Goal: Transaction & Acquisition: Purchase product/service

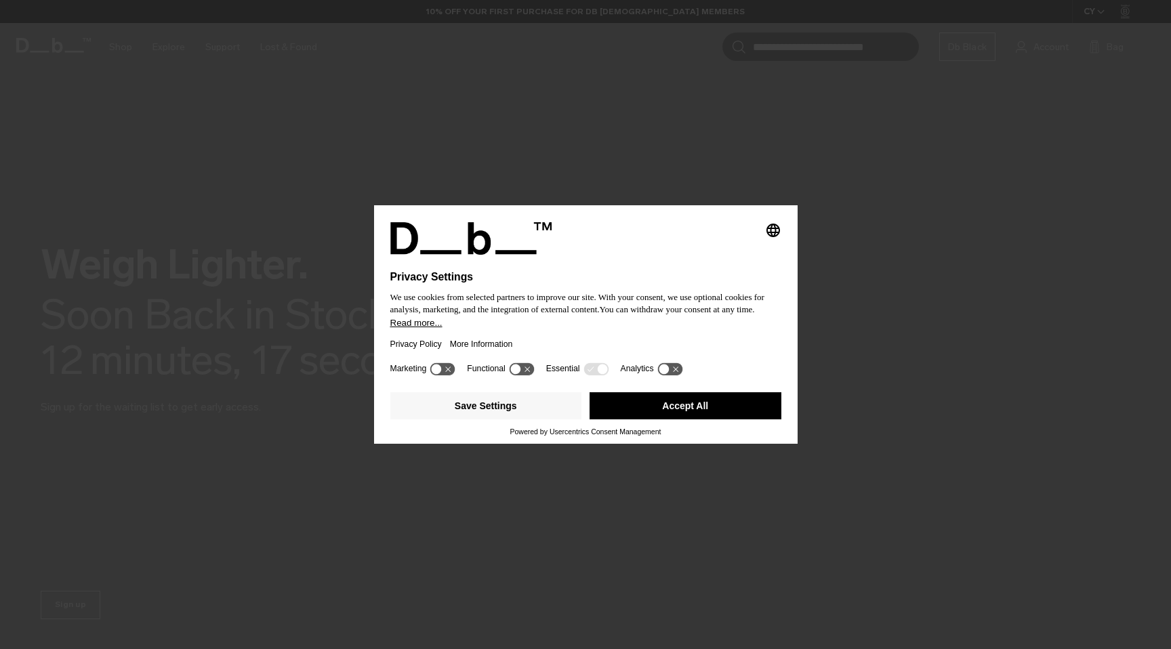
click at [626, 328] on button "Read more..." at bounding box center [585, 323] width 391 height 10
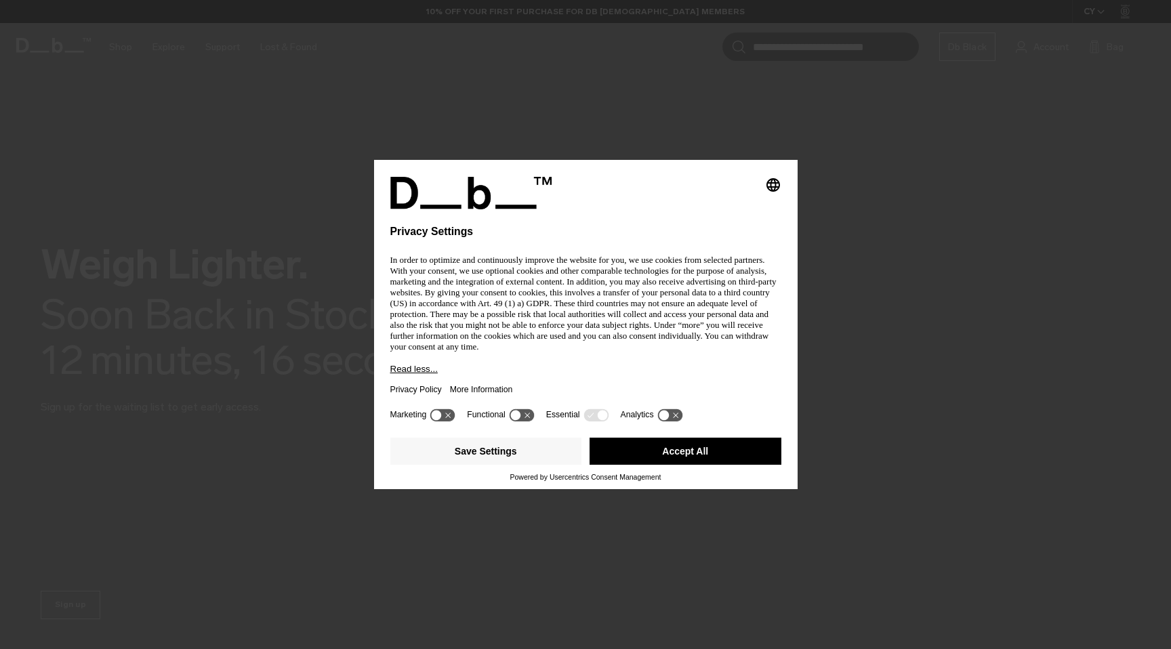
click at [688, 453] on button "Accept All" at bounding box center [685, 451] width 192 height 27
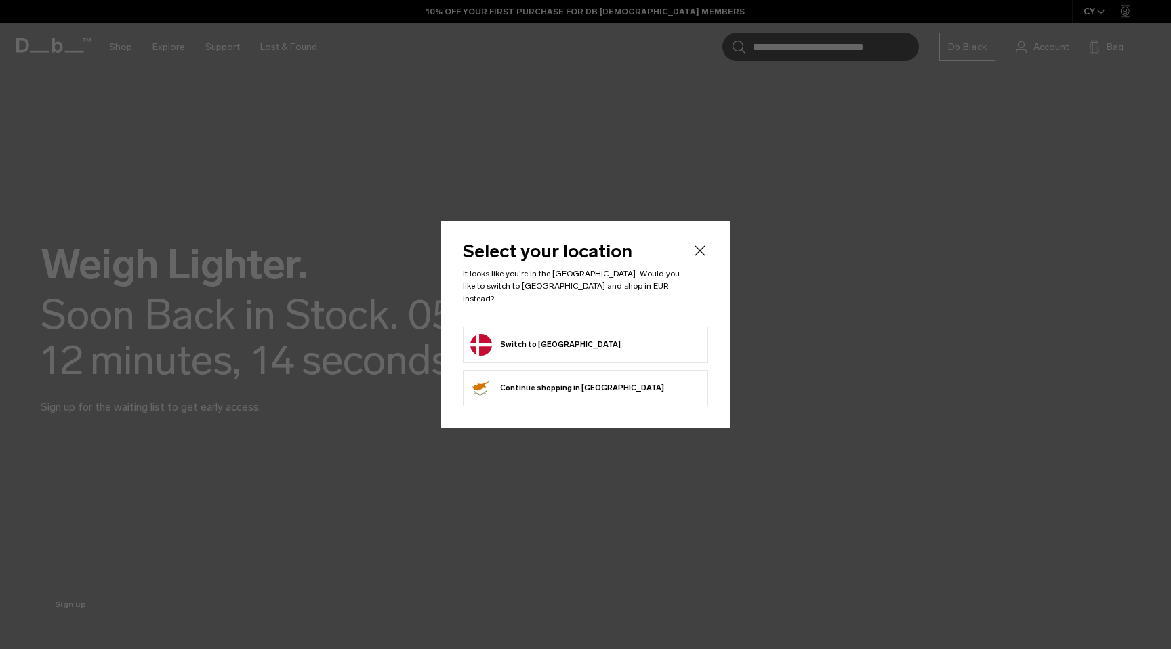
click at [573, 339] on form "Switch to Denmark" at bounding box center [585, 345] width 230 height 22
click at [510, 338] on button "Switch to Denmark" at bounding box center [545, 345] width 150 height 22
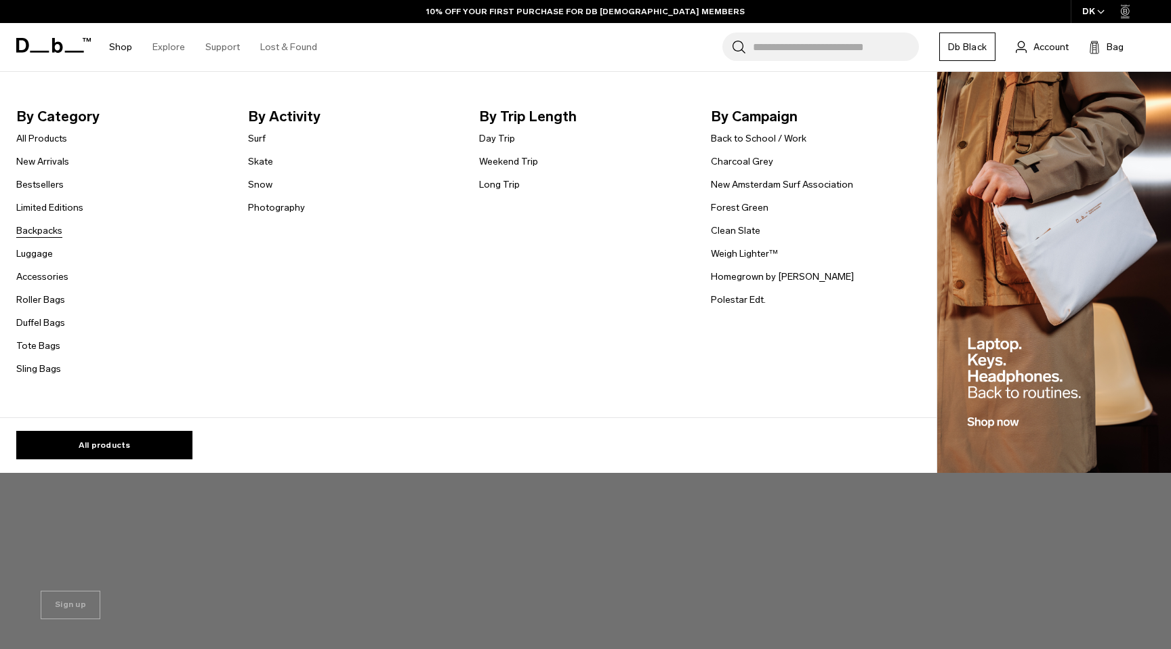
click at [44, 234] on link "Backpacks" at bounding box center [39, 231] width 46 height 14
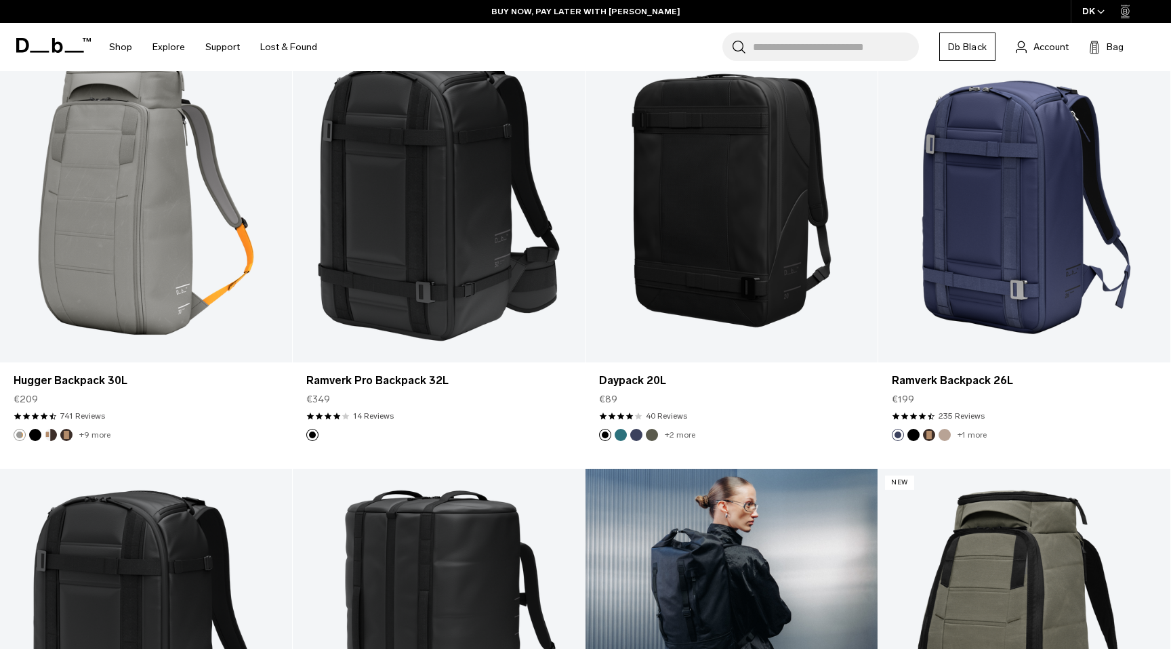
scroll to position [1627, 0]
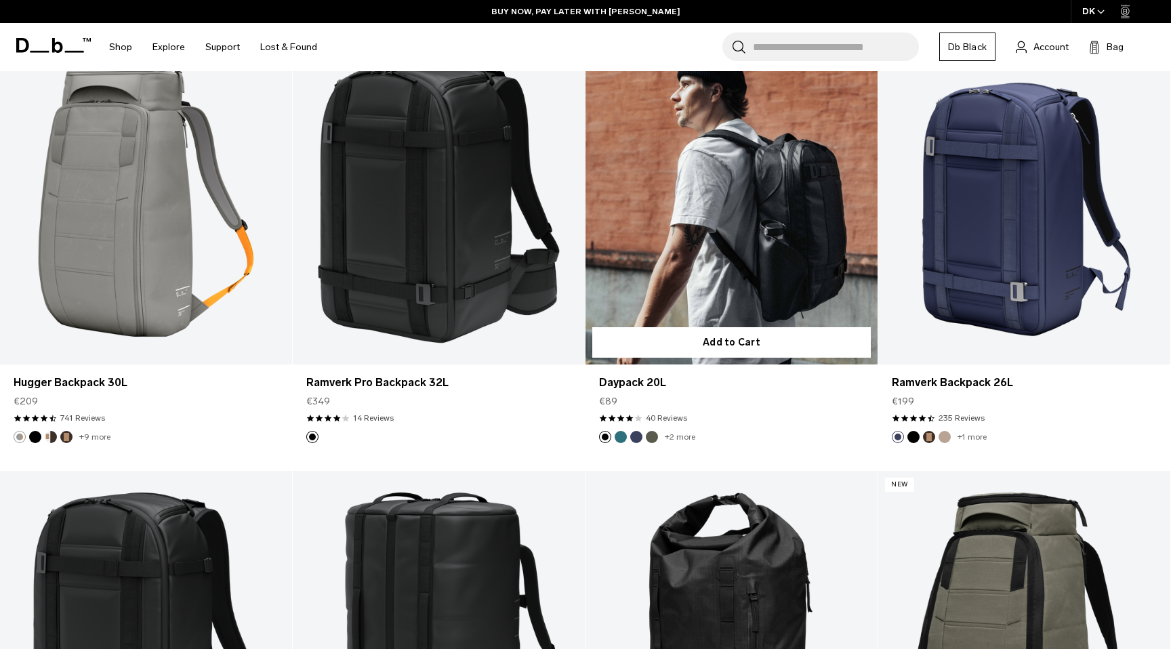
click at [721, 246] on link "Daypack 20L" at bounding box center [731, 202] width 292 height 324
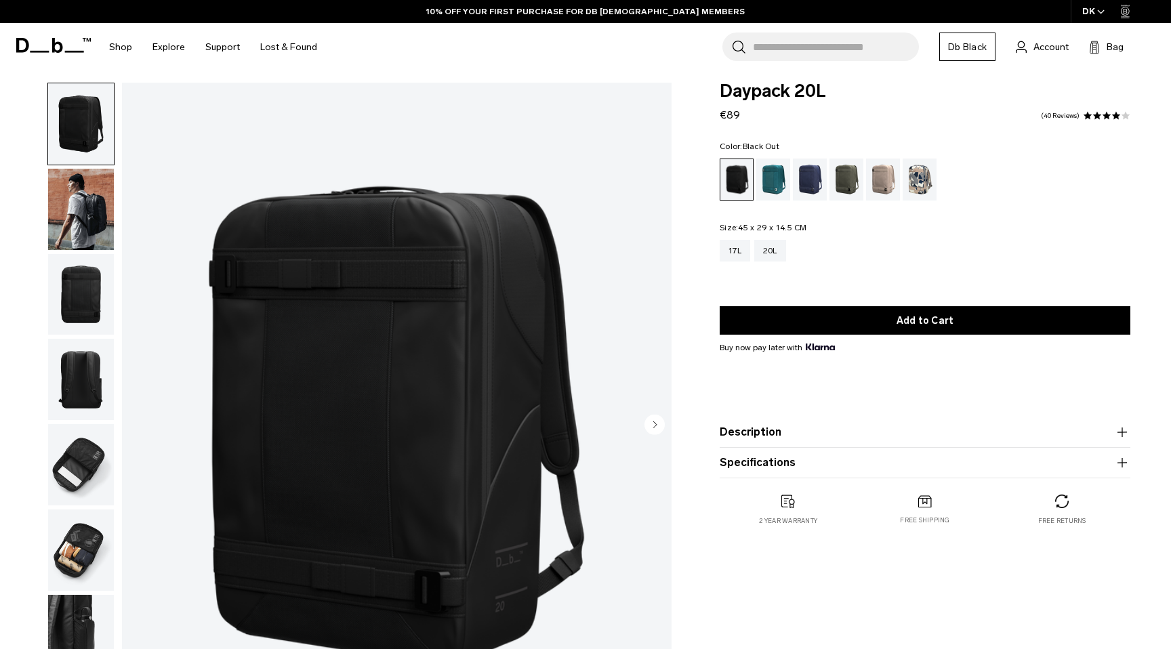
scroll to position [6, 0]
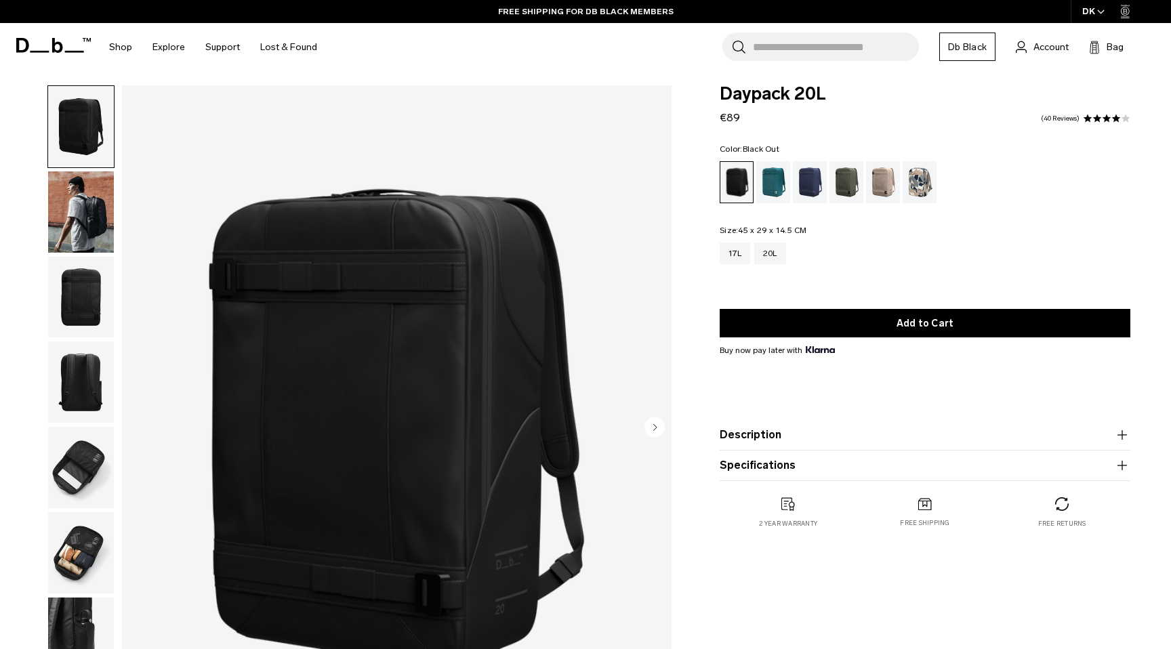
click at [105, 219] on img "button" at bounding box center [81, 211] width 66 height 81
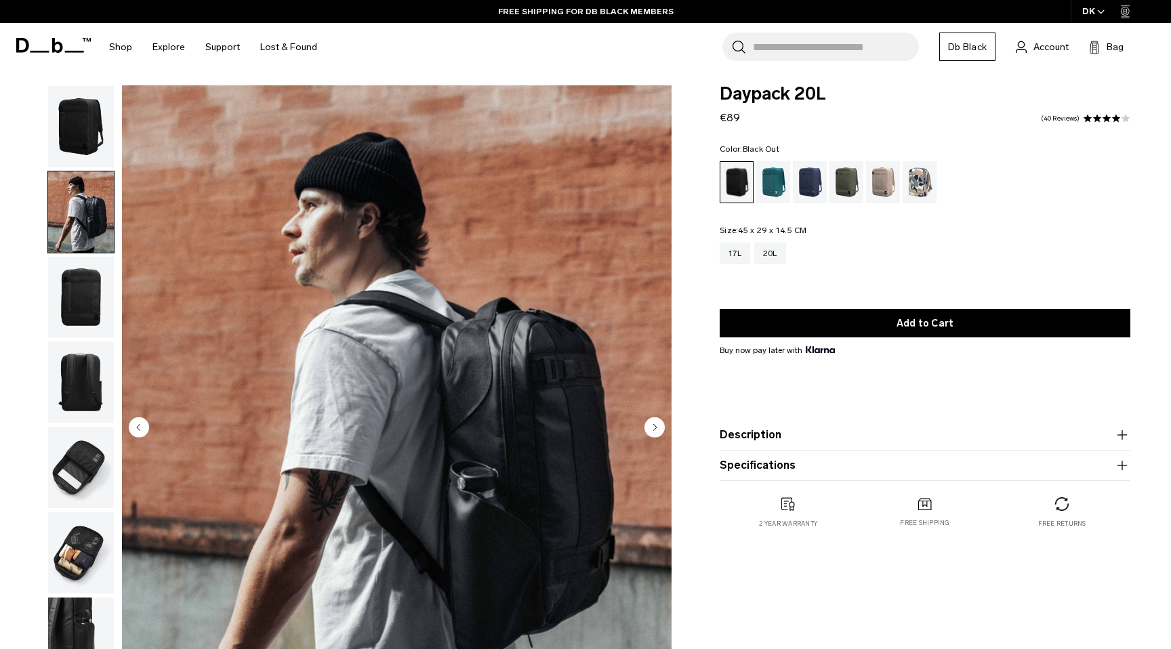
click at [90, 309] on img "button" at bounding box center [81, 297] width 66 height 81
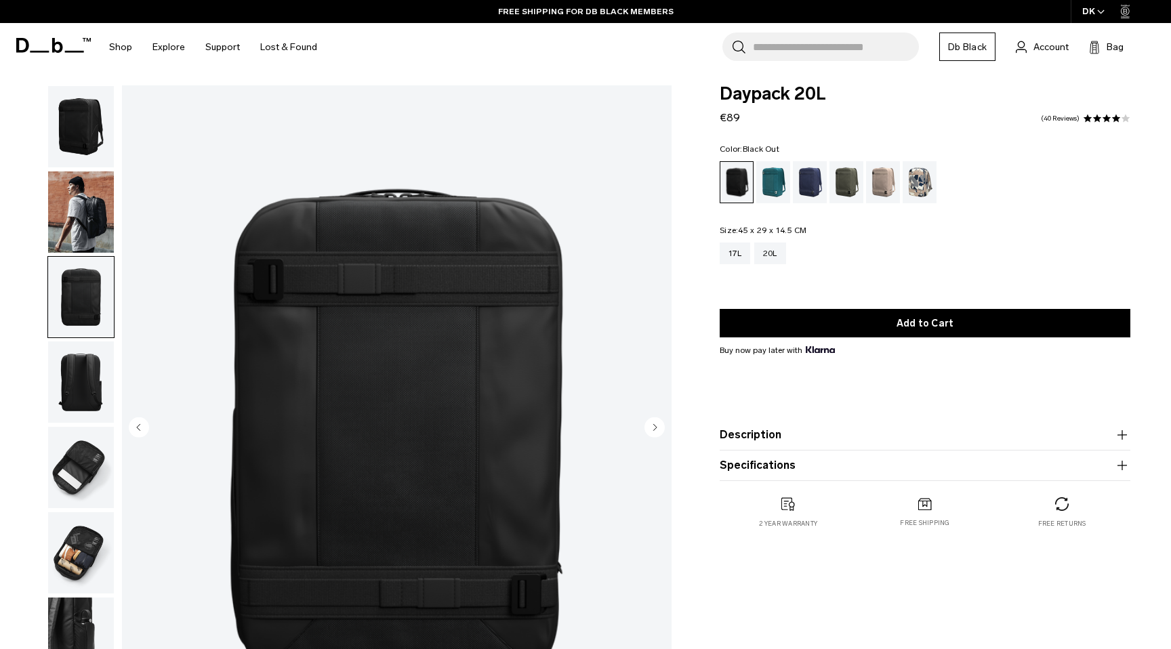
click at [91, 362] on img "button" at bounding box center [81, 381] width 66 height 81
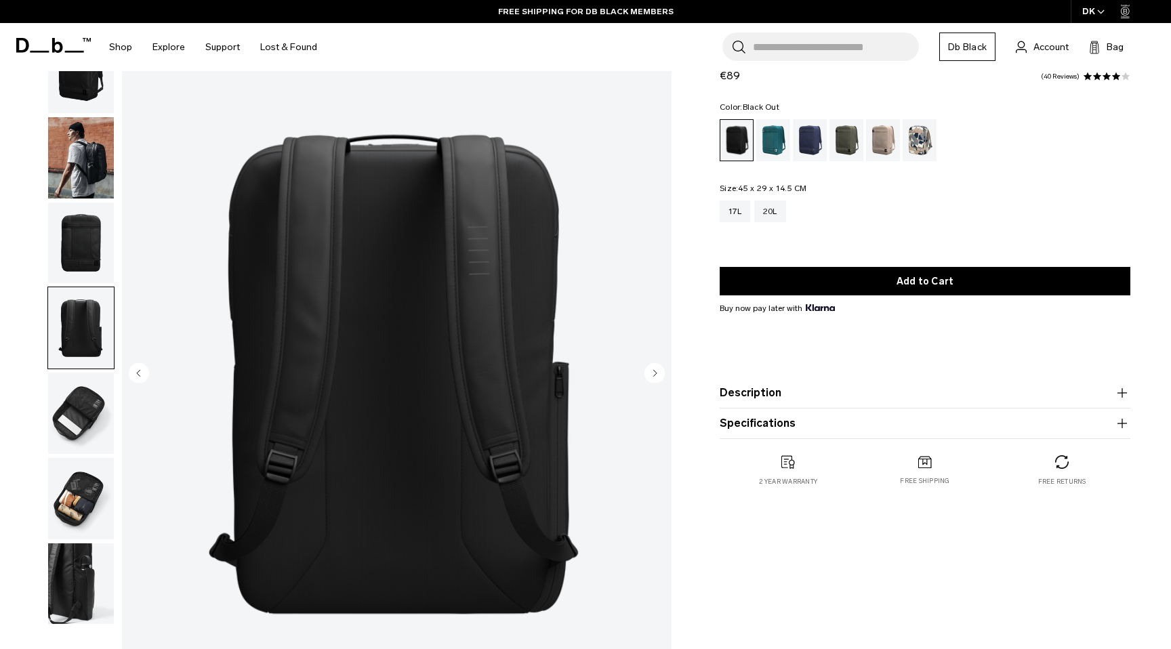
scroll to position [104, 0]
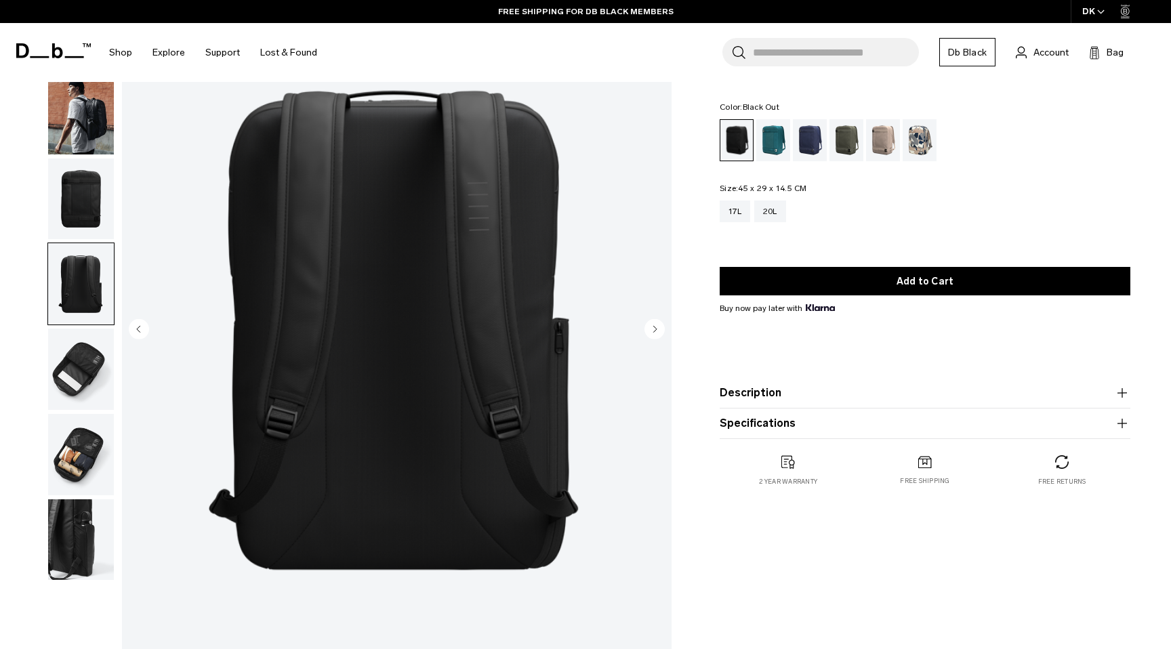
click at [91, 362] on img "button" at bounding box center [81, 369] width 66 height 81
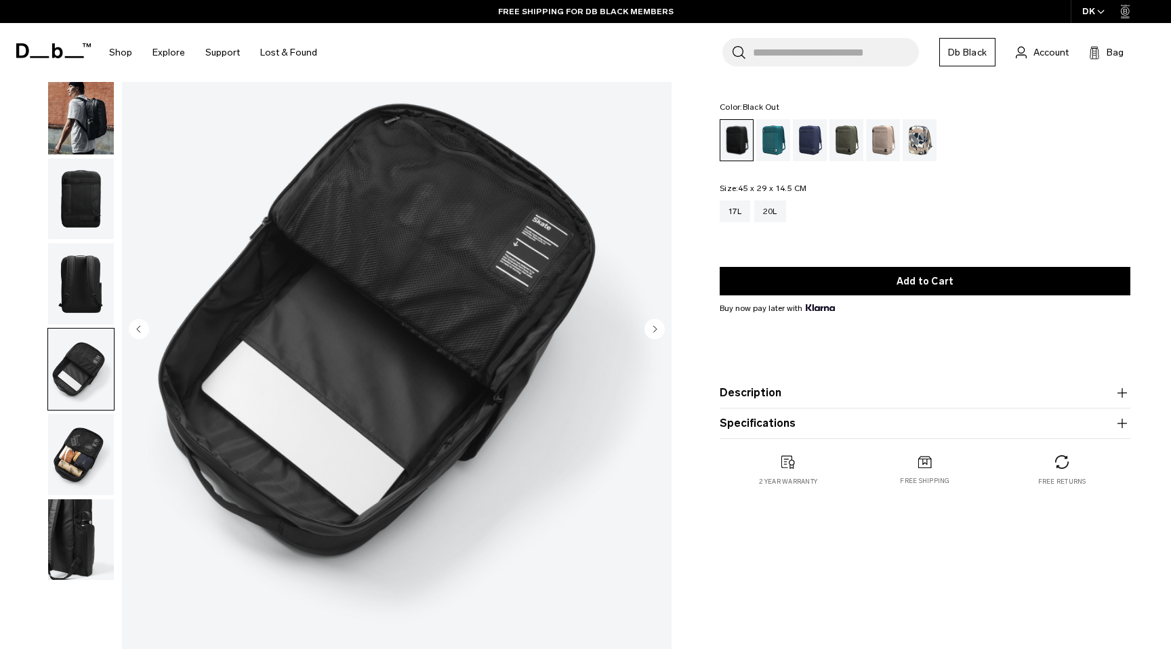
click at [72, 428] on img "button" at bounding box center [81, 454] width 66 height 81
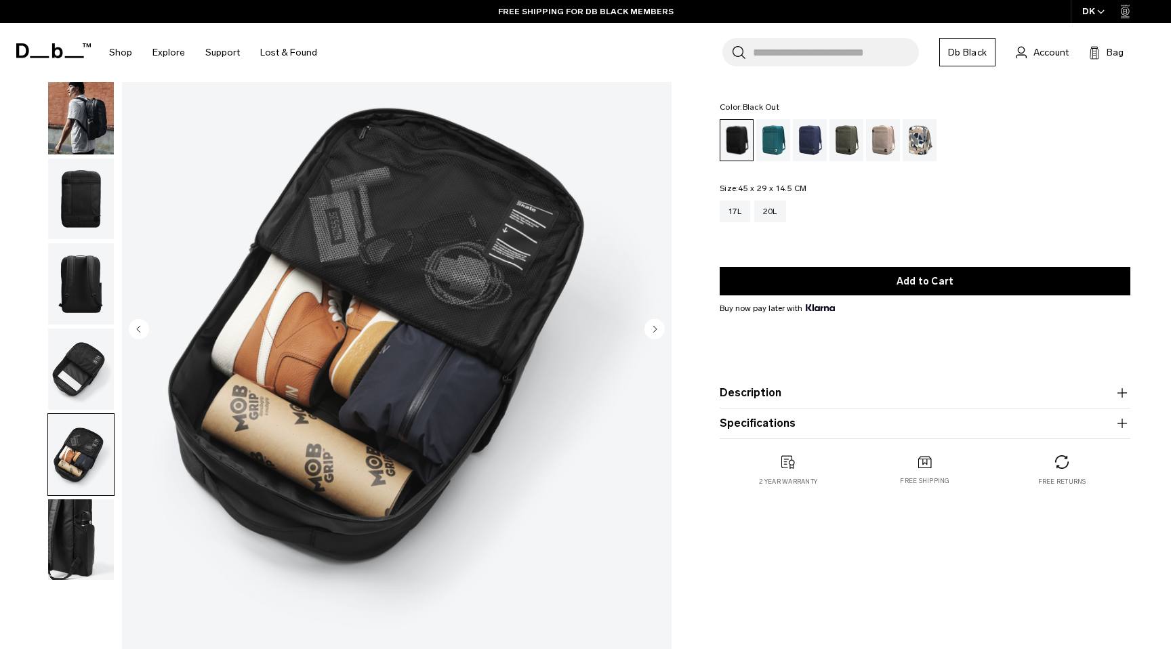
click at [71, 516] on img "button" at bounding box center [81, 539] width 66 height 81
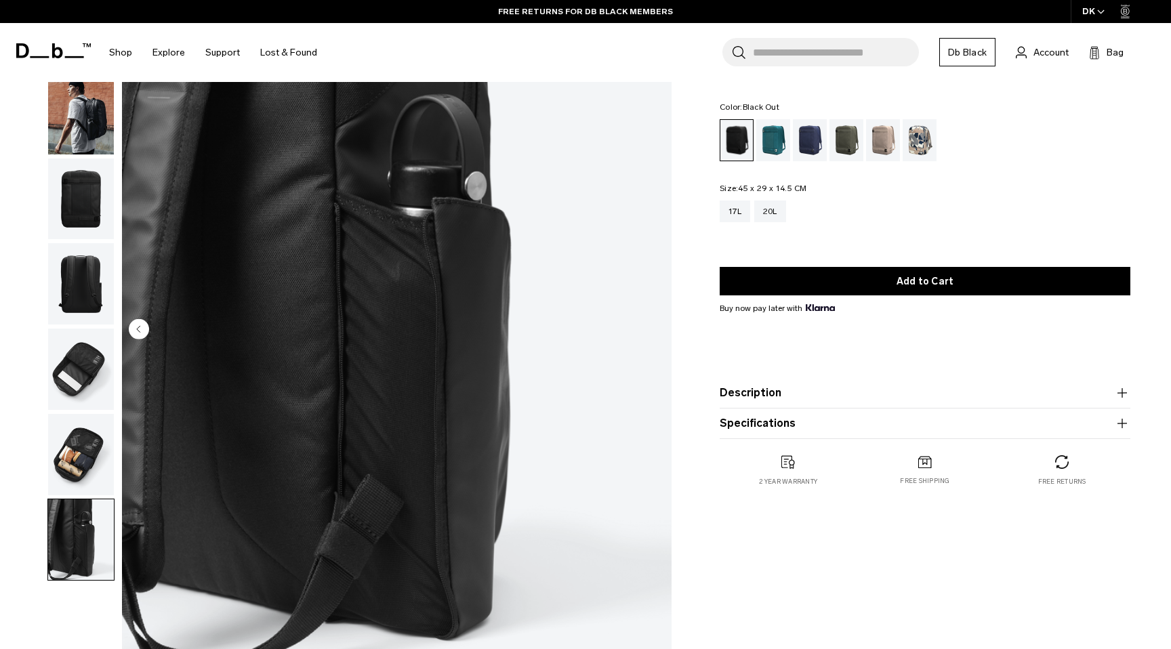
scroll to position [0, 0]
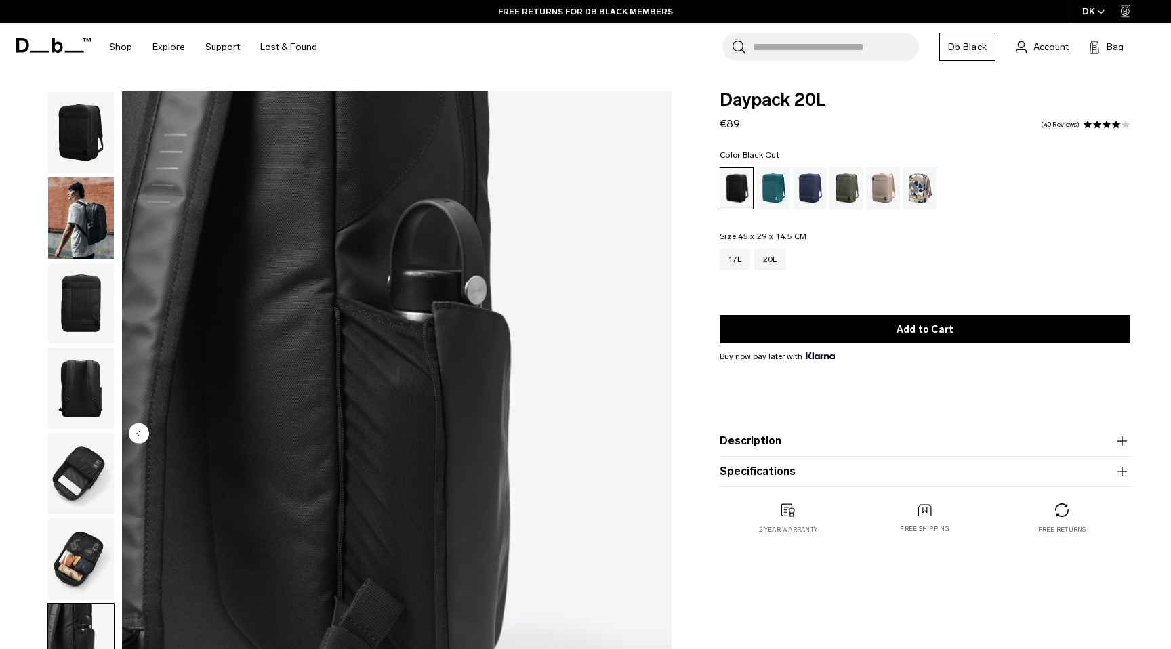
click at [85, 131] on img "button" at bounding box center [81, 132] width 66 height 81
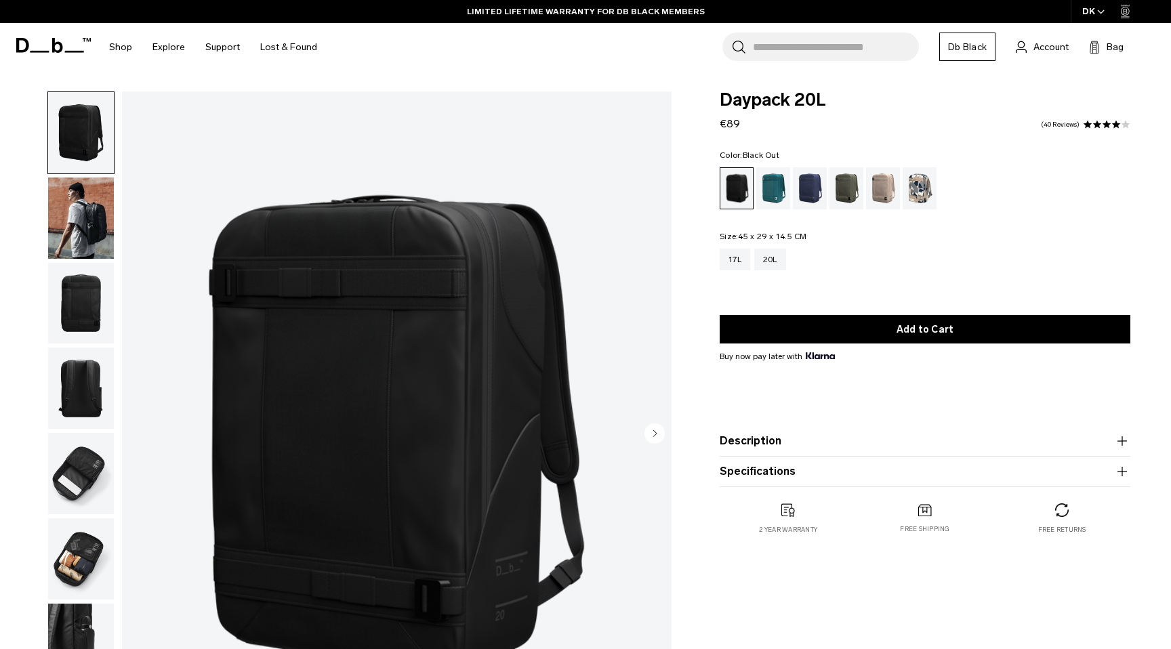
drag, startPoint x: 723, startPoint y: 123, endPoint x: 740, endPoint y: 123, distance: 16.9
click at [740, 123] on div "Daypack 20L €89 4.1 star rating 40 Reviews" at bounding box center [924, 111] width 411 height 41
click at [755, 135] on form "Daypack 20L €89 4.1 star rating 40 Reviews Color: Black Out Out of stock Size: …" at bounding box center [924, 289] width 411 height 396
click at [771, 186] on div "Midnight Teal" at bounding box center [773, 188] width 35 height 42
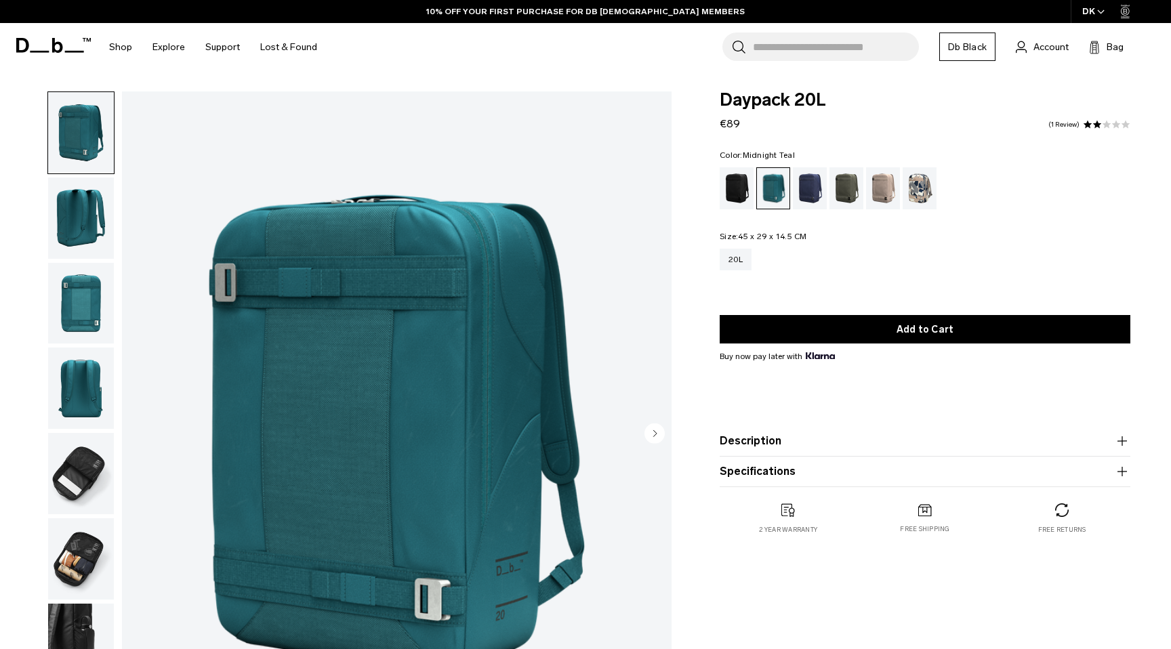
click at [806, 199] on div "Blue Hour" at bounding box center [810, 188] width 35 height 42
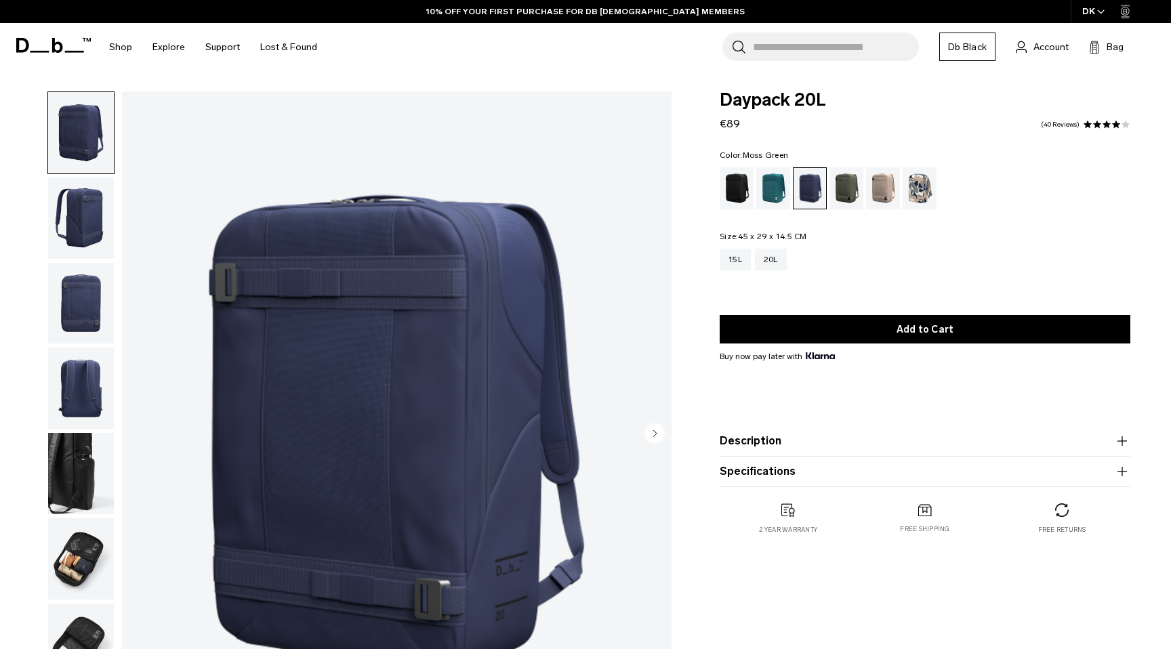
click at [851, 194] on div "Moss Green" at bounding box center [846, 188] width 35 height 42
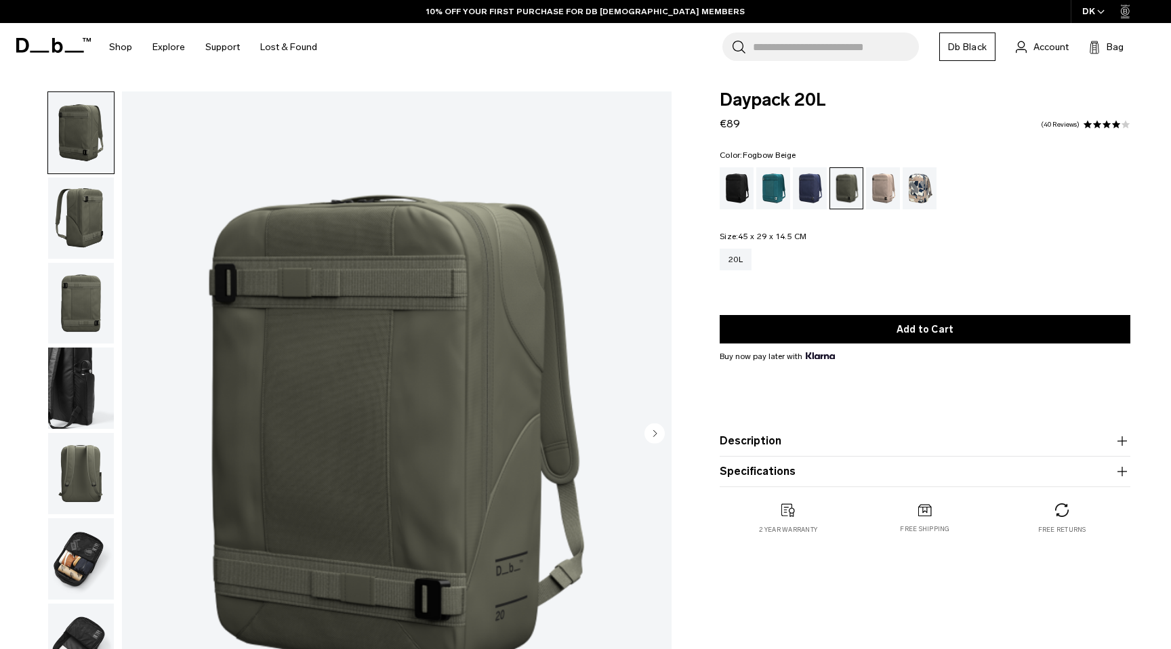
click at [877, 193] on div "Fogbow Beige" at bounding box center [883, 188] width 35 height 42
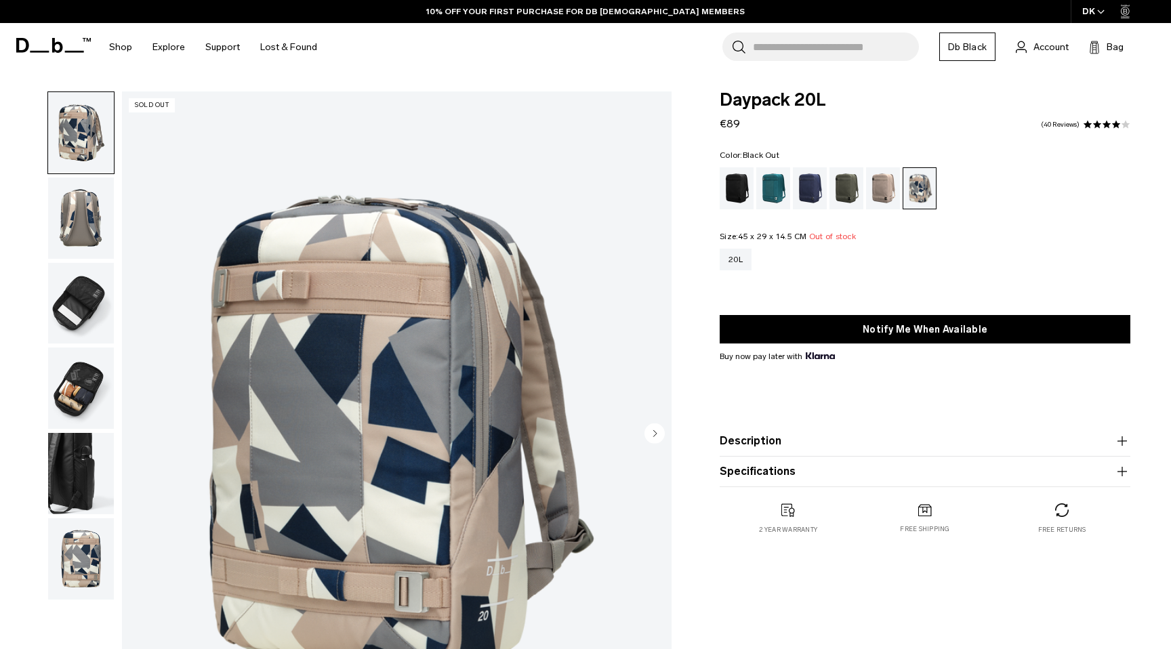
click at [731, 185] on div "Black Out" at bounding box center [736, 188] width 35 height 42
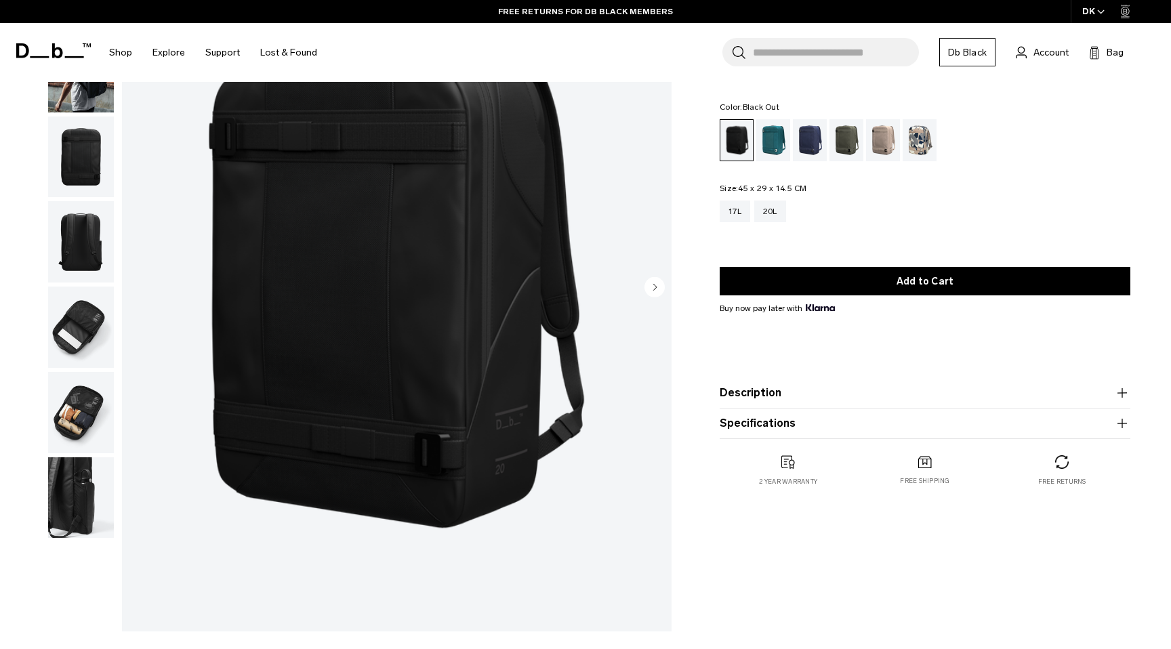
scroll to position [183, 0]
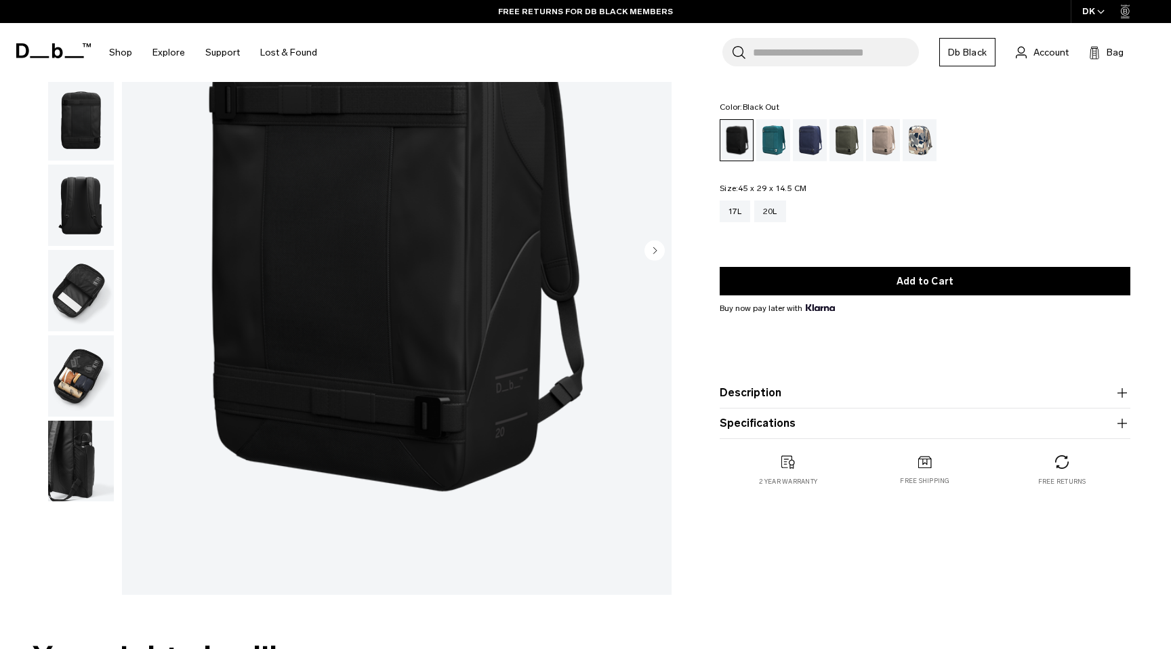
click at [81, 513] on div at bounding box center [78, 252] width 74 height 686
click at [81, 479] on img "button" at bounding box center [81, 461] width 66 height 81
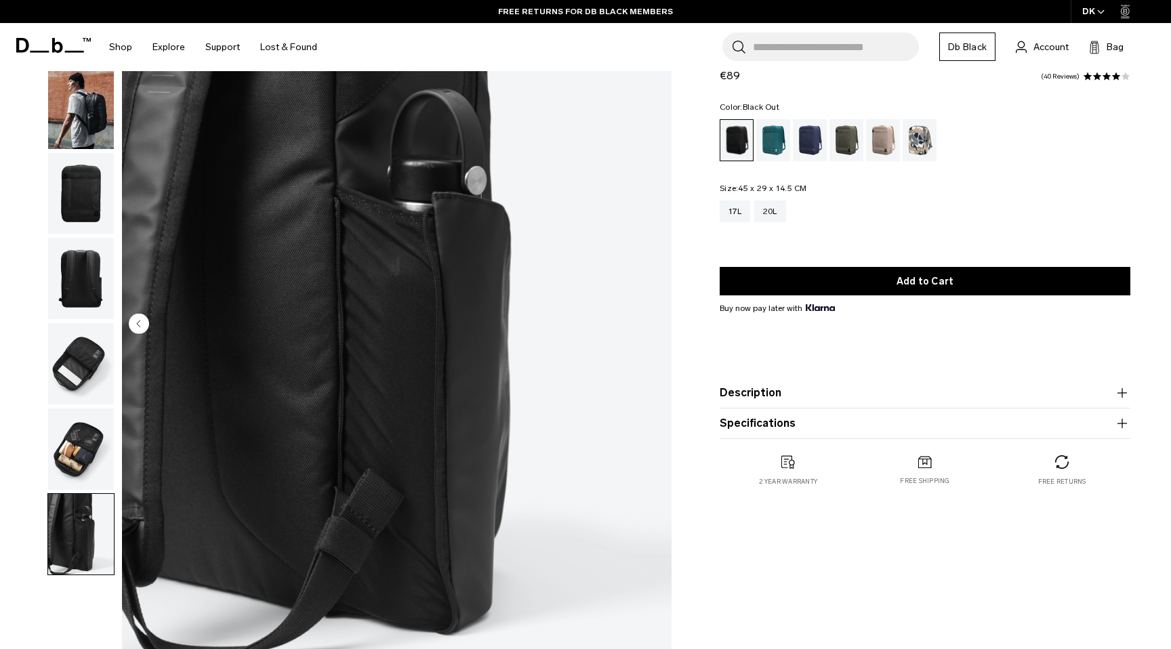
scroll to position [87, 0]
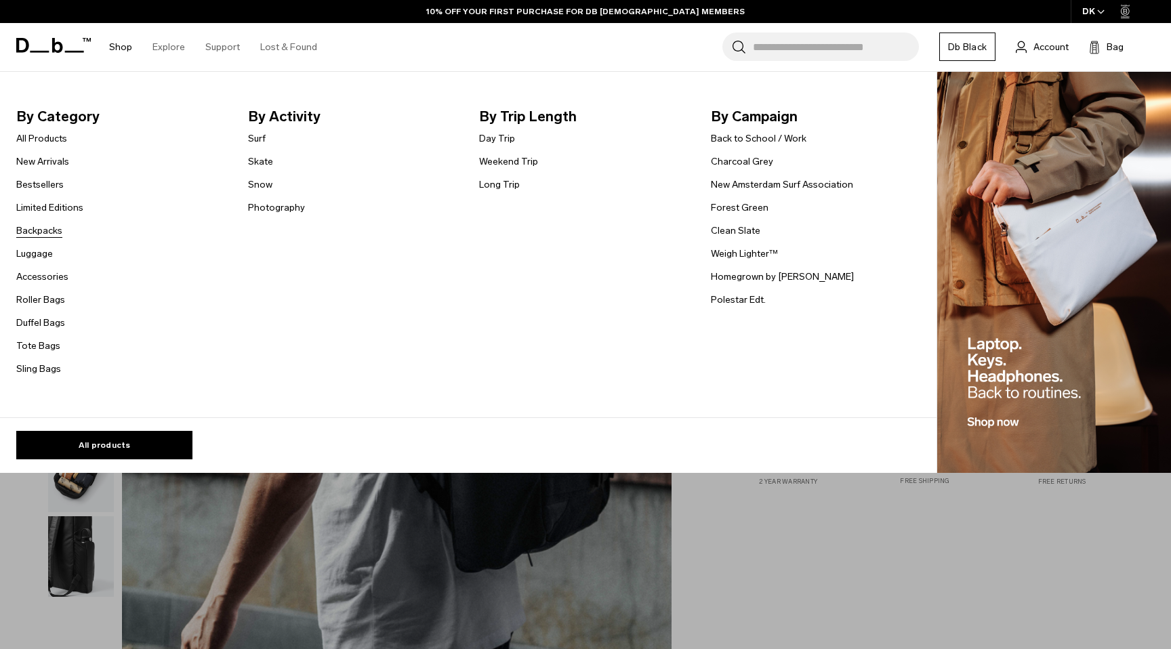
click at [37, 231] on link "Backpacks" at bounding box center [39, 231] width 46 height 14
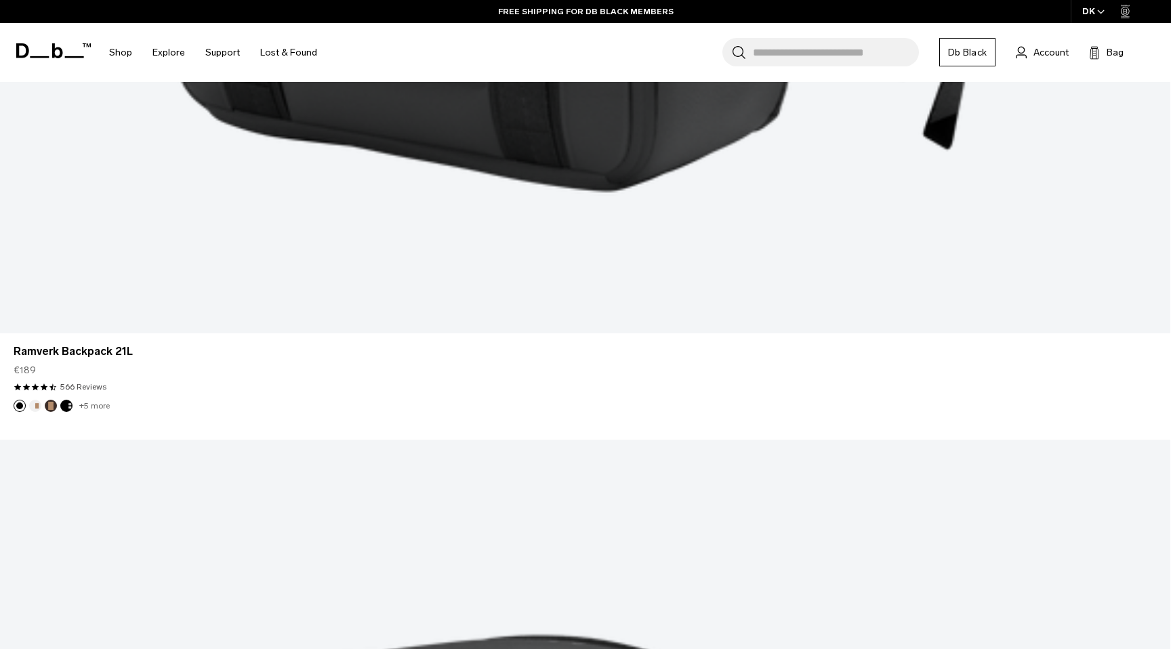
scroll to position [4226, 0]
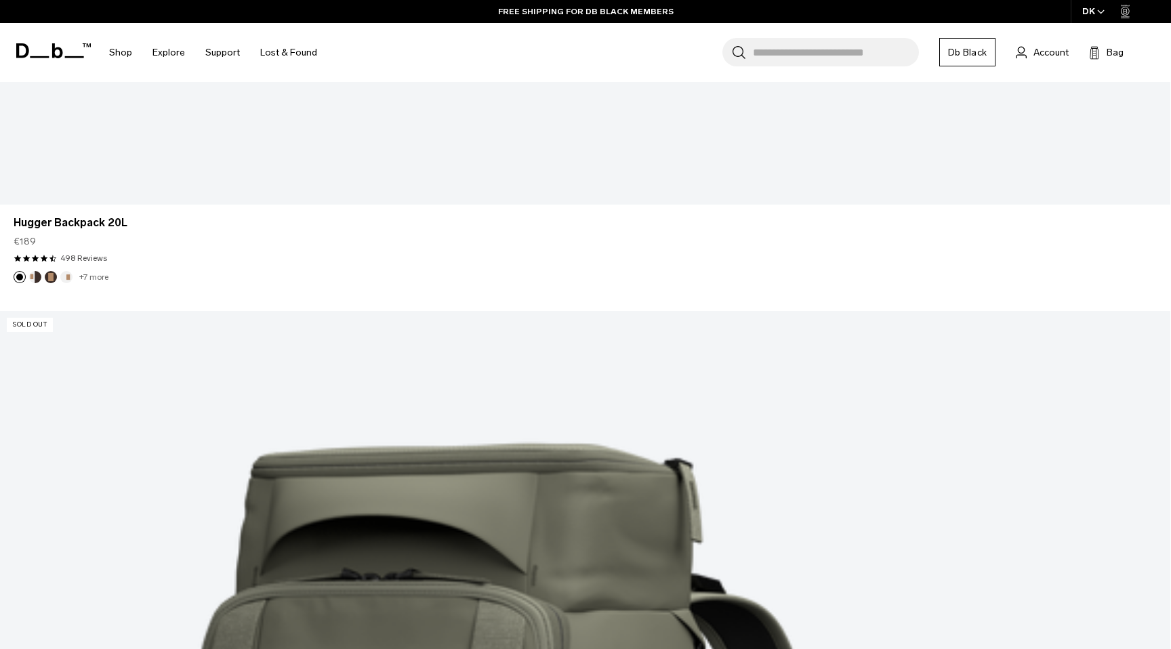
scroll to position [8500, 0]
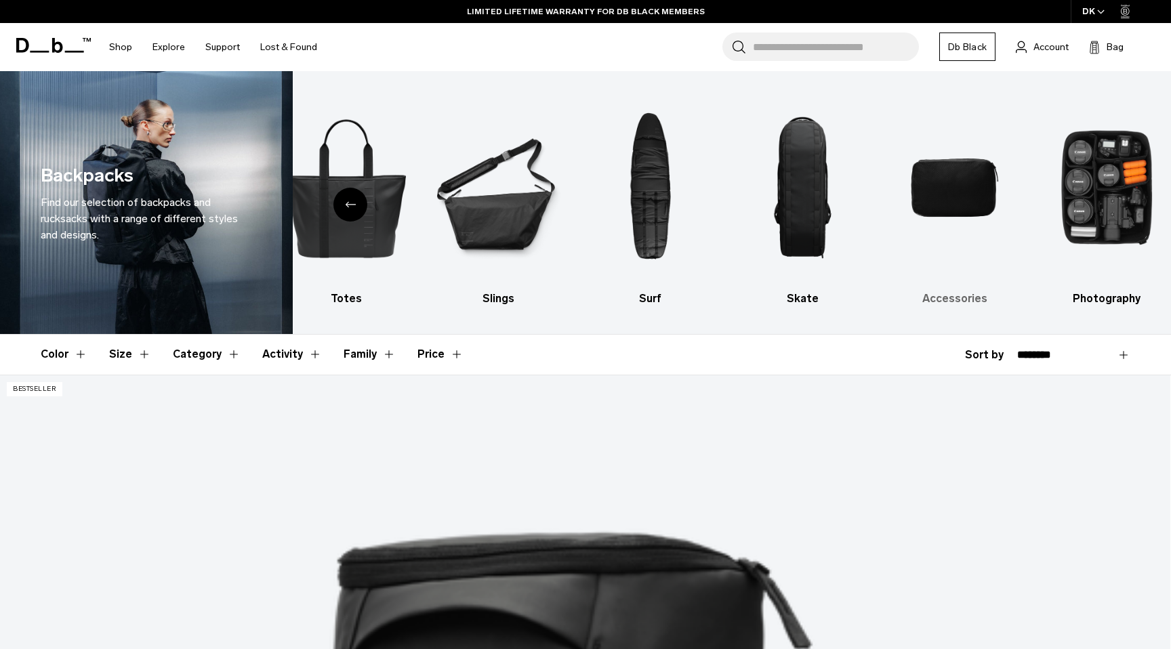
click at [929, 203] on img "9 / 10" at bounding box center [954, 187] width 129 height 192
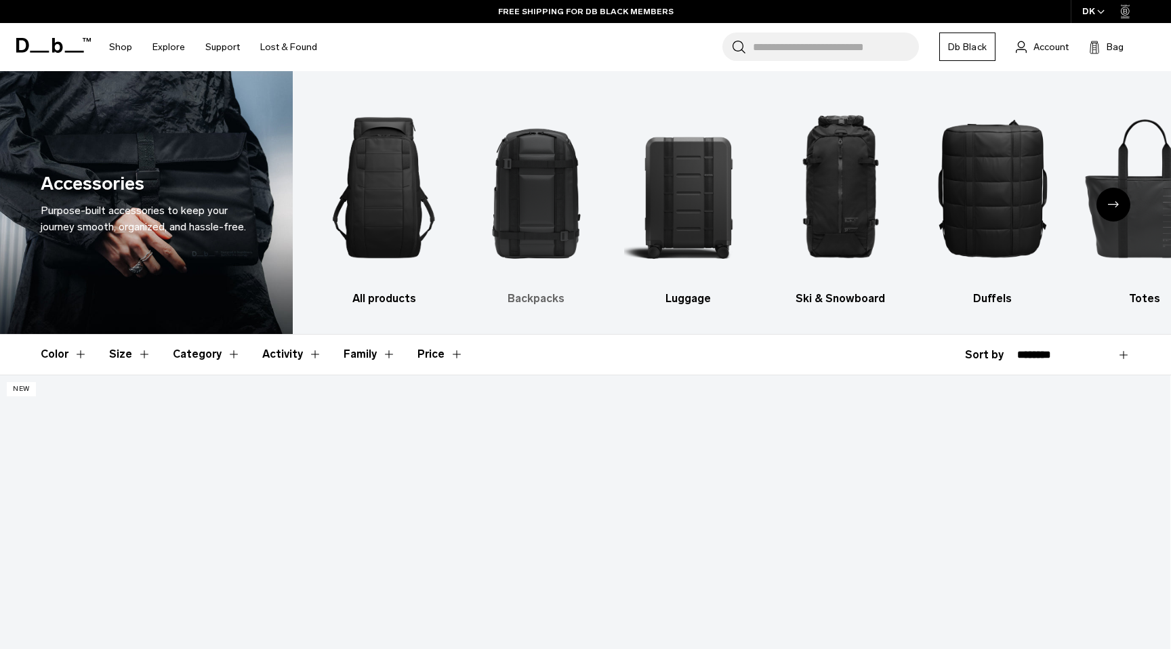
click at [524, 198] on img "2 / 10" at bounding box center [536, 187] width 129 height 192
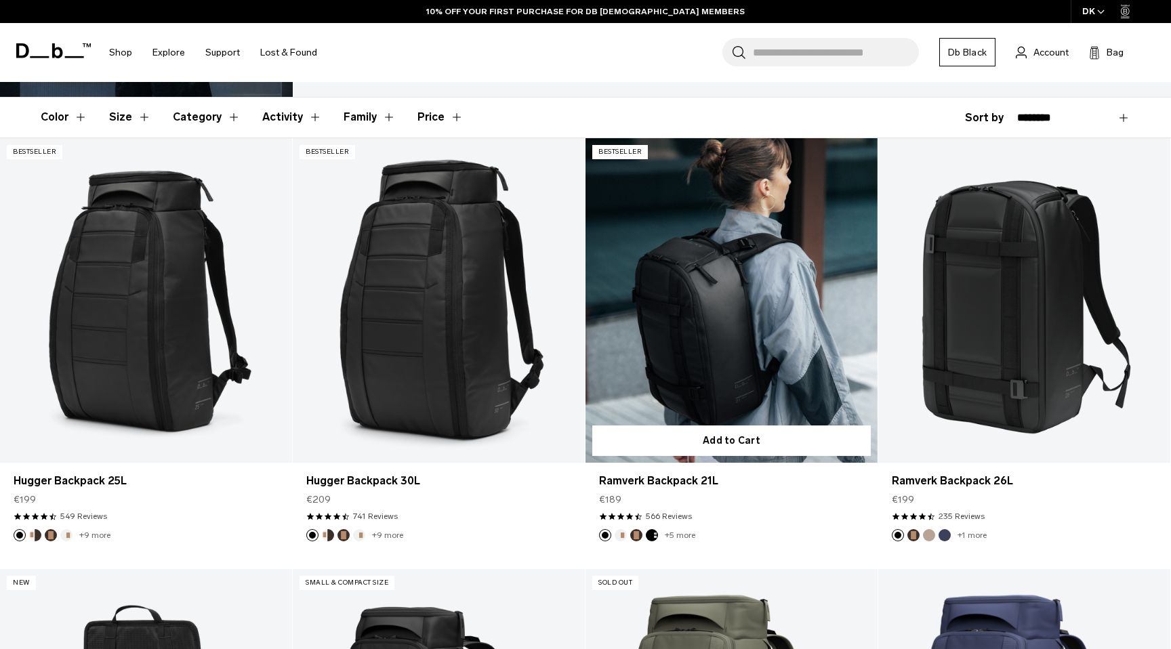
click at [634, 411] on link "Ramverk Backpack 21L" at bounding box center [731, 300] width 292 height 324
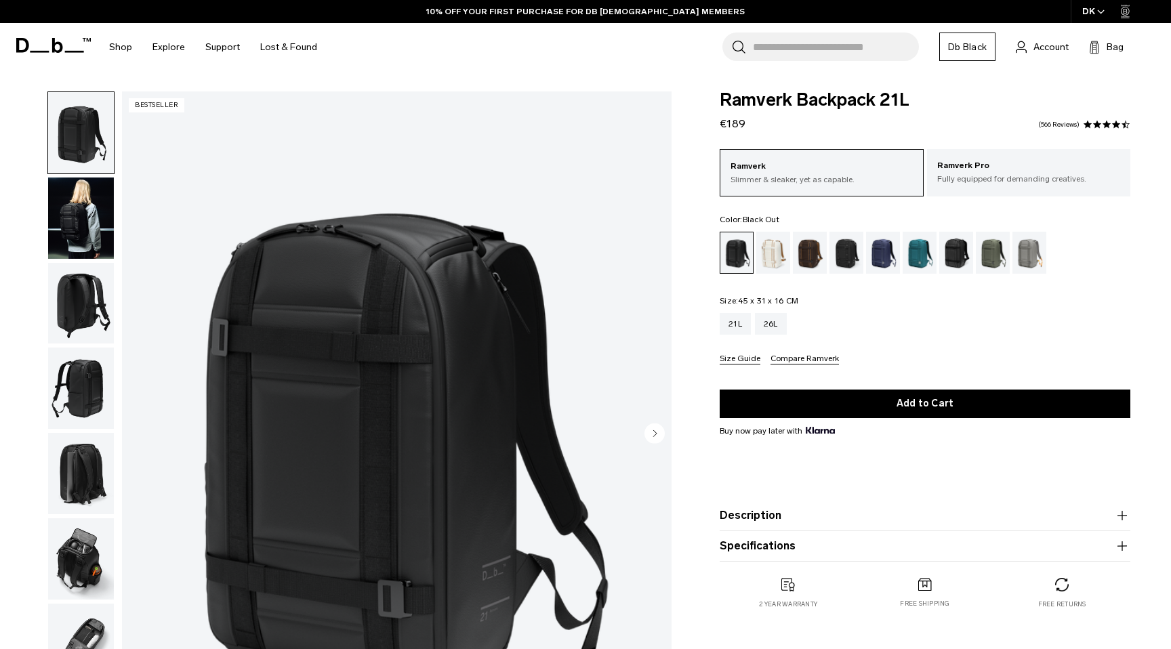
click at [83, 230] on img "button" at bounding box center [81, 217] width 66 height 81
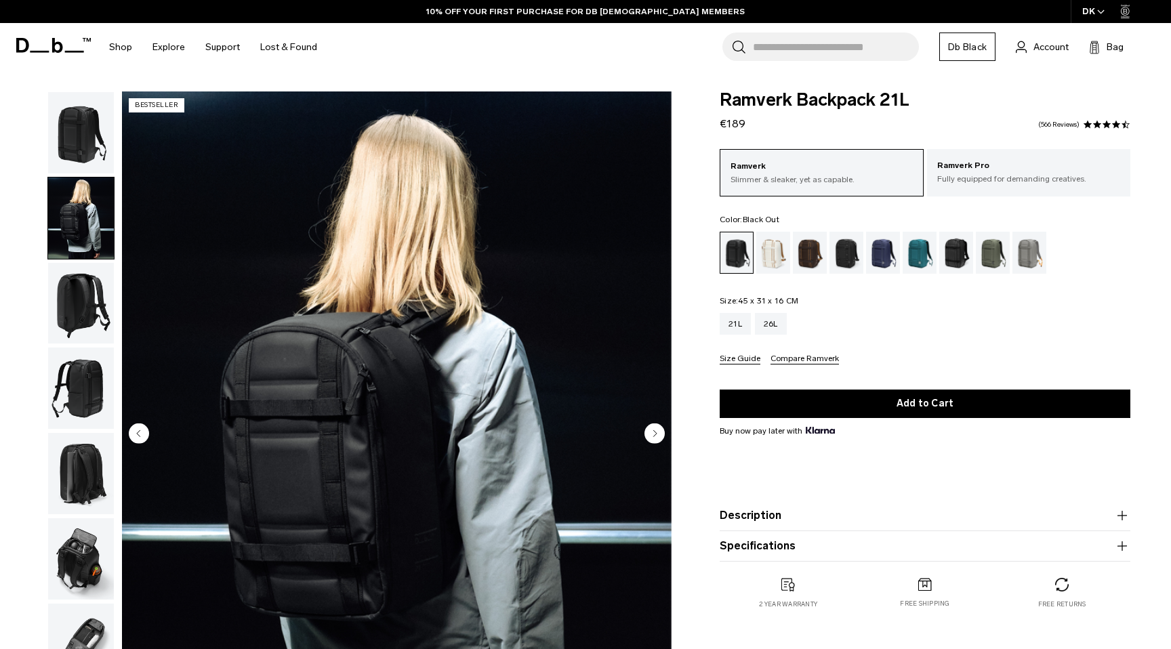
click at [75, 278] on img "button" at bounding box center [81, 303] width 66 height 81
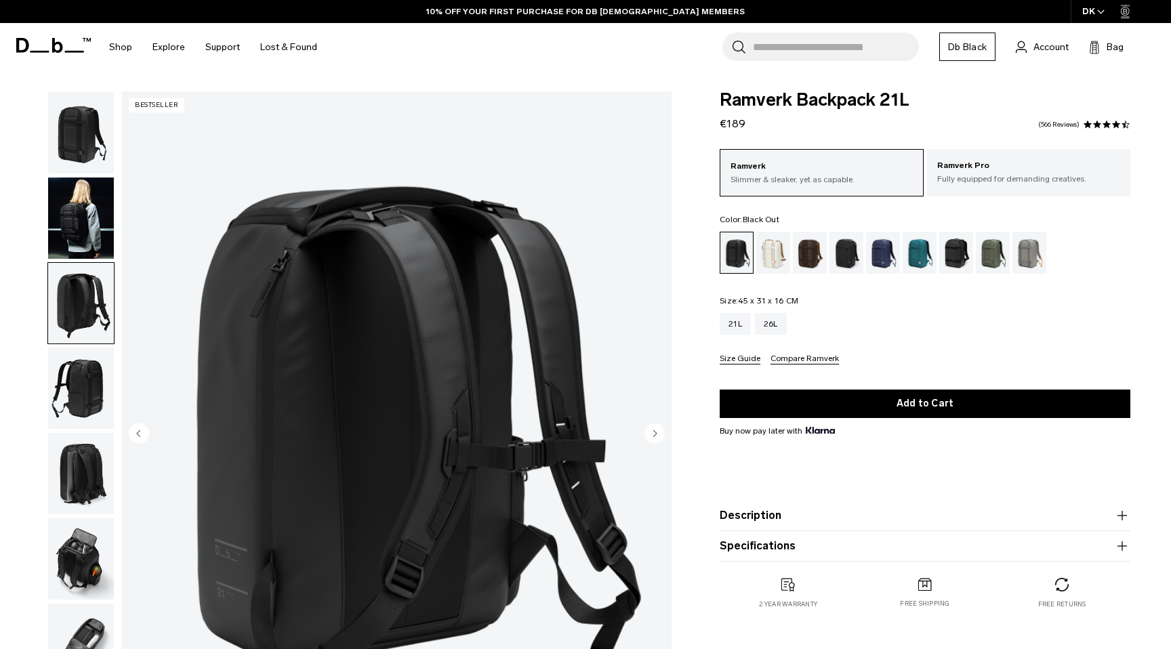
click at [71, 327] on img "button" at bounding box center [81, 303] width 66 height 81
click at [79, 421] on img "button" at bounding box center [81, 388] width 66 height 81
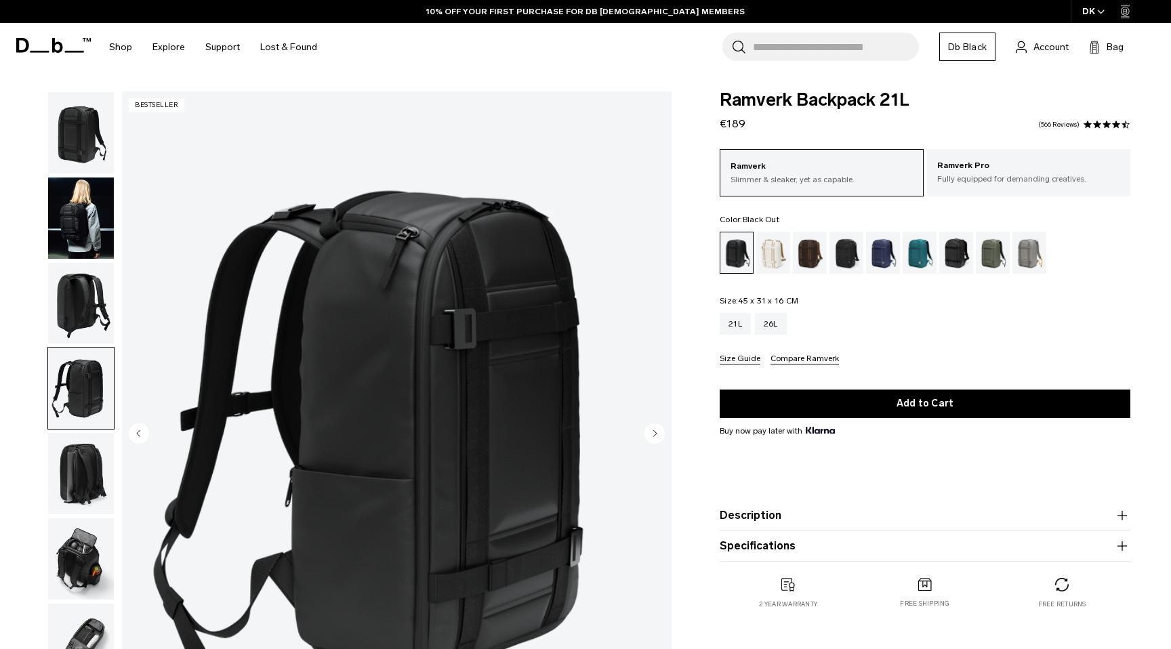
click at [77, 498] on img "button" at bounding box center [81, 473] width 66 height 81
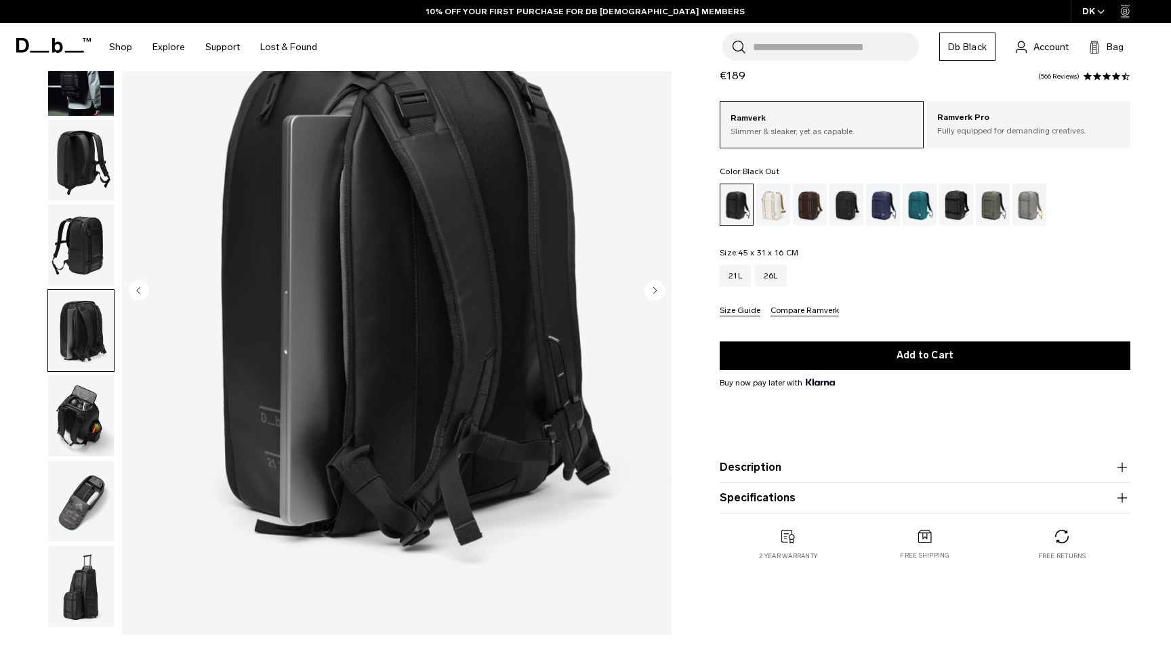
scroll to position [170, 0]
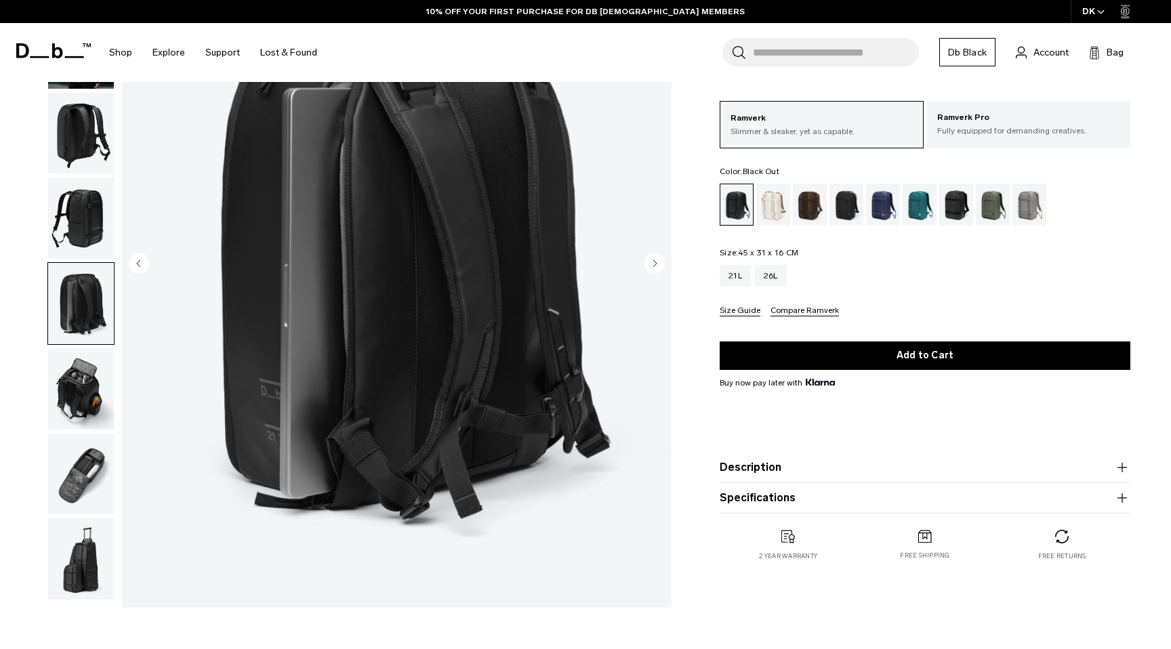
click at [65, 408] on img "button" at bounding box center [81, 388] width 66 height 81
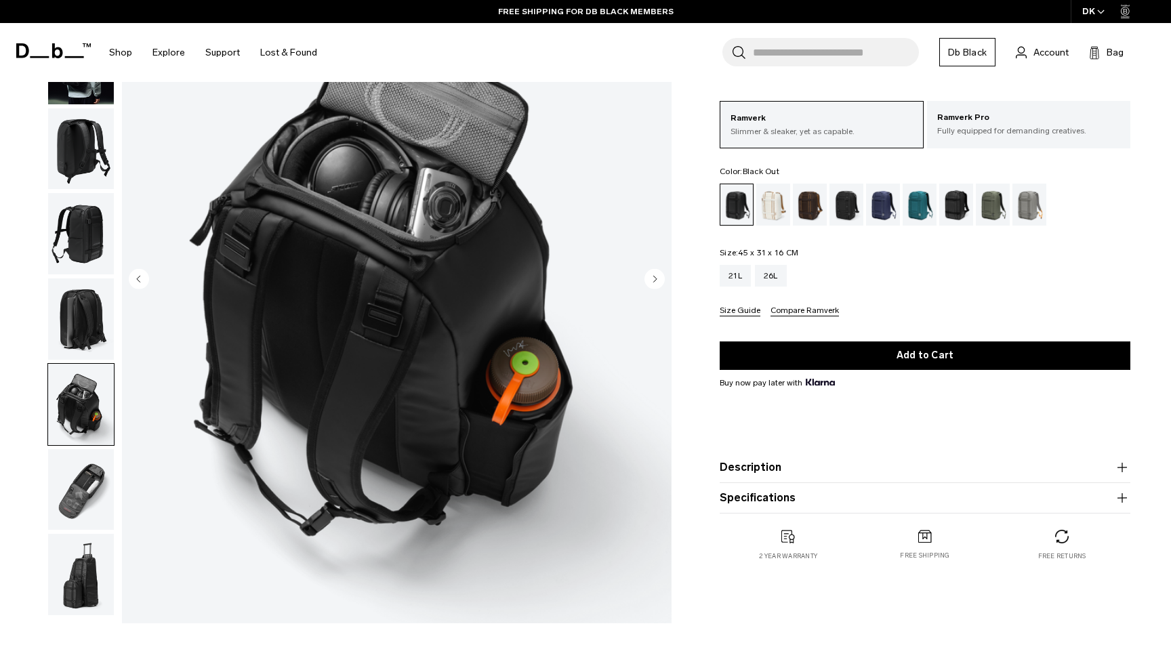
scroll to position [166, 0]
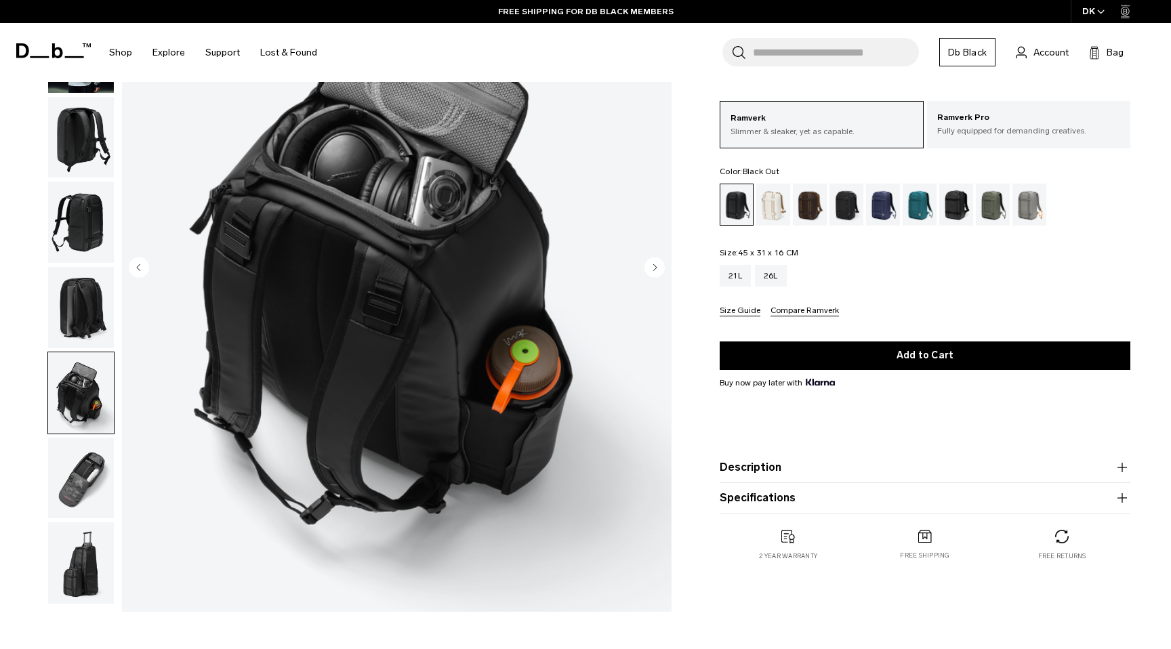
click at [82, 462] on img "button" at bounding box center [81, 478] width 66 height 81
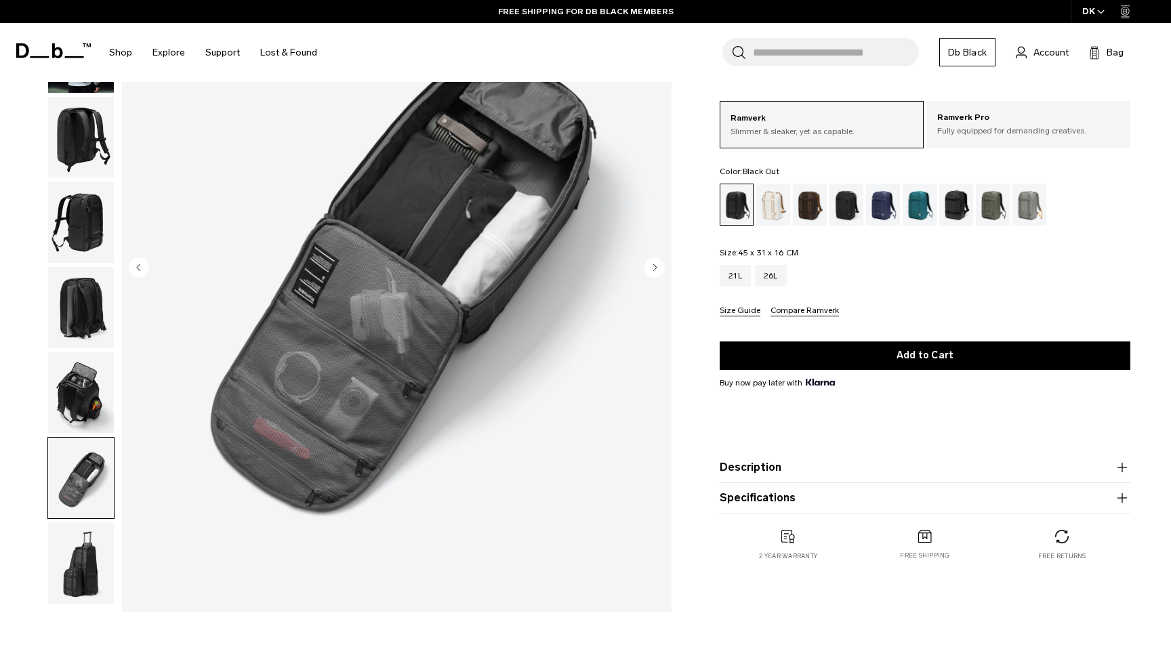
click at [80, 584] on img "button" at bounding box center [81, 562] width 66 height 81
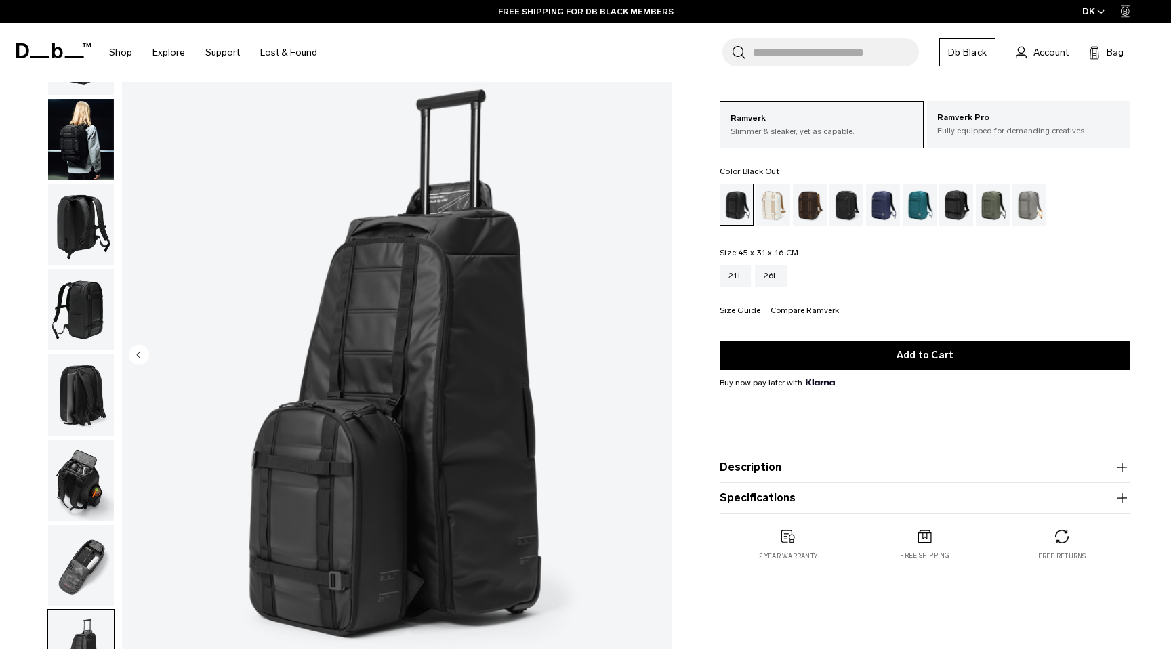
scroll to position [0, 0]
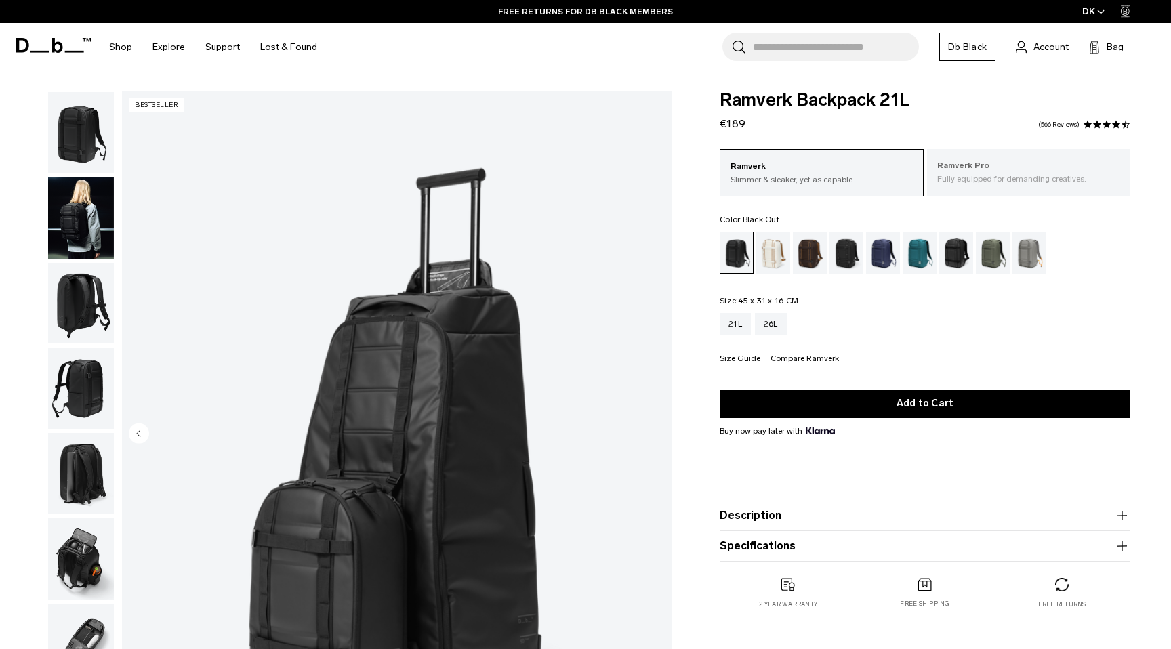
click at [1027, 172] on p "Ramverk Pro" at bounding box center [1028, 166] width 183 height 14
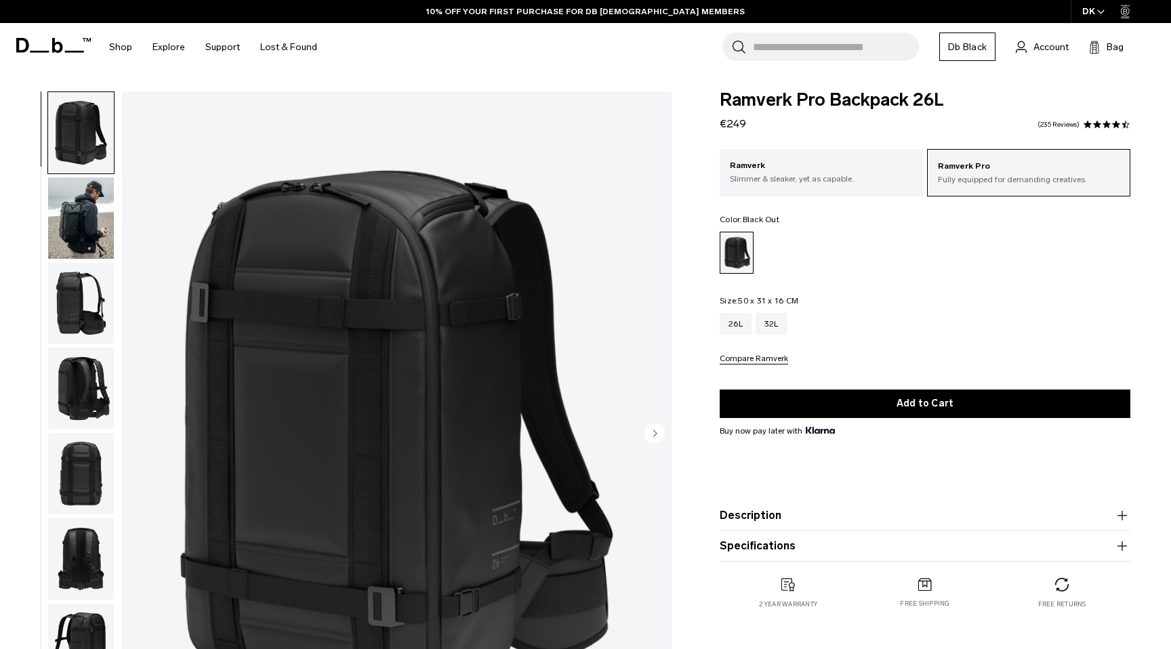
click at [62, 215] on img "button" at bounding box center [81, 217] width 66 height 81
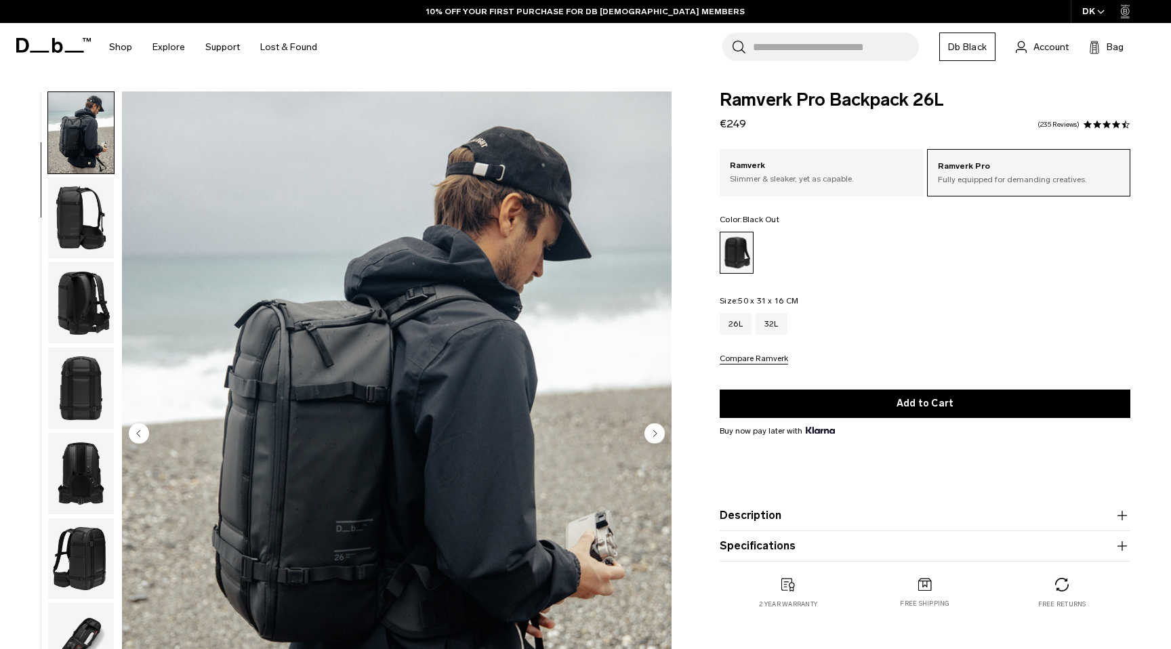
click at [85, 215] on img "button" at bounding box center [81, 217] width 66 height 81
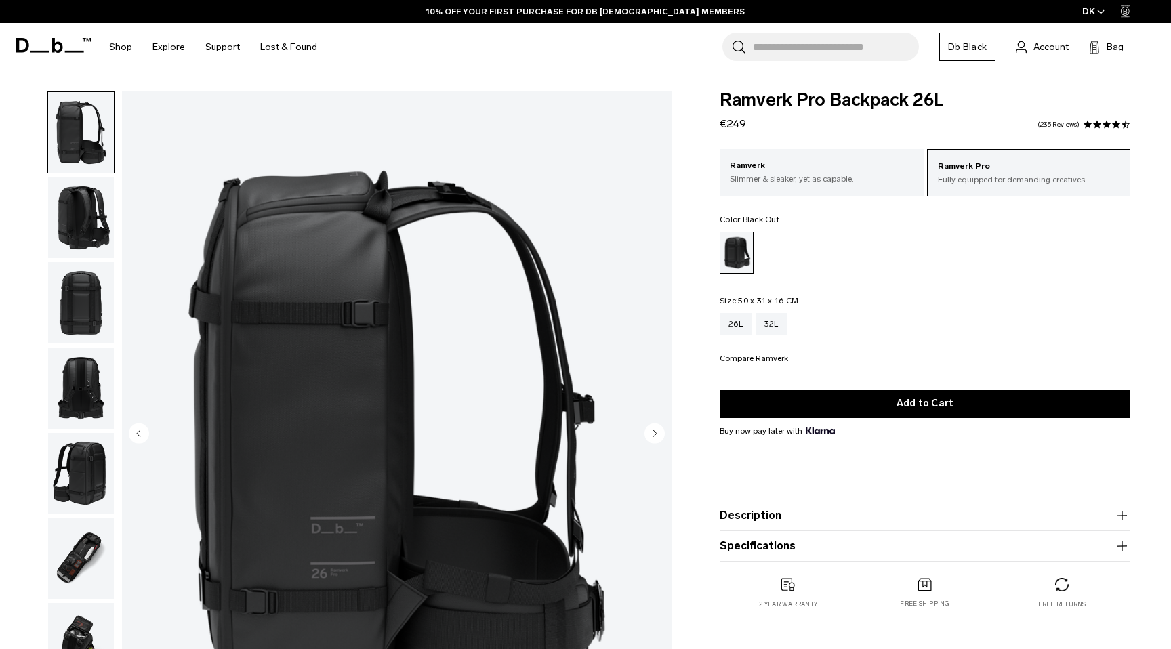
click at [85, 215] on img "button" at bounding box center [81, 217] width 66 height 81
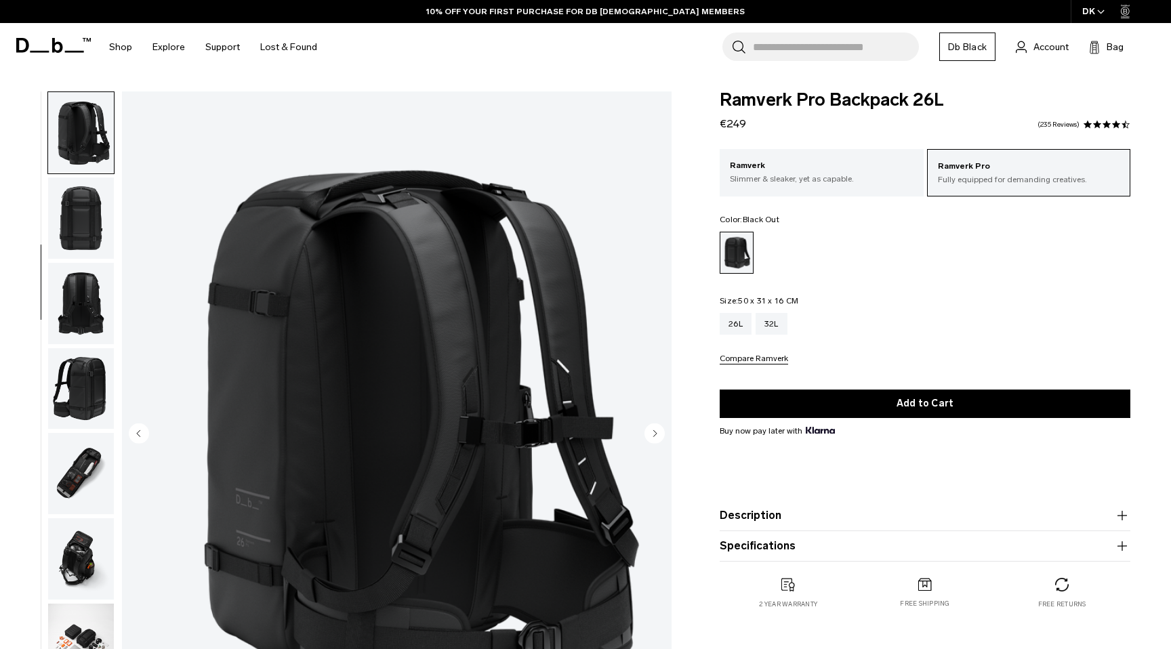
click at [85, 215] on img "button" at bounding box center [81, 217] width 66 height 81
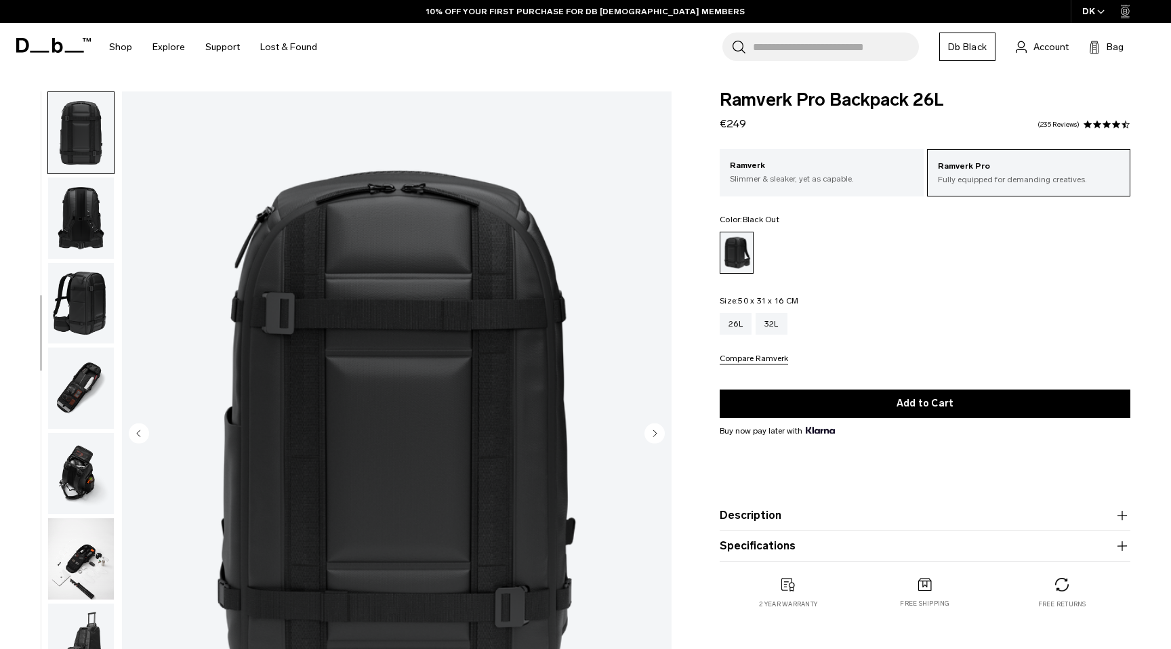
click at [85, 215] on img "button" at bounding box center [81, 217] width 66 height 81
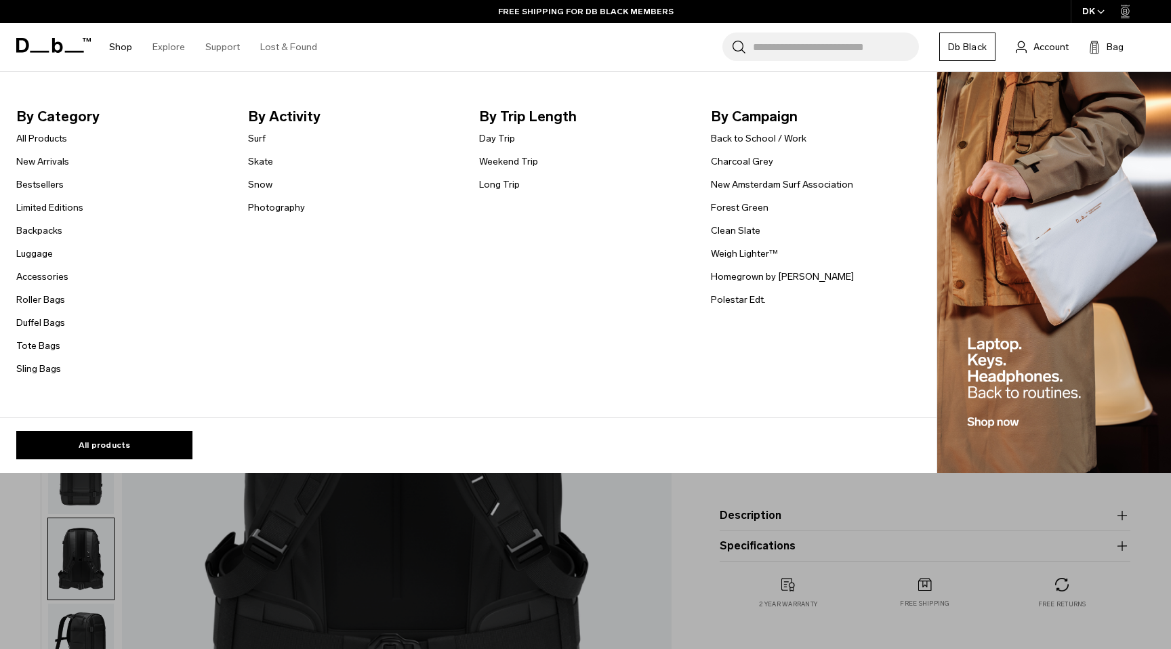
click at [123, 45] on link "Shop" at bounding box center [120, 47] width 23 height 48
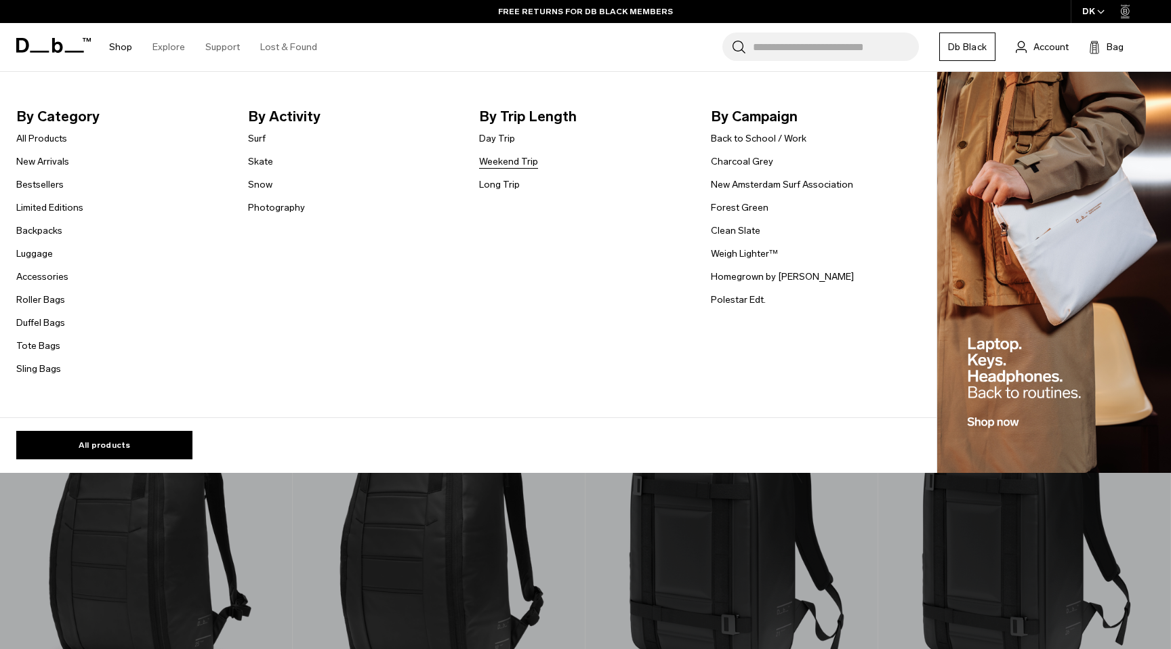
click at [505, 165] on link "Weekend Trip" at bounding box center [508, 161] width 59 height 14
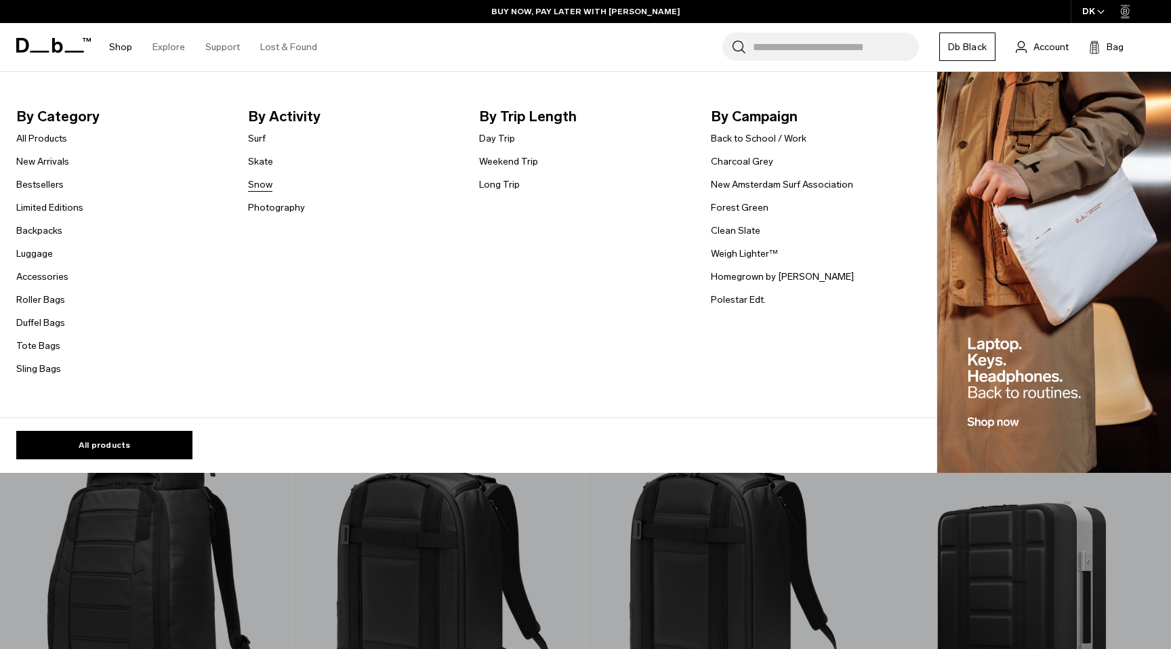
click at [264, 185] on link "Snow" at bounding box center [260, 184] width 24 height 14
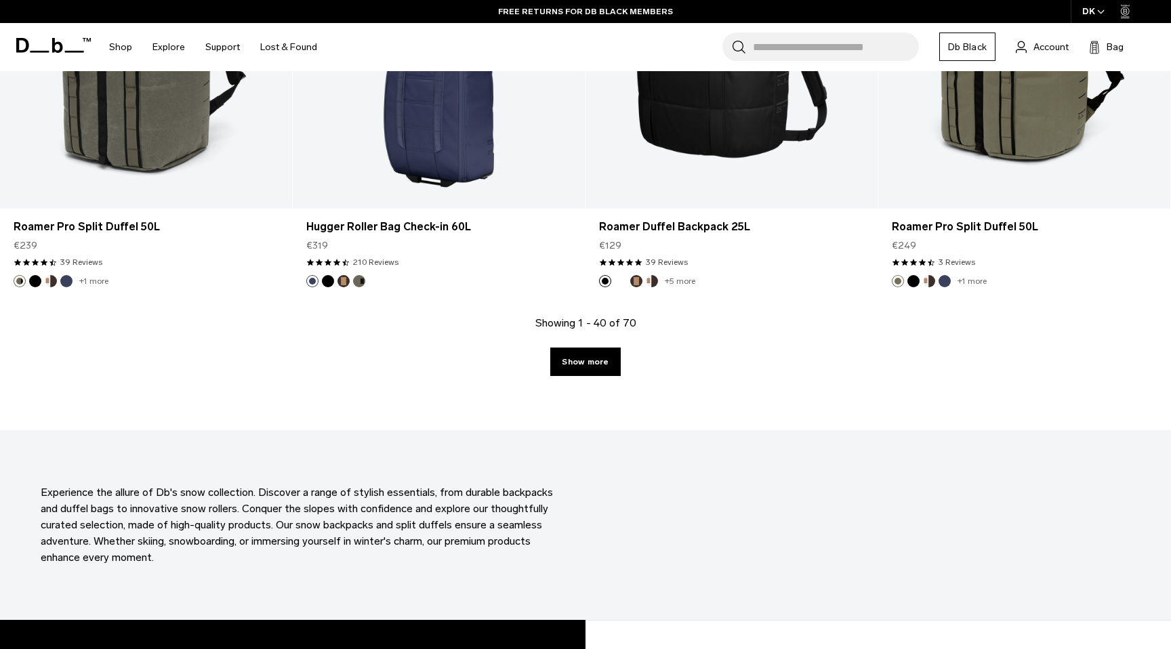
scroll to position [4346, 0]
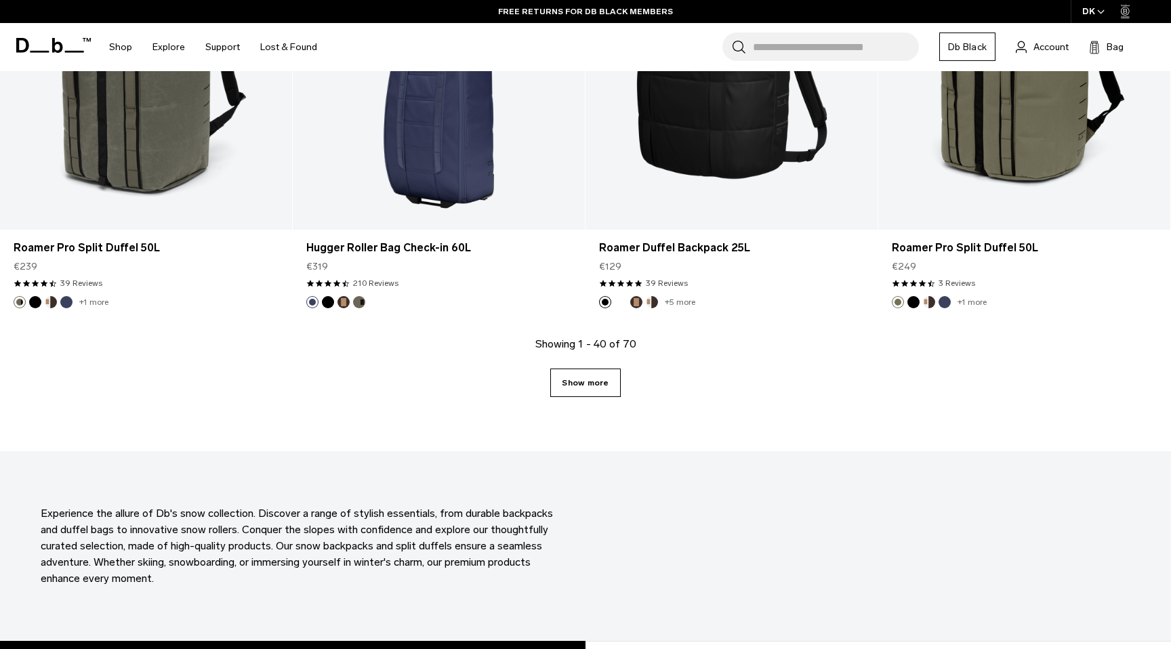
click at [568, 392] on link "Show more" at bounding box center [585, 383] width 70 height 28
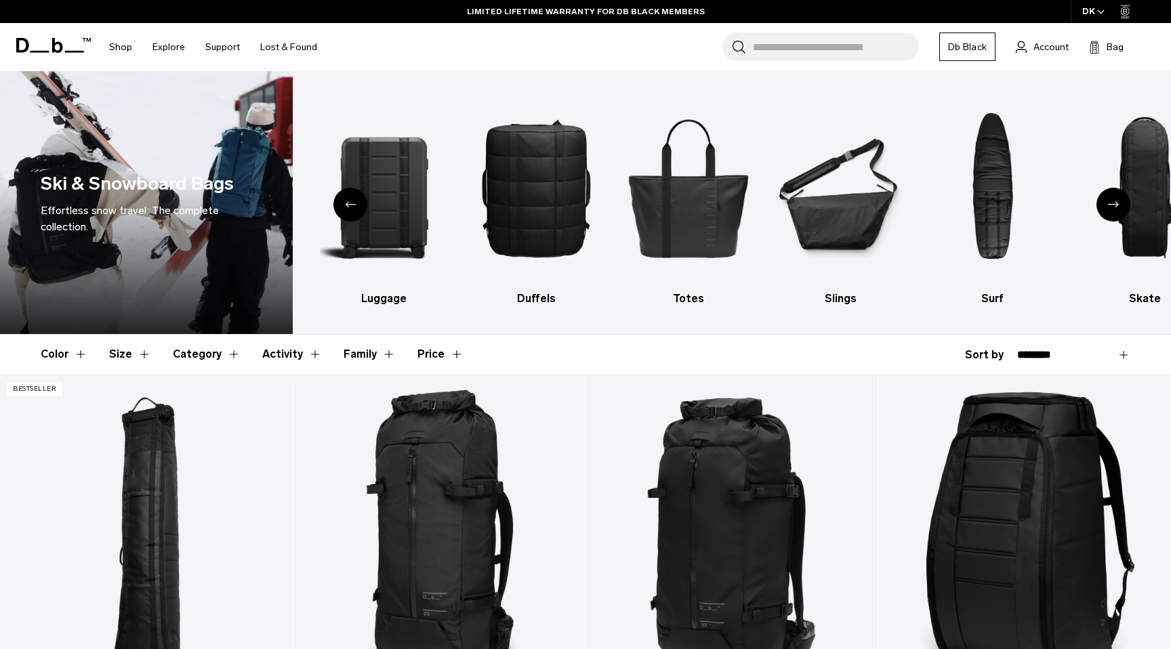
click at [1113, 209] on div "Next slide" at bounding box center [1113, 205] width 34 height 34
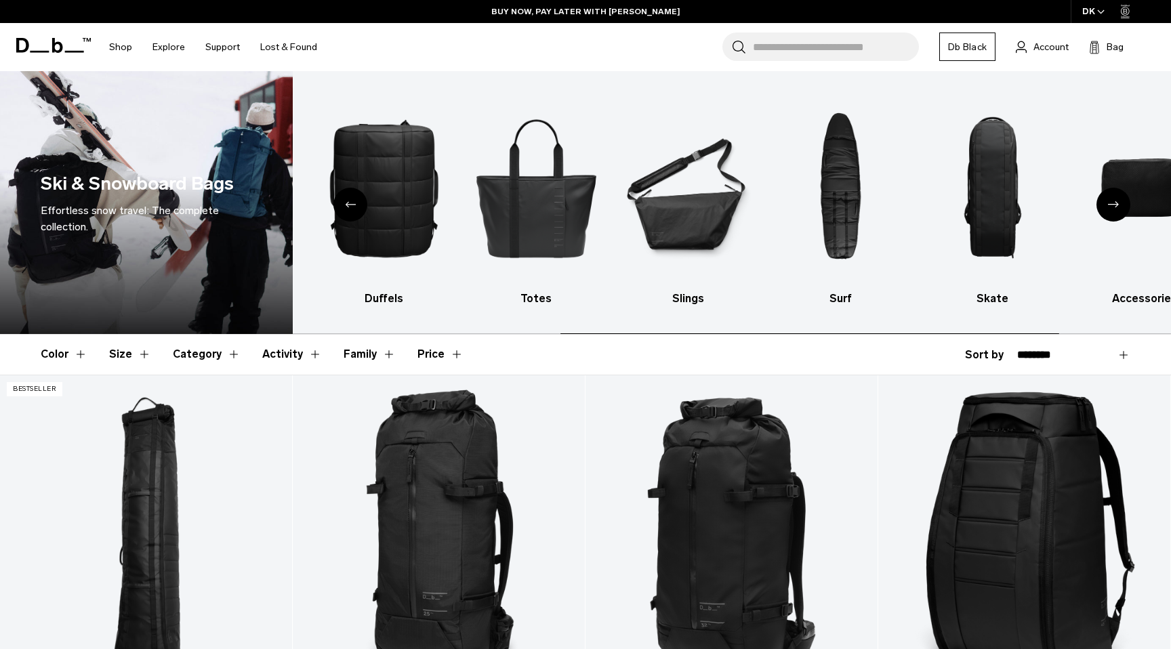
click at [1113, 209] on div "Next slide" at bounding box center [1113, 205] width 34 height 34
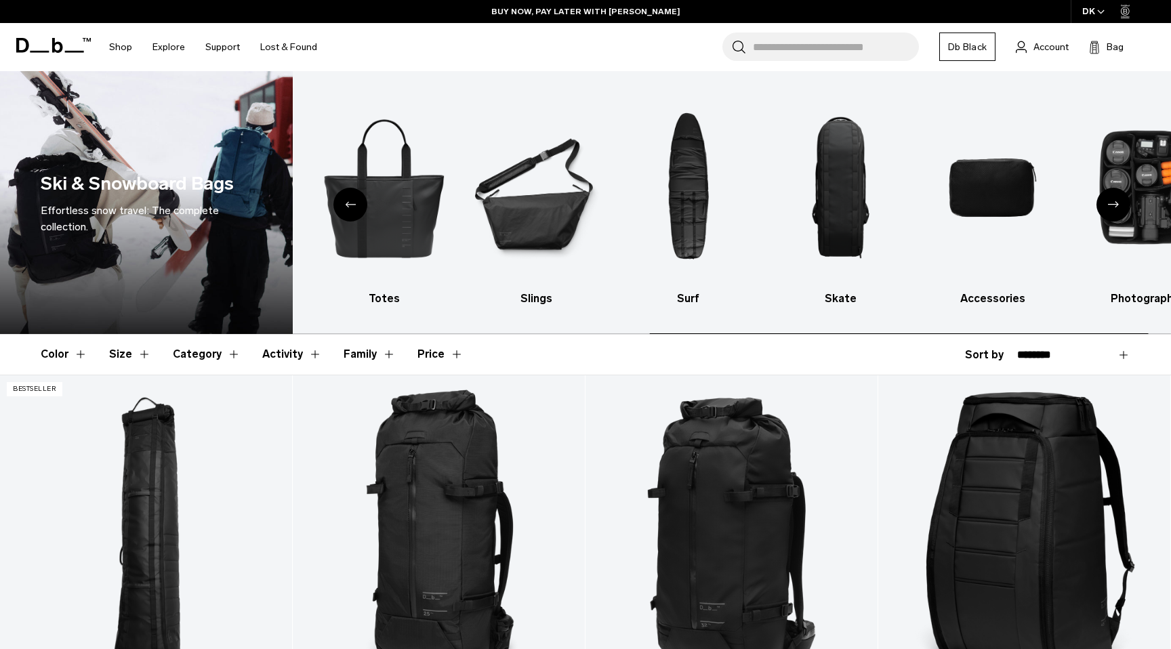
click at [1113, 209] on div "Next slide" at bounding box center [1113, 205] width 34 height 34
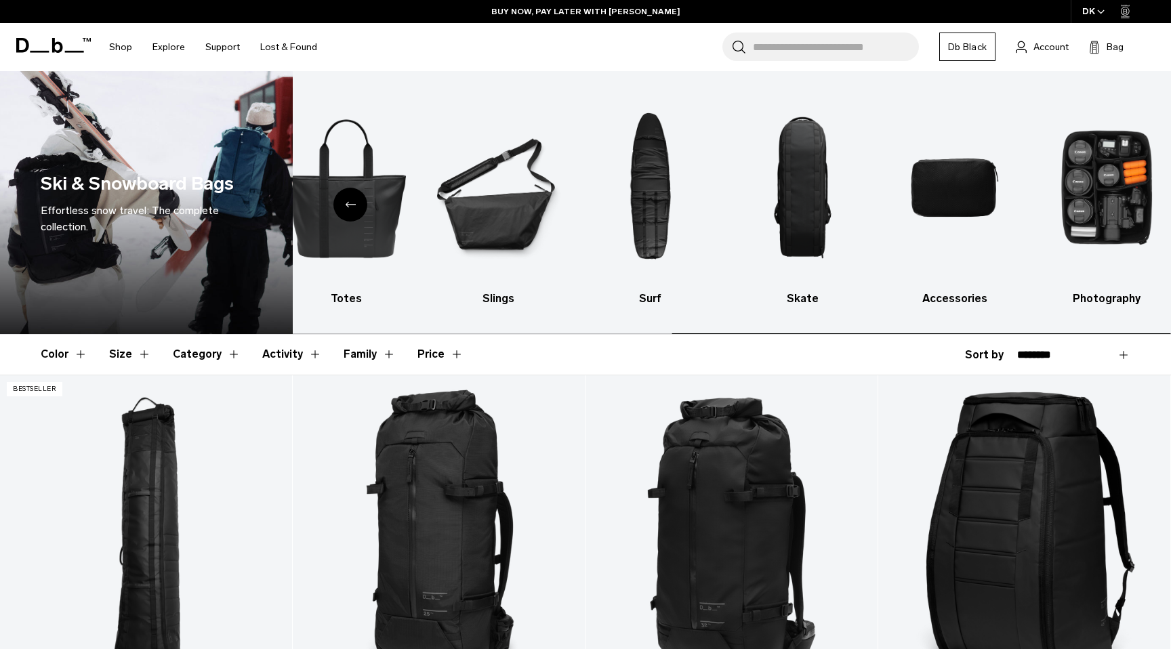
click at [1113, 209] on img "10 / 10" at bounding box center [1106, 187] width 129 height 192
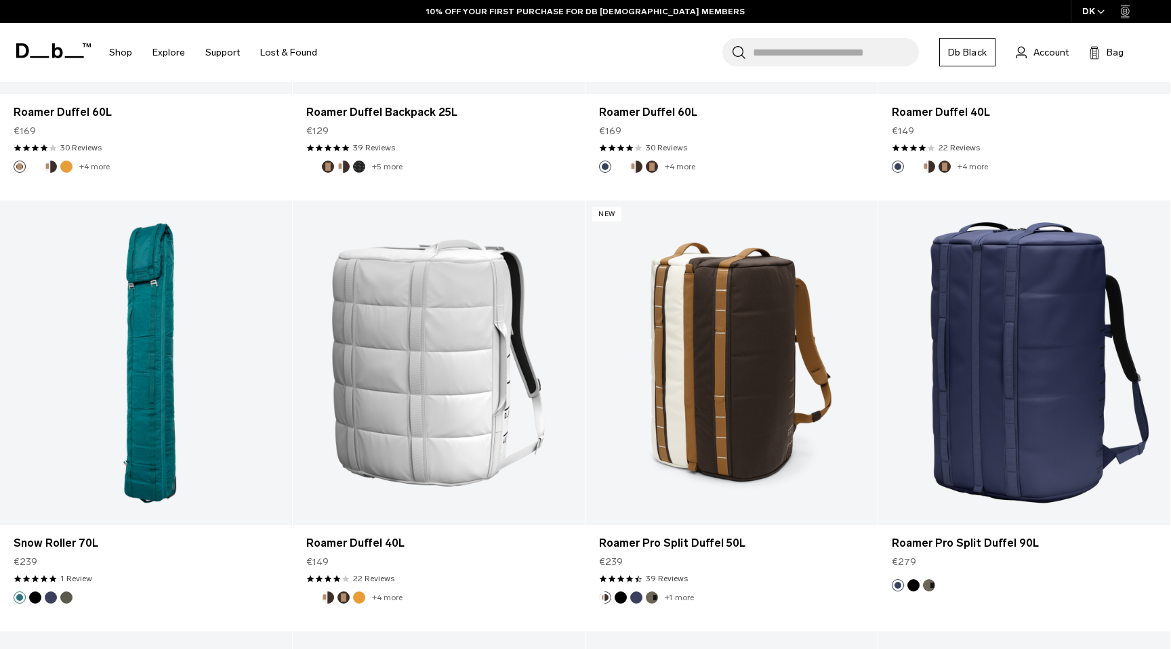
scroll to position [1522, 0]
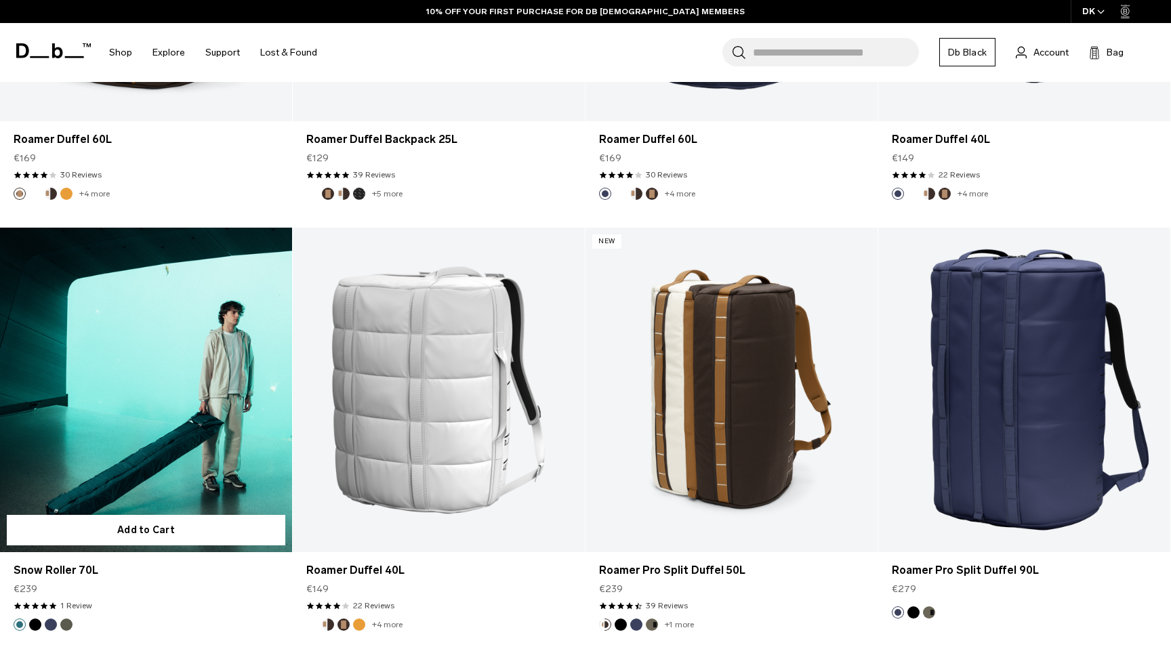
click at [177, 333] on link "Snow Roller 70L" at bounding box center [146, 390] width 292 height 324
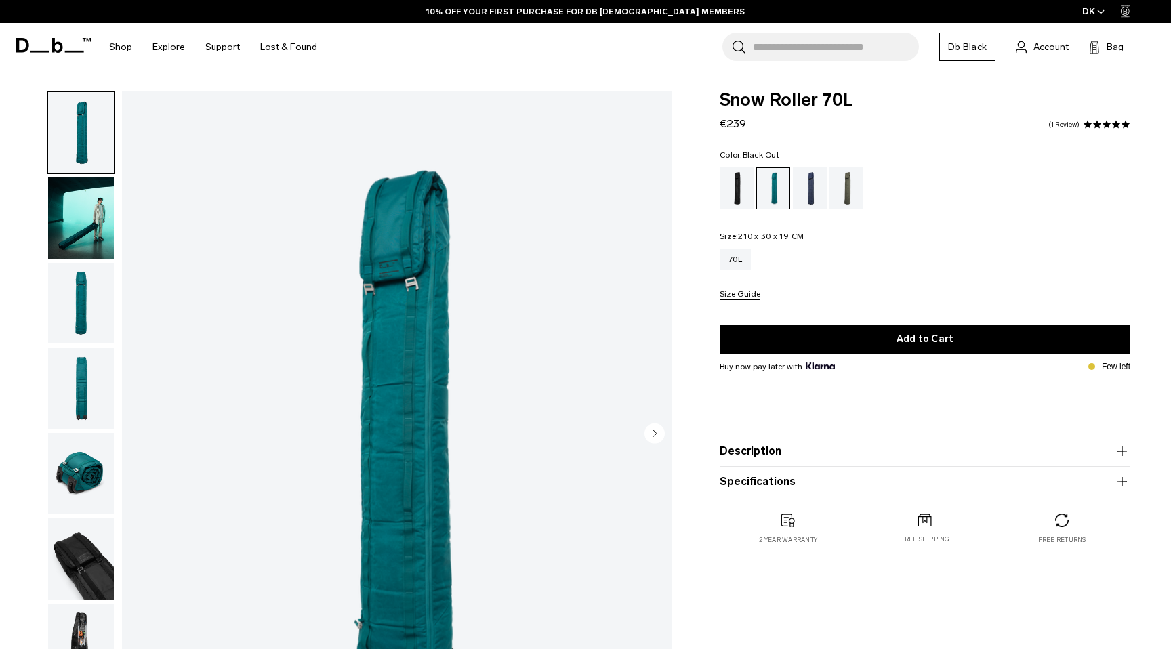
click at [745, 188] on div "Black Out" at bounding box center [736, 188] width 35 height 42
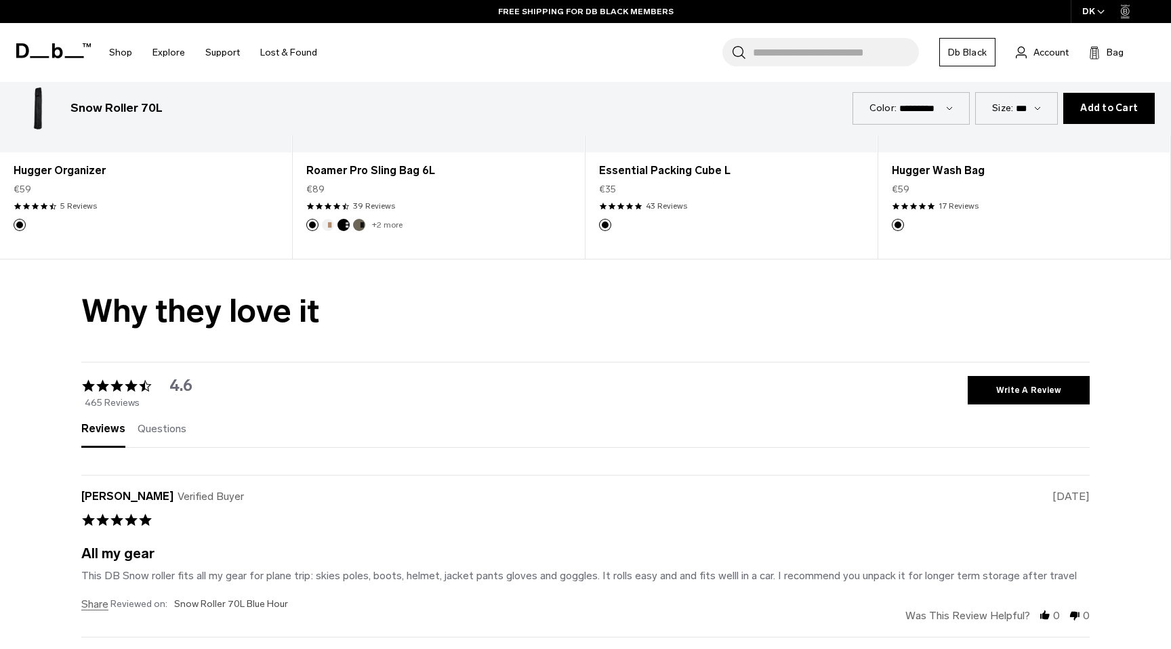
scroll to position [2860, 0]
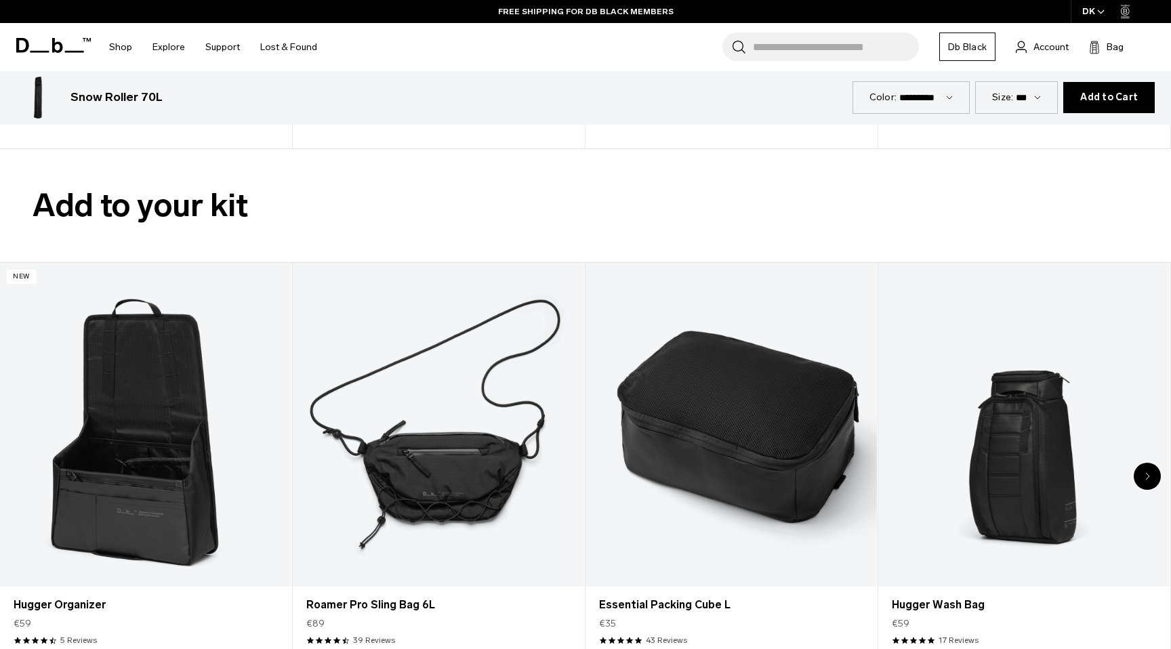
click at [1150, 475] on div "Next slide" at bounding box center [1146, 476] width 27 height 27
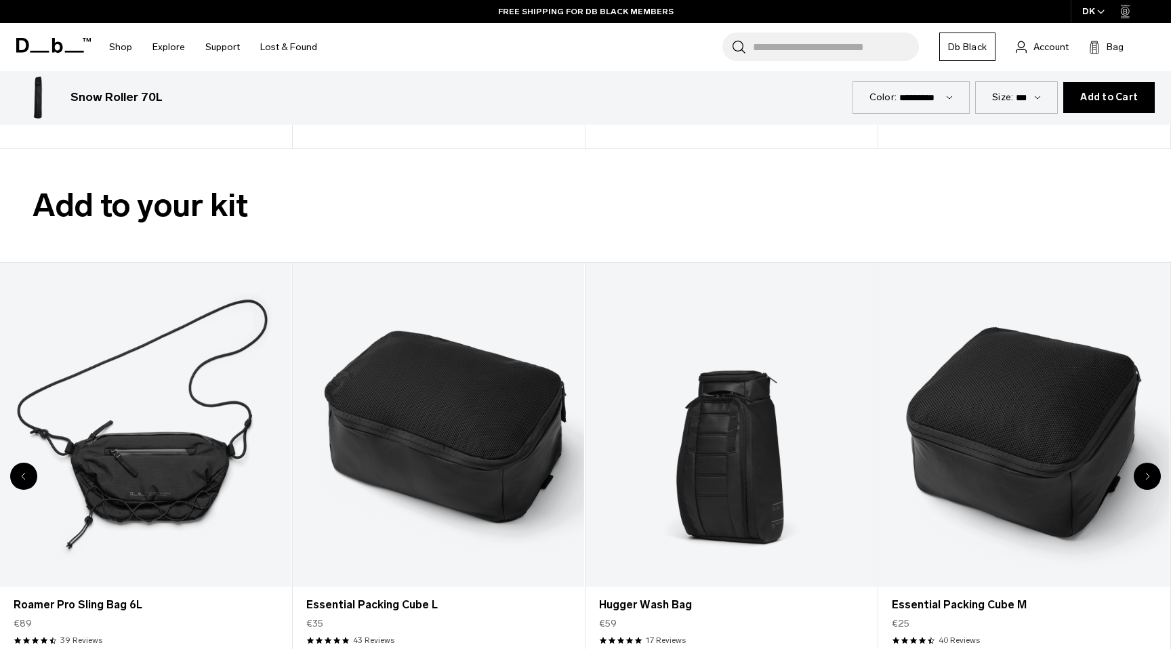
click at [1150, 475] on div "Next slide" at bounding box center [1146, 476] width 27 height 27
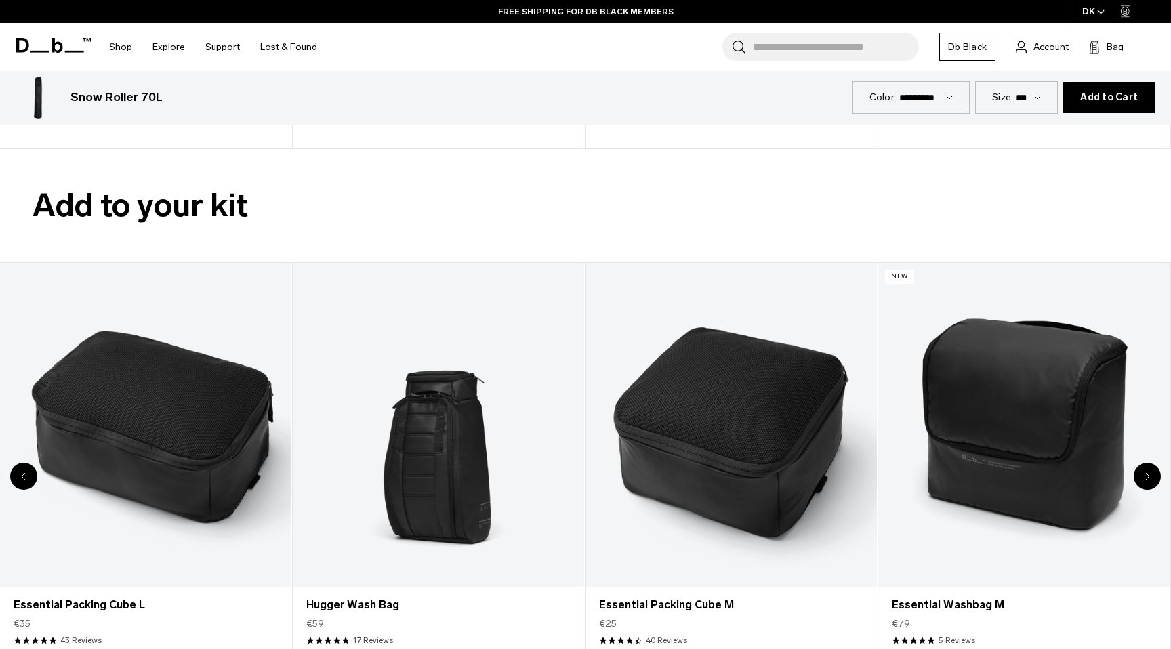
click at [1150, 475] on div "Next slide" at bounding box center [1146, 476] width 27 height 27
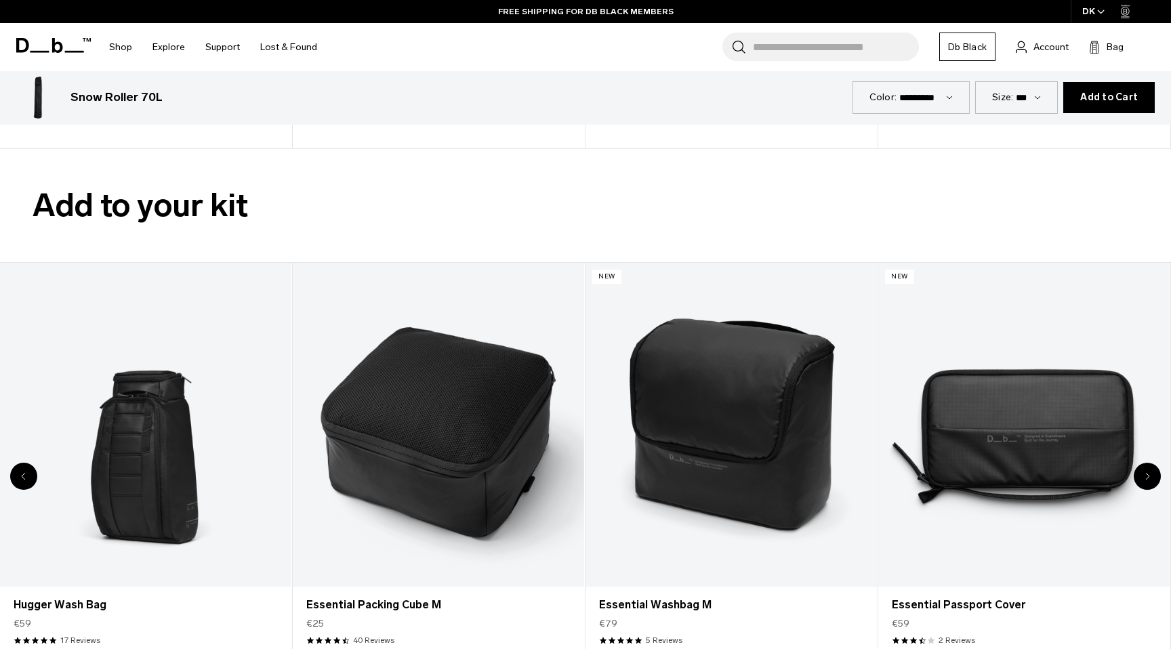
click at [1150, 475] on div "Next slide" at bounding box center [1146, 476] width 27 height 27
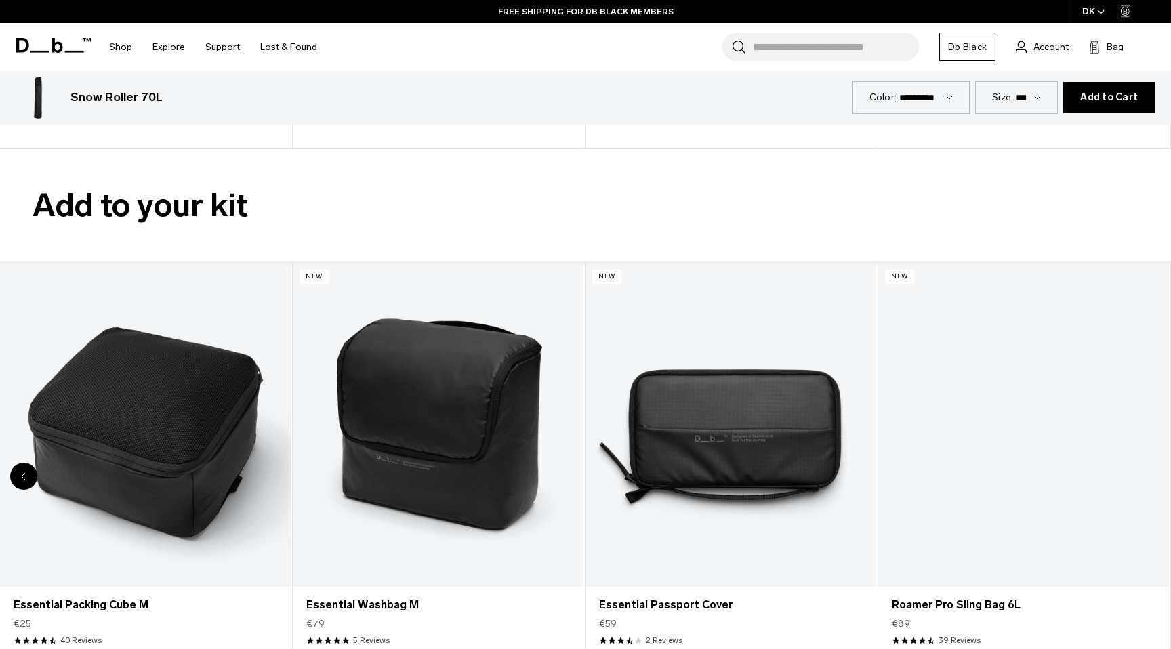
click at [1150, 475] on div "8 / 8" at bounding box center [1023, 425] width 291 height 324
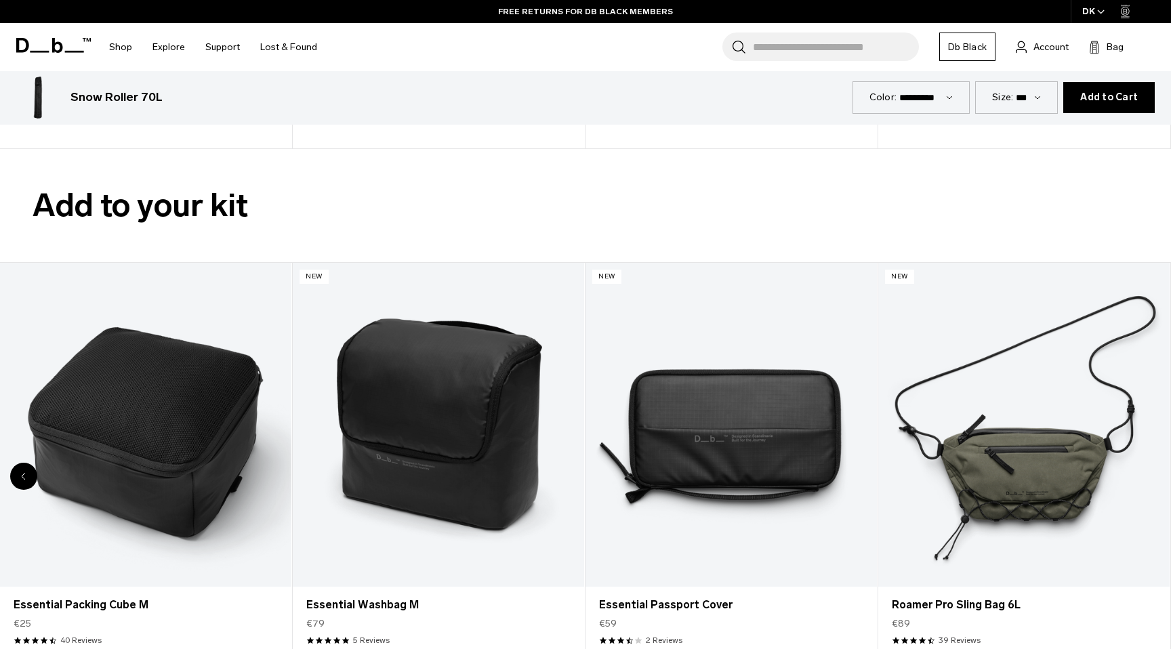
click at [1150, 475] on link "Roamer Pro Sling Bag 6L" at bounding box center [1023, 425] width 291 height 324
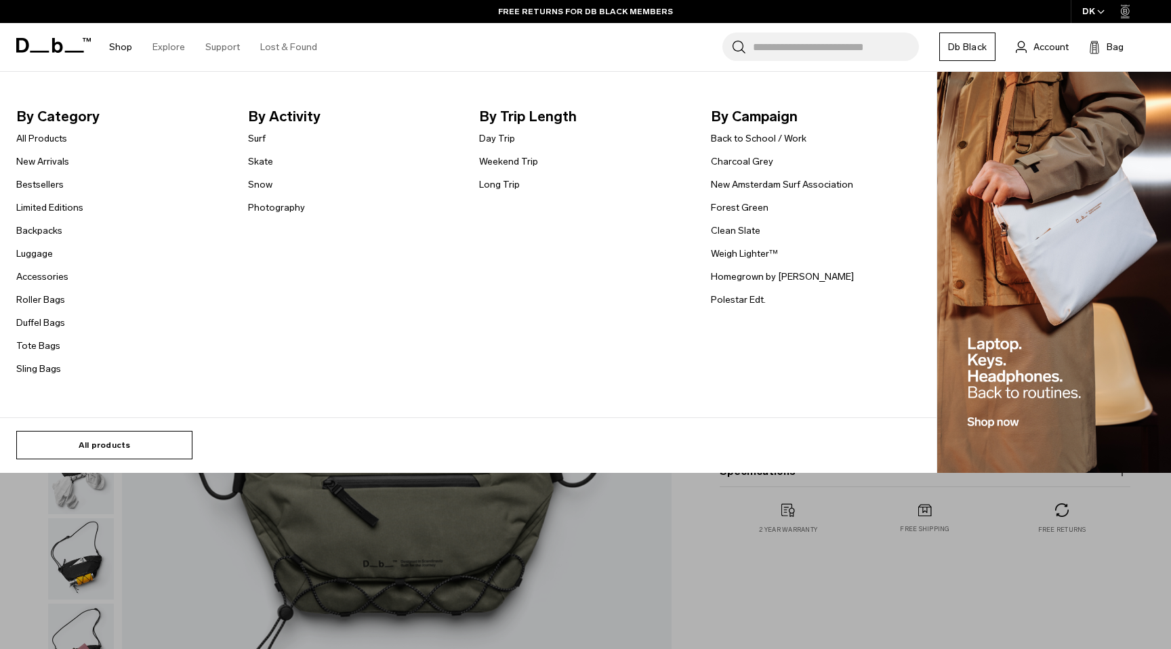
click at [64, 449] on link "All products" at bounding box center [104, 445] width 176 height 28
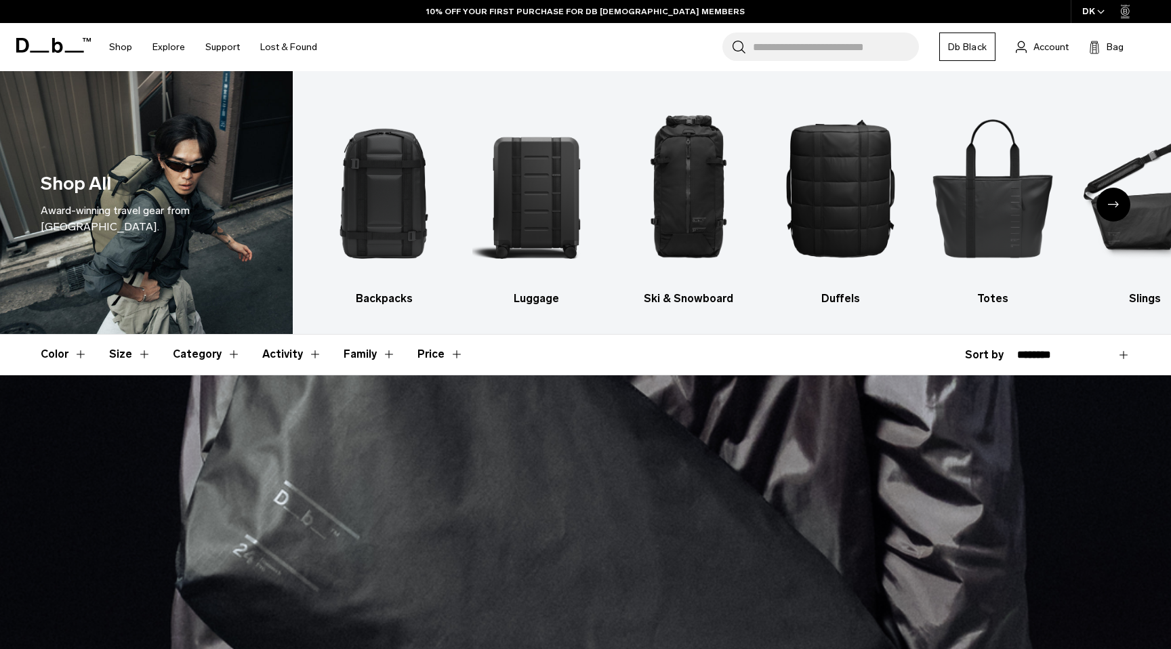
click at [1118, 203] on div "Next slide" at bounding box center [1113, 205] width 34 height 34
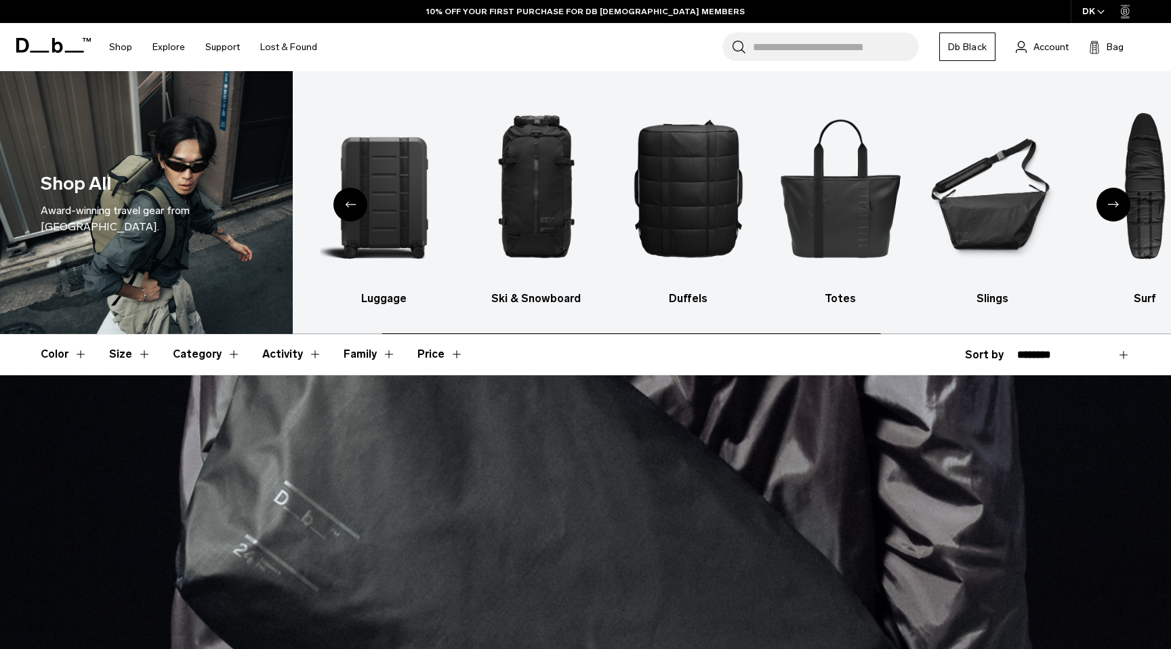
click at [1118, 203] on div "Next slide" at bounding box center [1113, 205] width 34 height 34
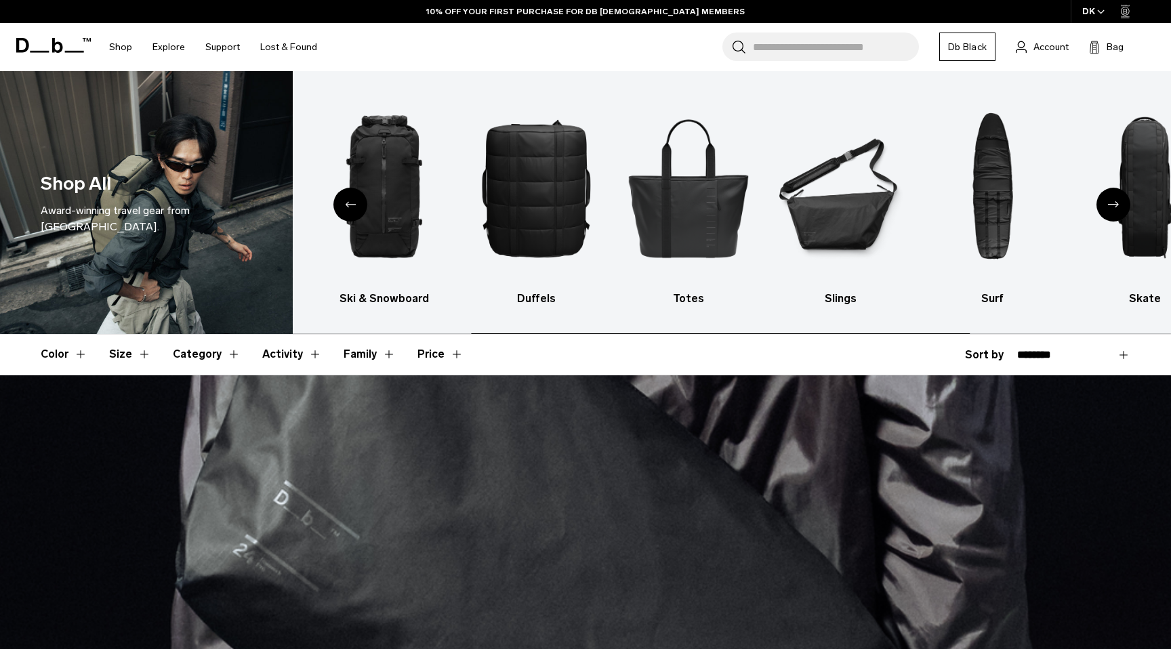
click at [1118, 203] on div "Next slide" at bounding box center [1113, 205] width 34 height 34
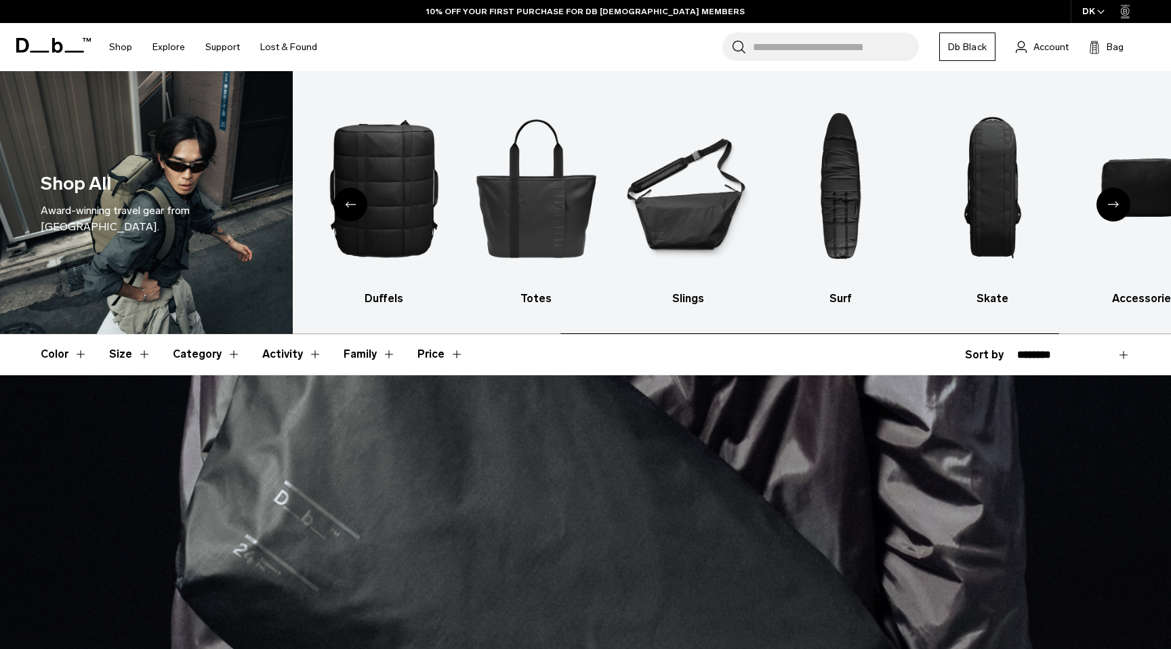
click at [1118, 203] on div "Next slide" at bounding box center [1113, 205] width 34 height 34
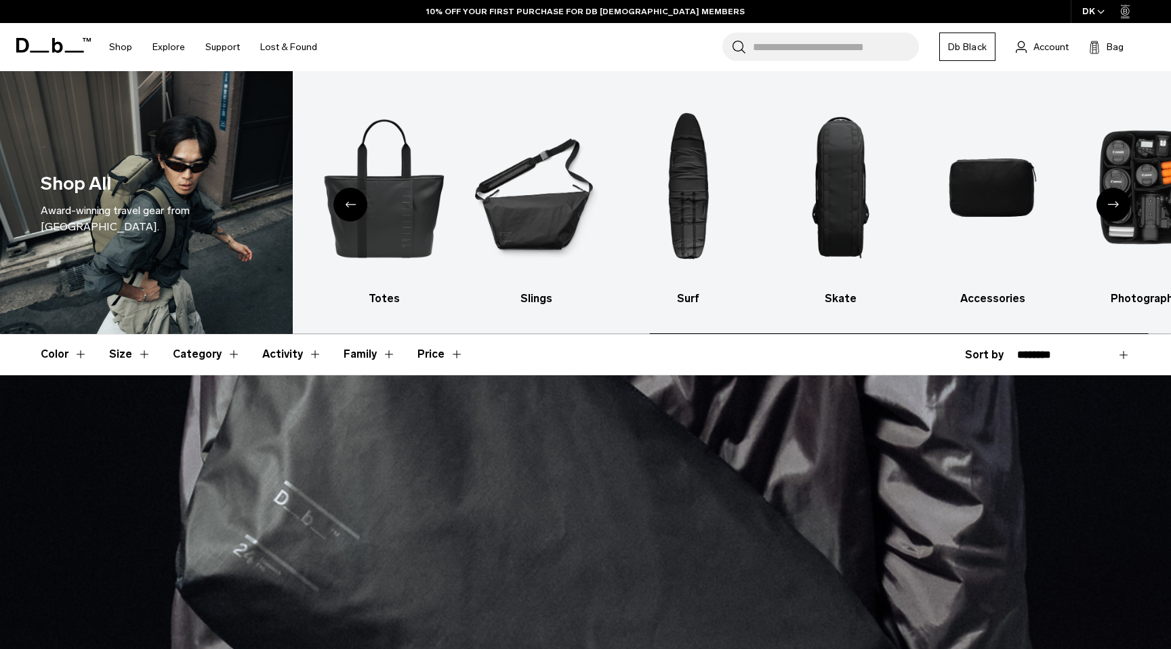
click at [1118, 203] on div "Next slide" at bounding box center [1113, 205] width 34 height 34
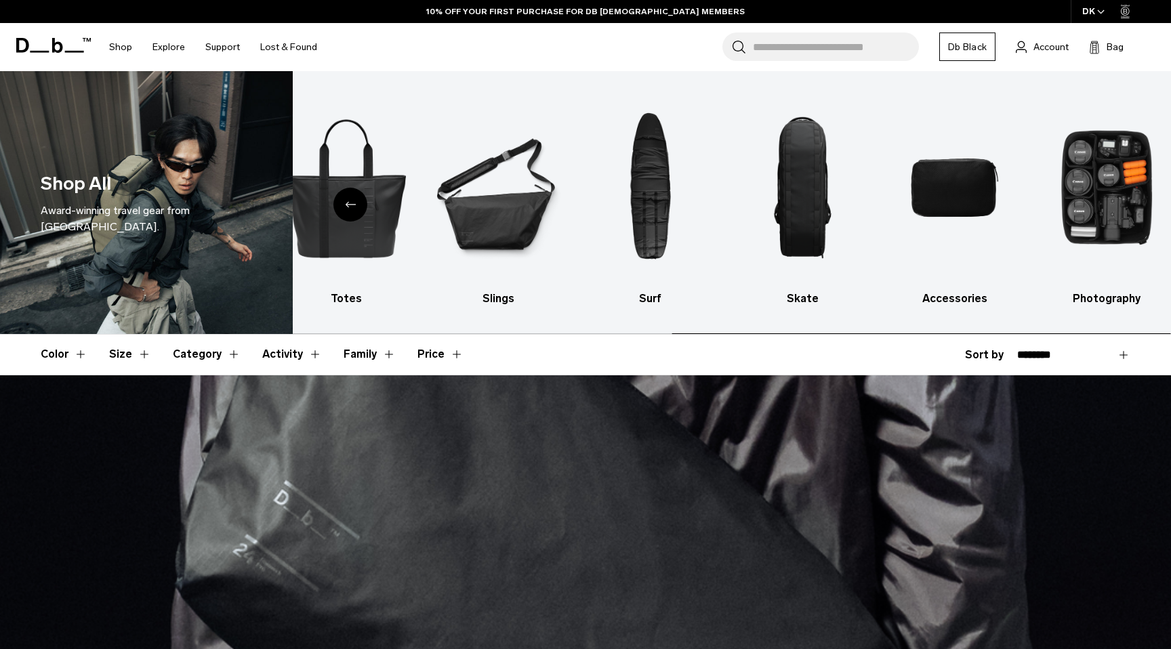
click at [1118, 203] on img "10 / 10" at bounding box center [1106, 187] width 129 height 192
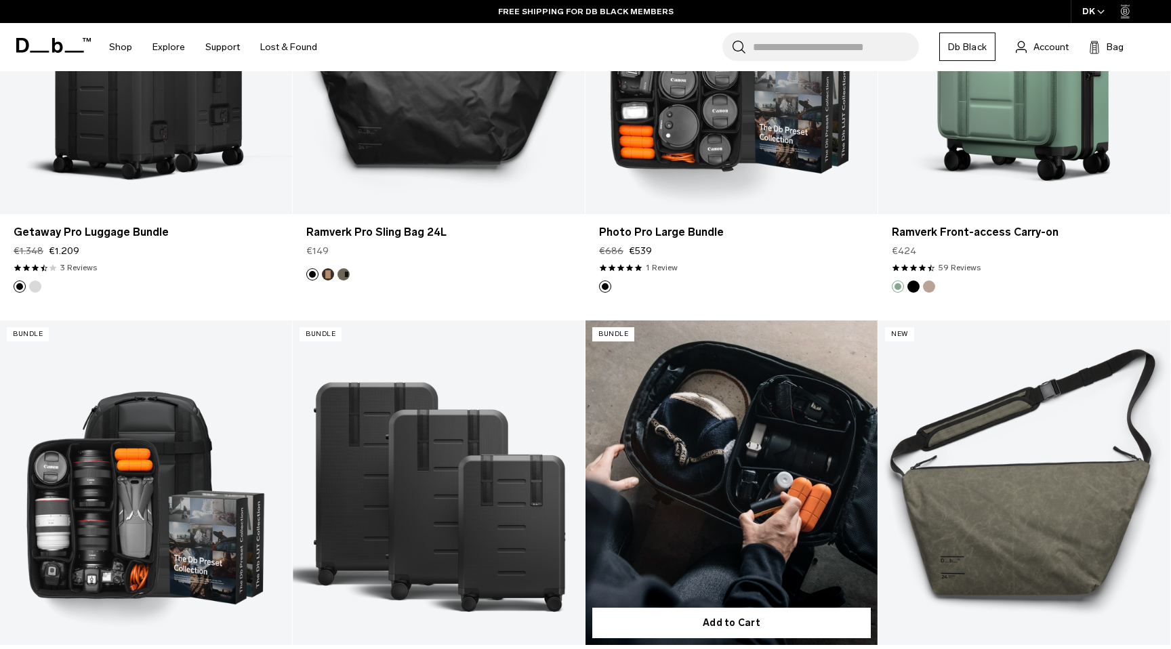
scroll to position [1580, 0]
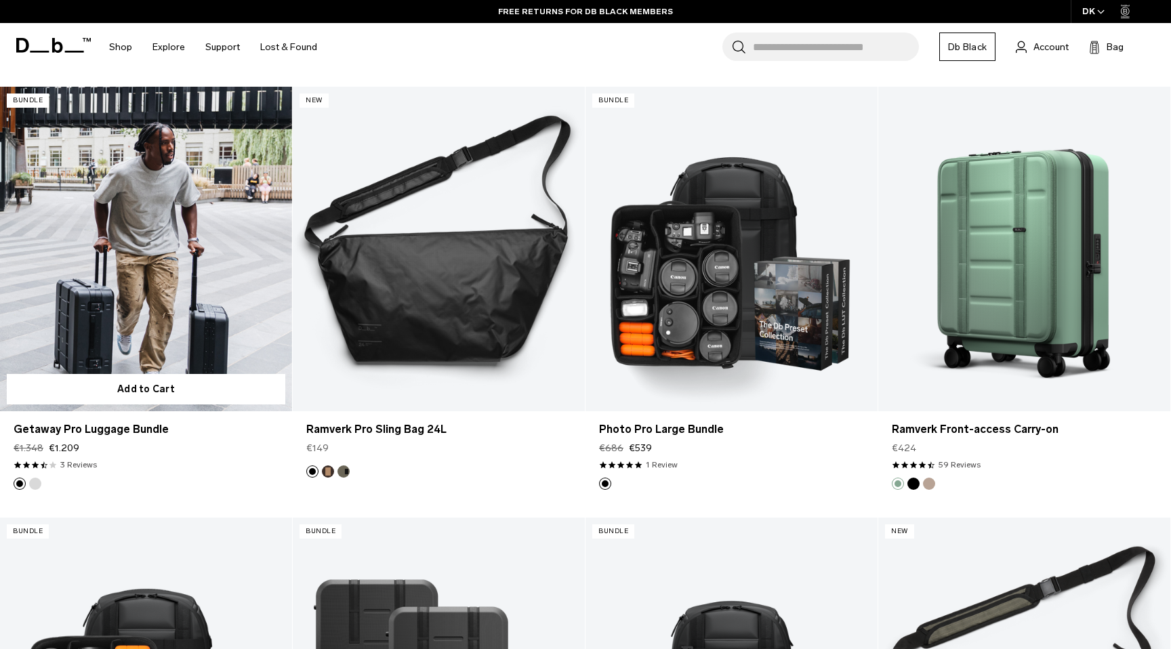
click at [87, 347] on link "Getaway Pro Luggage Bundle" at bounding box center [146, 249] width 292 height 324
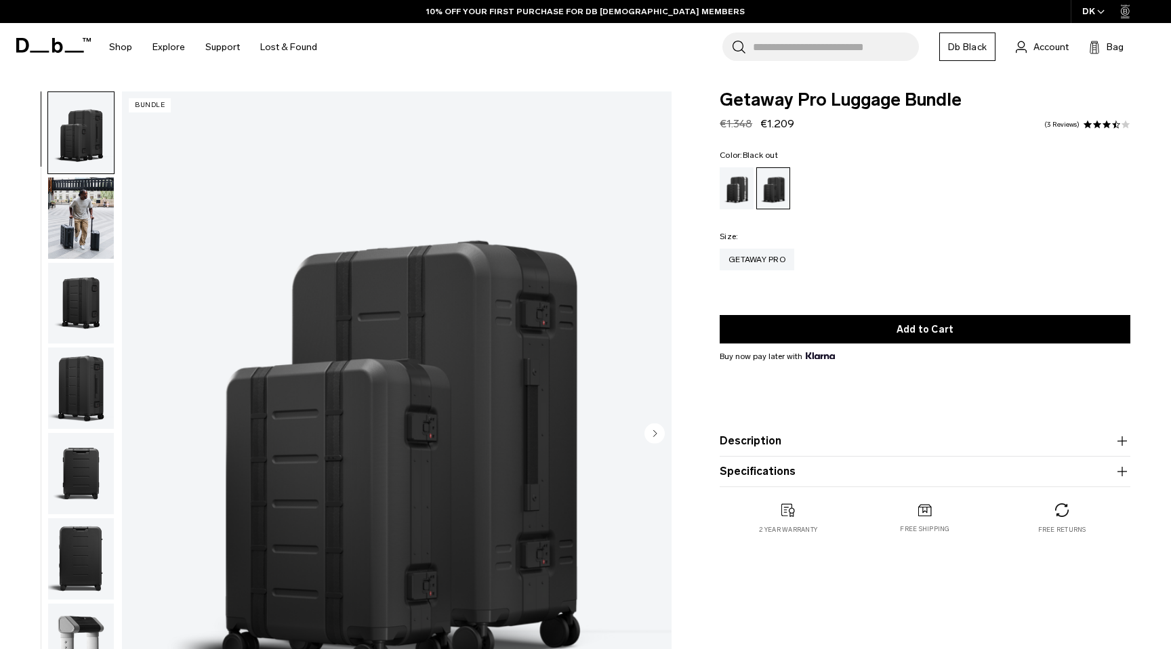
click at [95, 310] on img "button" at bounding box center [81, 303] width 66 height 81
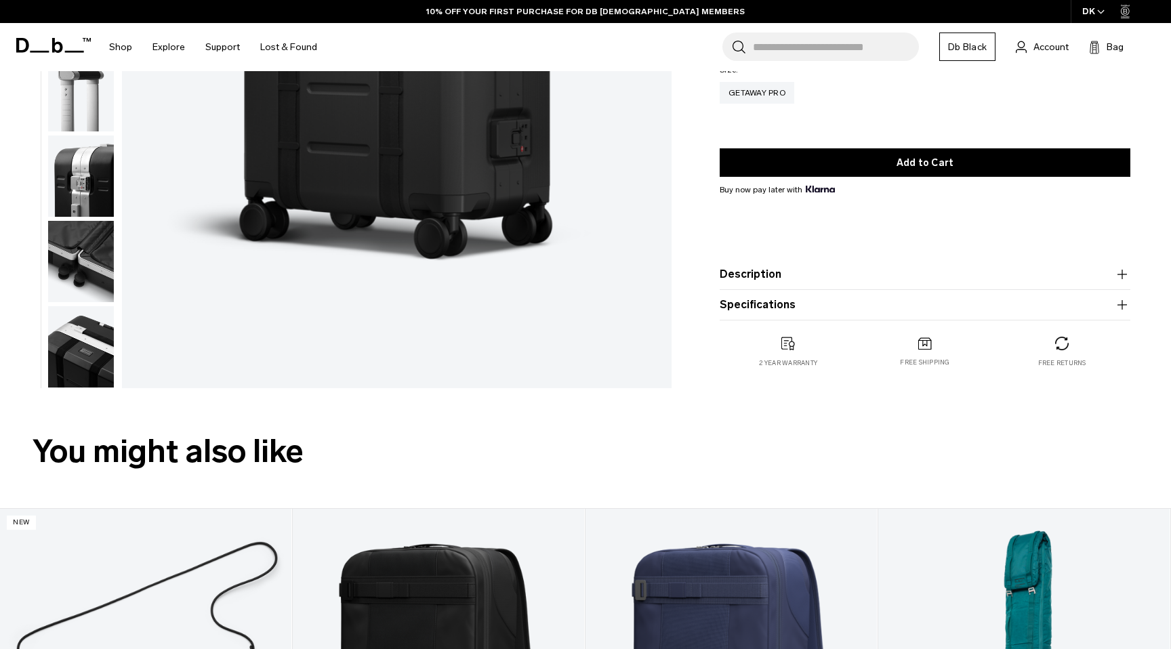
scroll to position [299, 0]
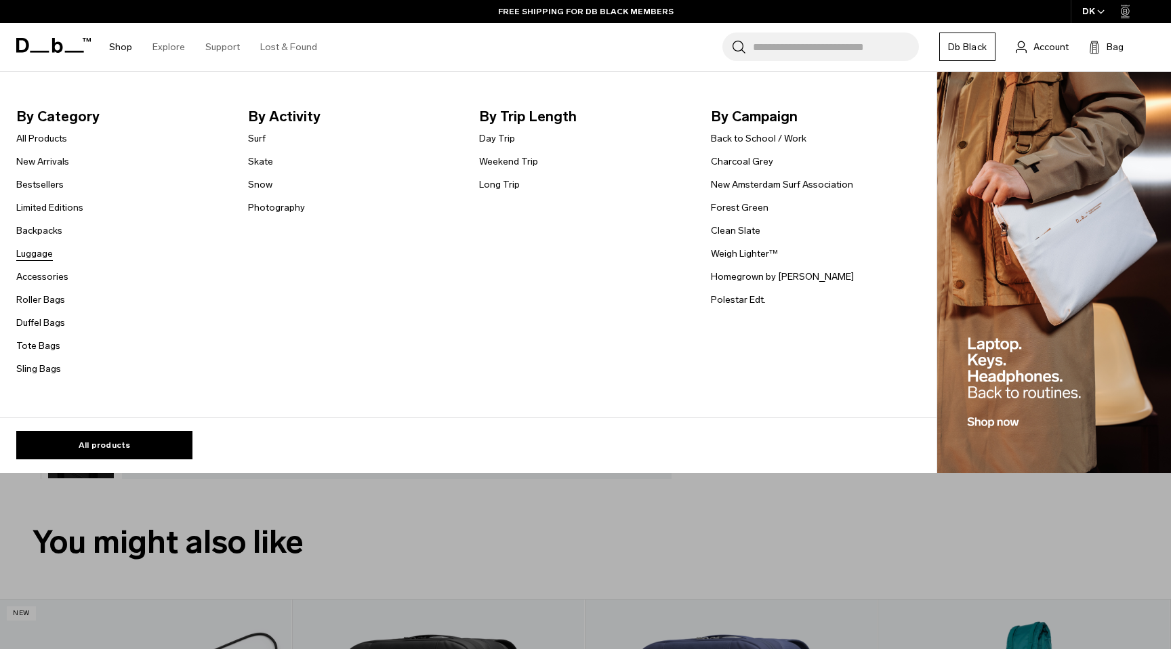
click at [45, 249] on link "Luggage" at bounding box center [34, 254] width 37 height 14
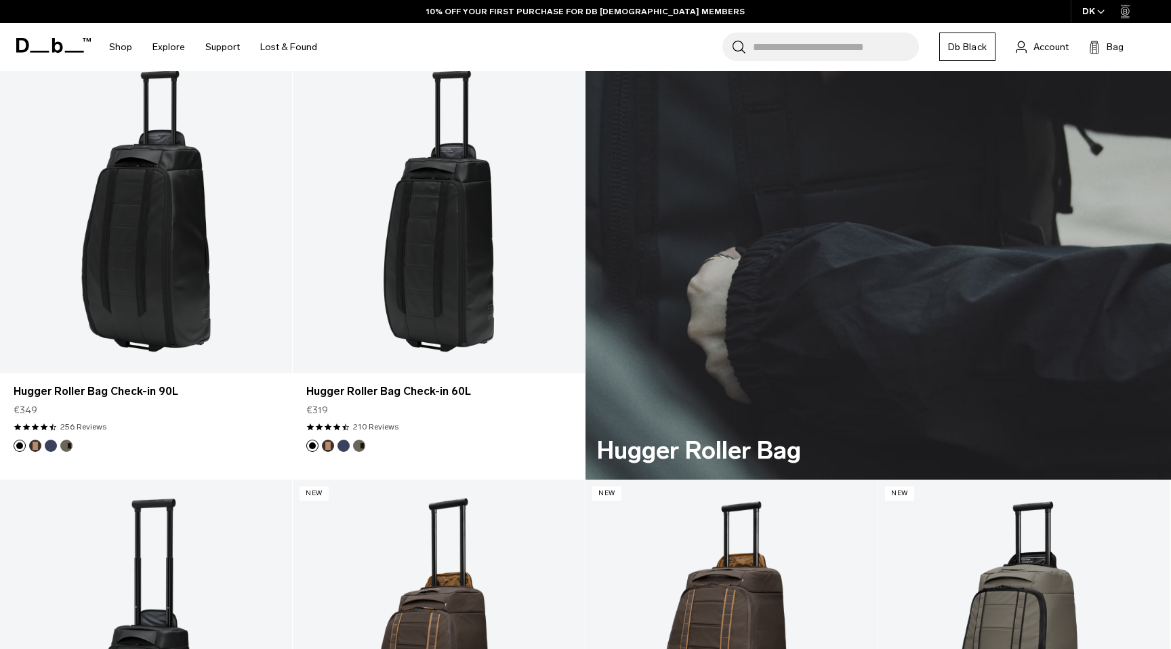
scroll to position [3328, 0]
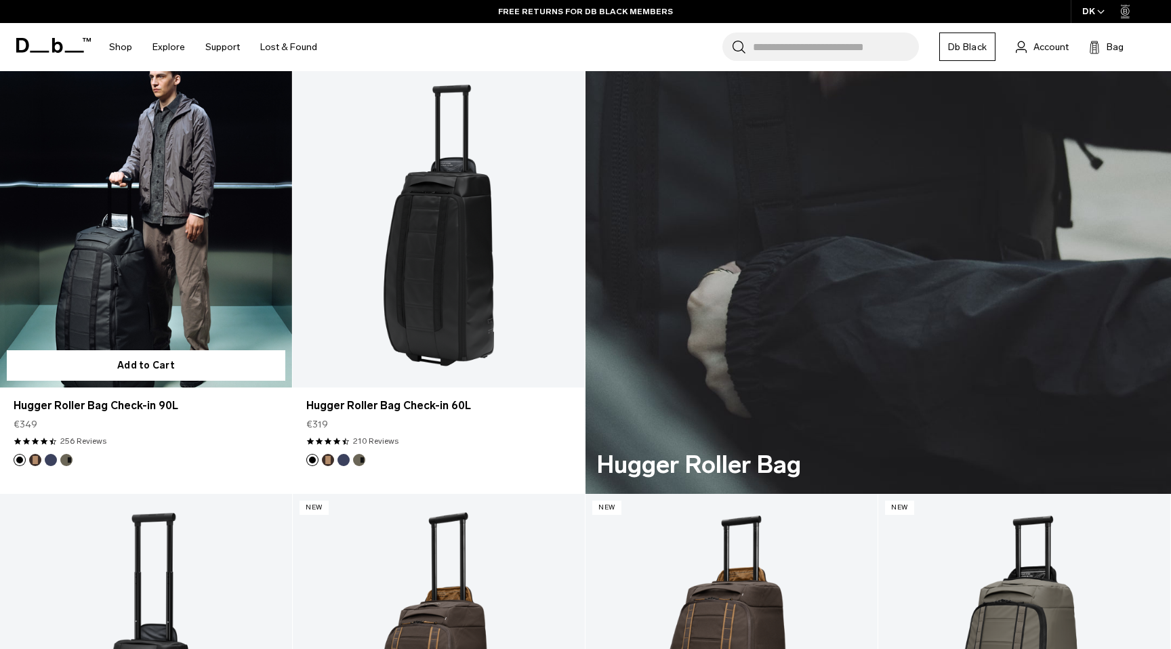
click at [212, 272] on link "Hugger Roller Bag Check-in 90L" at bounding box center [146, 225] width 292 height 324
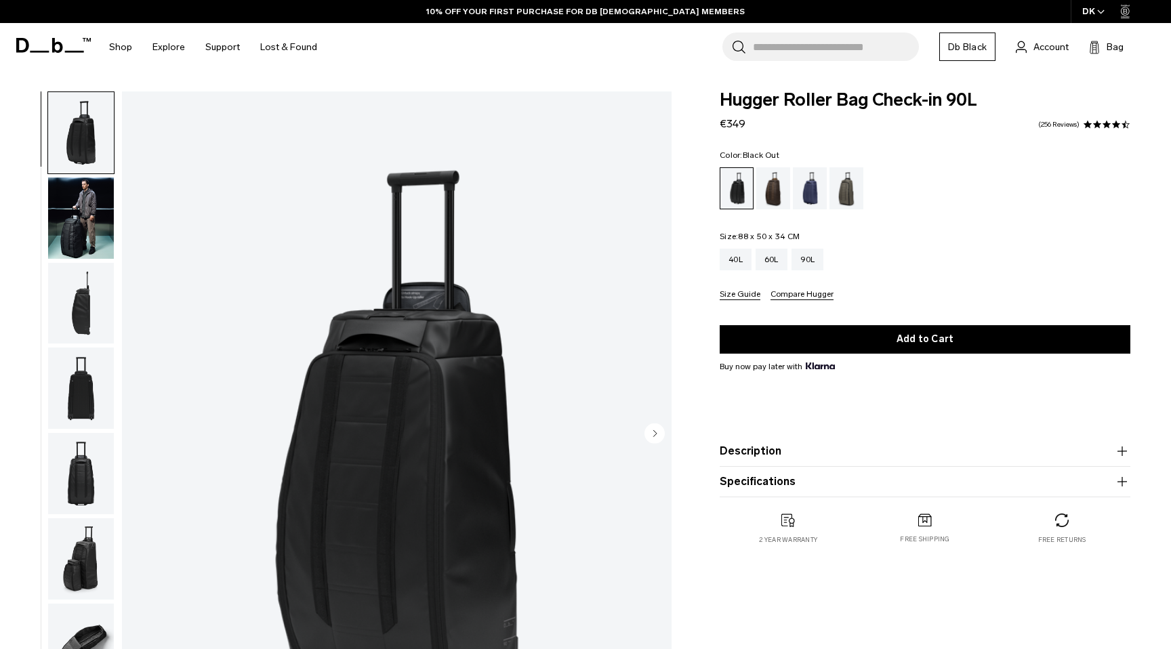
click at [85, 289] on img "button" at bounding box center [81, 303] width 66 height 81
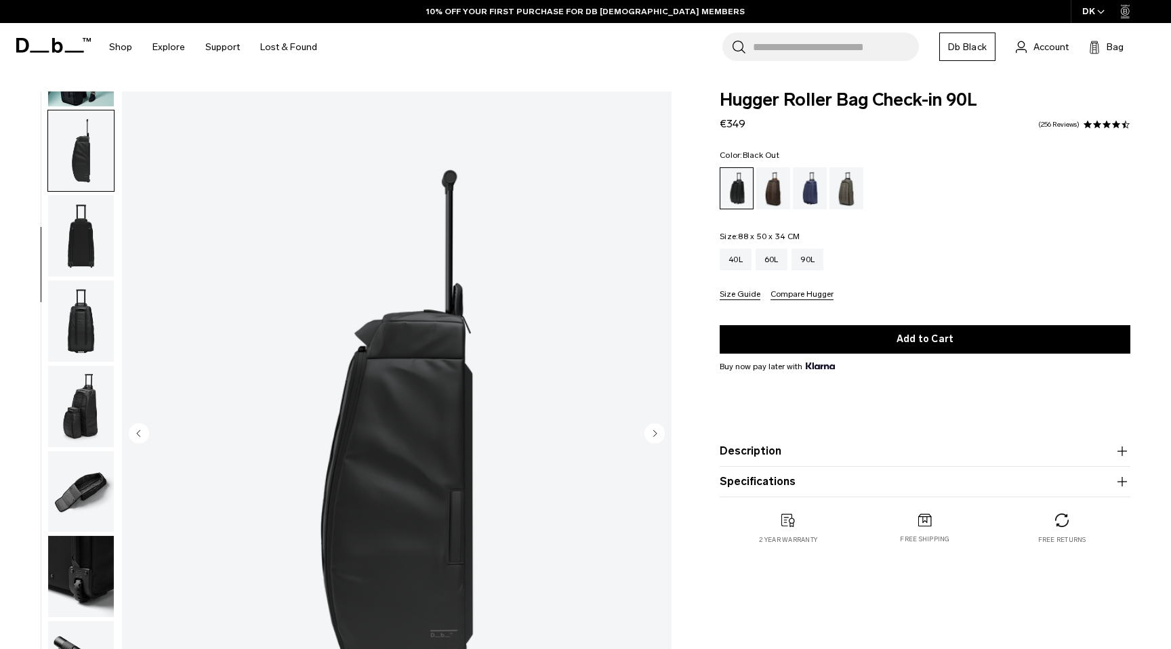
scroll to position [163, 0]
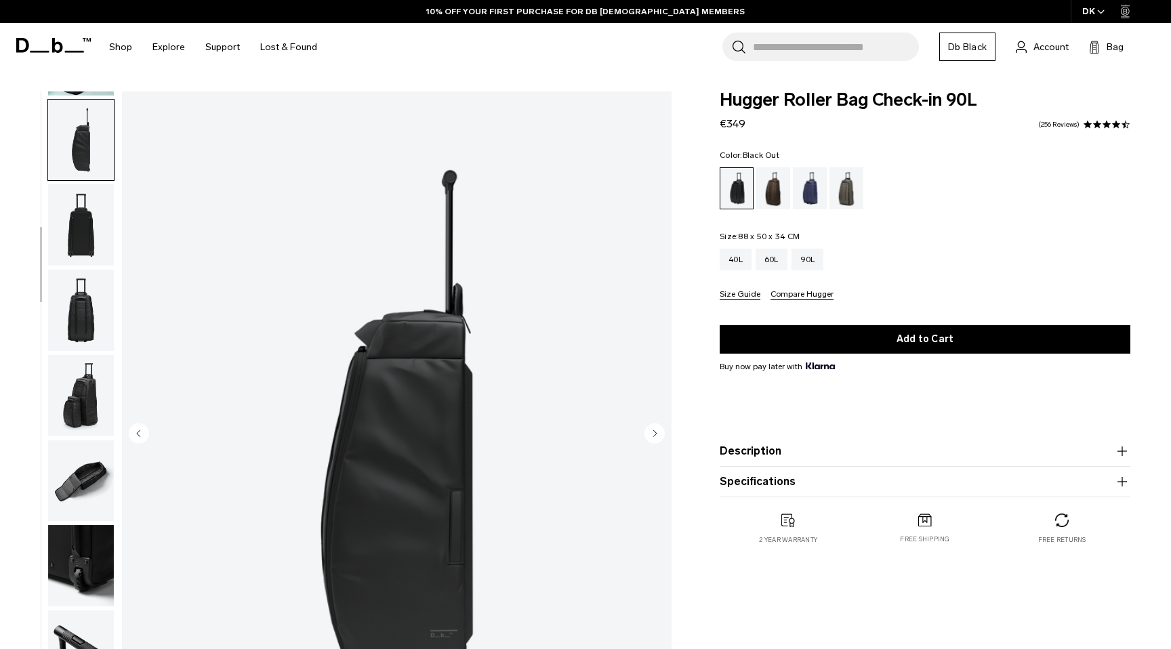
click at [88, 239] on img "button" at bounding box center [81, 224] width 66 height 81
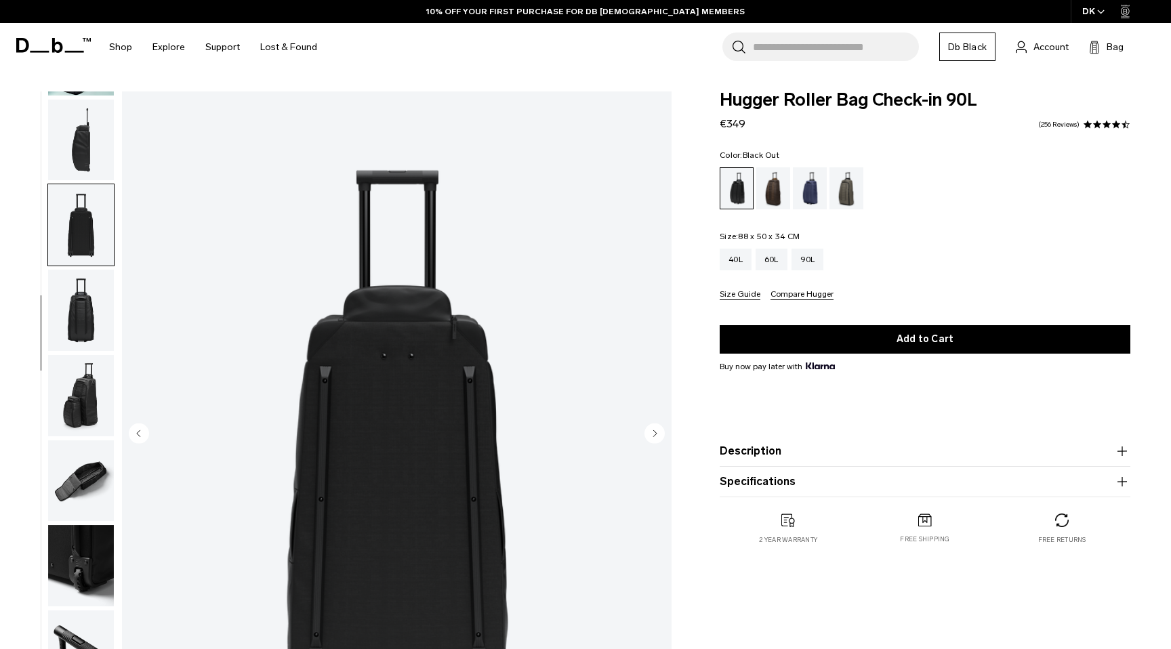
click at [74, 398] on img "button" at bounding box center [81, 395] width 66 height 81
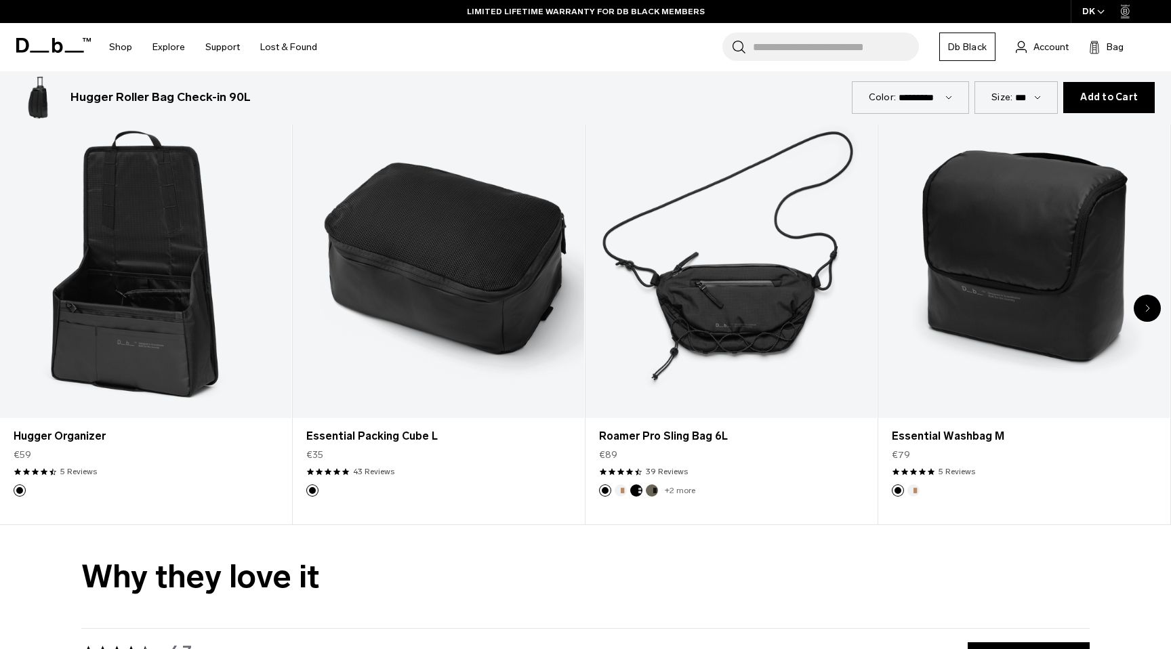
scroll to position [3009, 0]
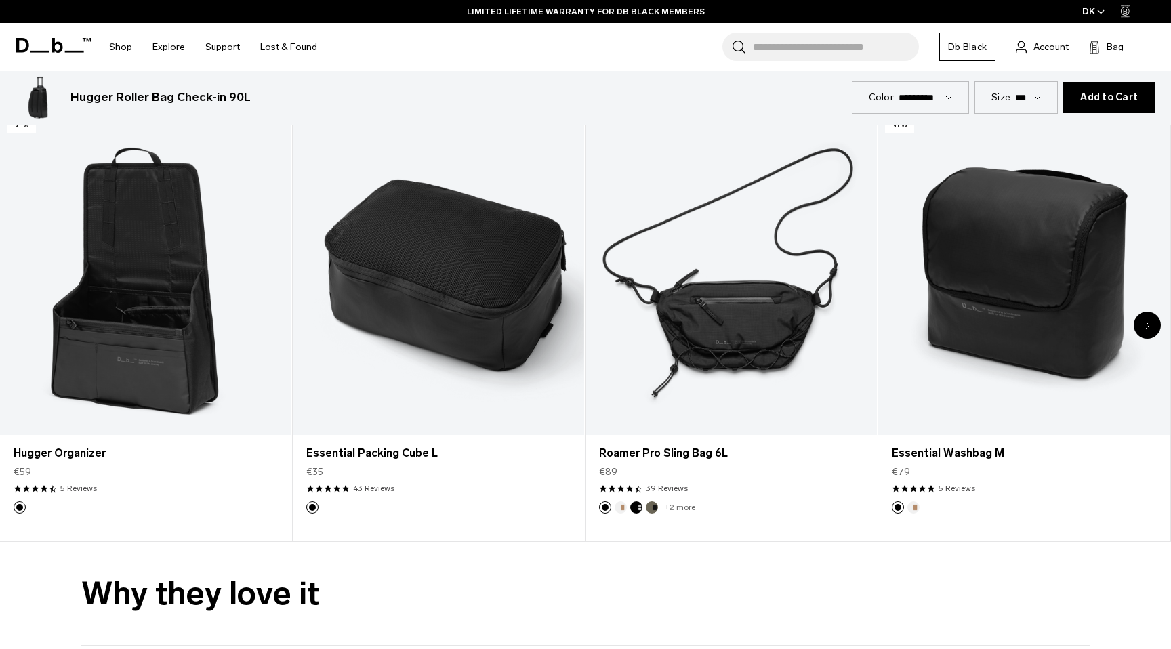
click at [1148, 317] on div "Next slide" at bounding box center [1146, 325] width 27 height 27
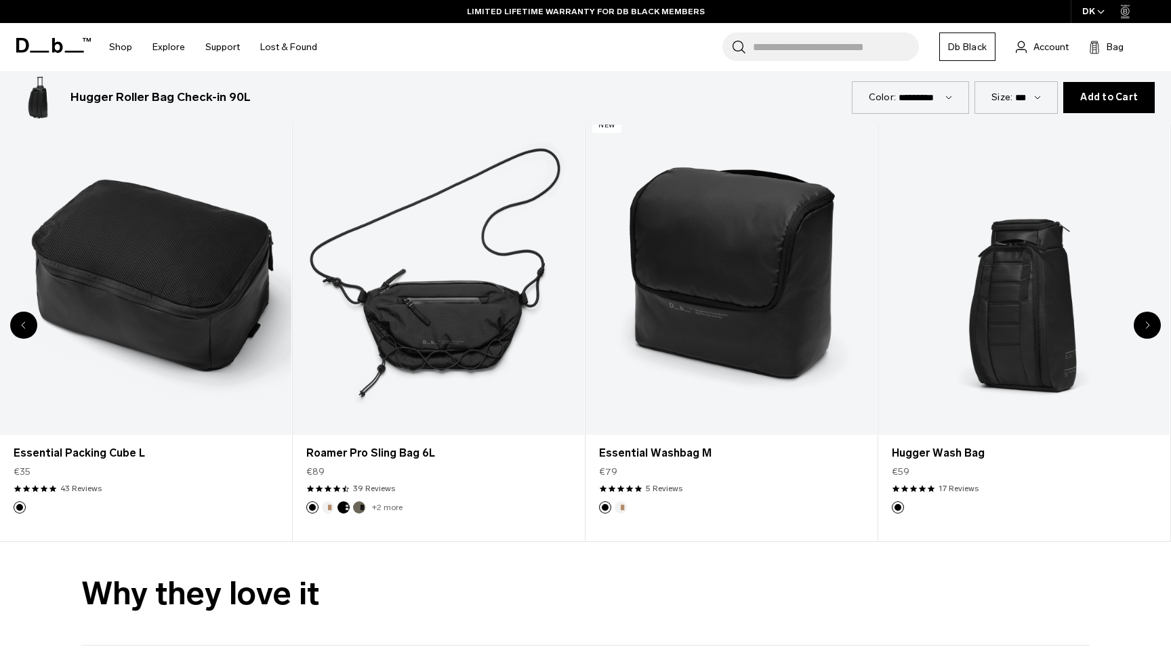
click at [1148, 317] on div "Next slide" at bounding box center [1146, 325] width 27 height 27
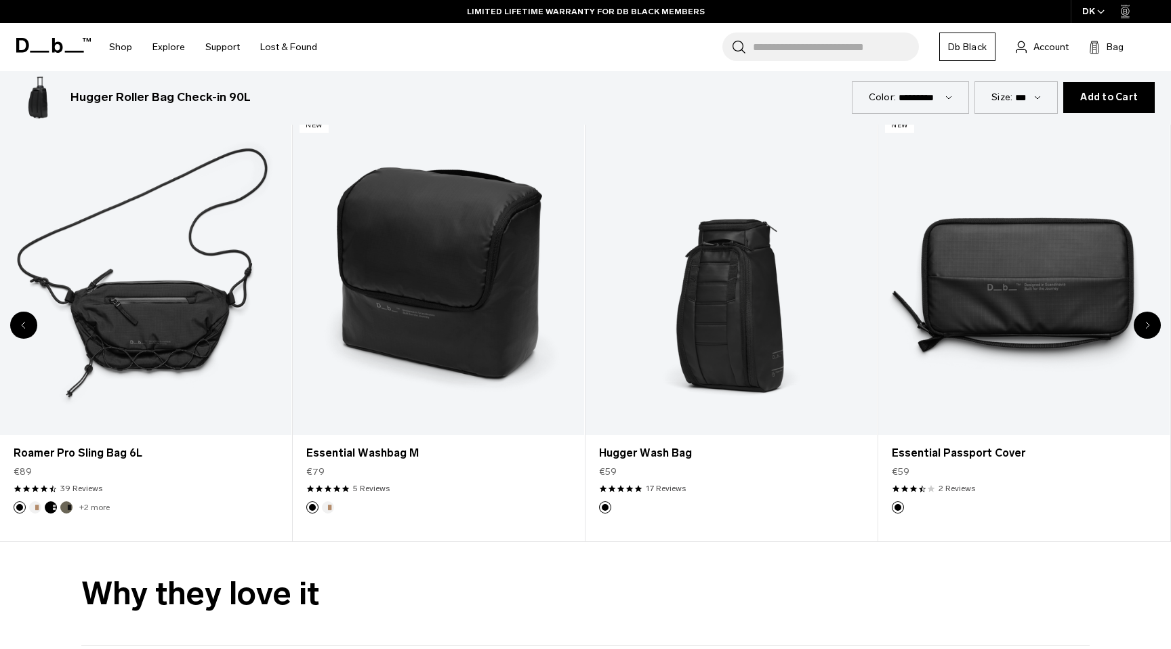
click at [1148, 317] on div "Next slide" at bounding box center [1146, 325] width 27 height 27
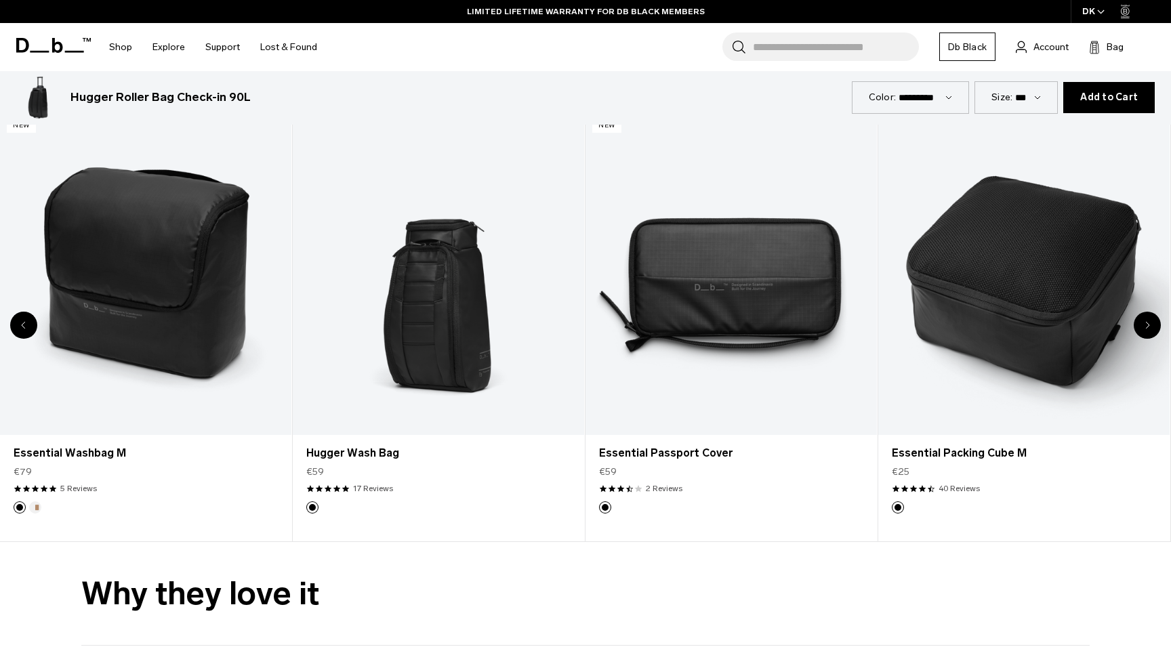
click at [1148, 317] on div "Next slide" at bounding box center [1146, 325] width 27 height 27
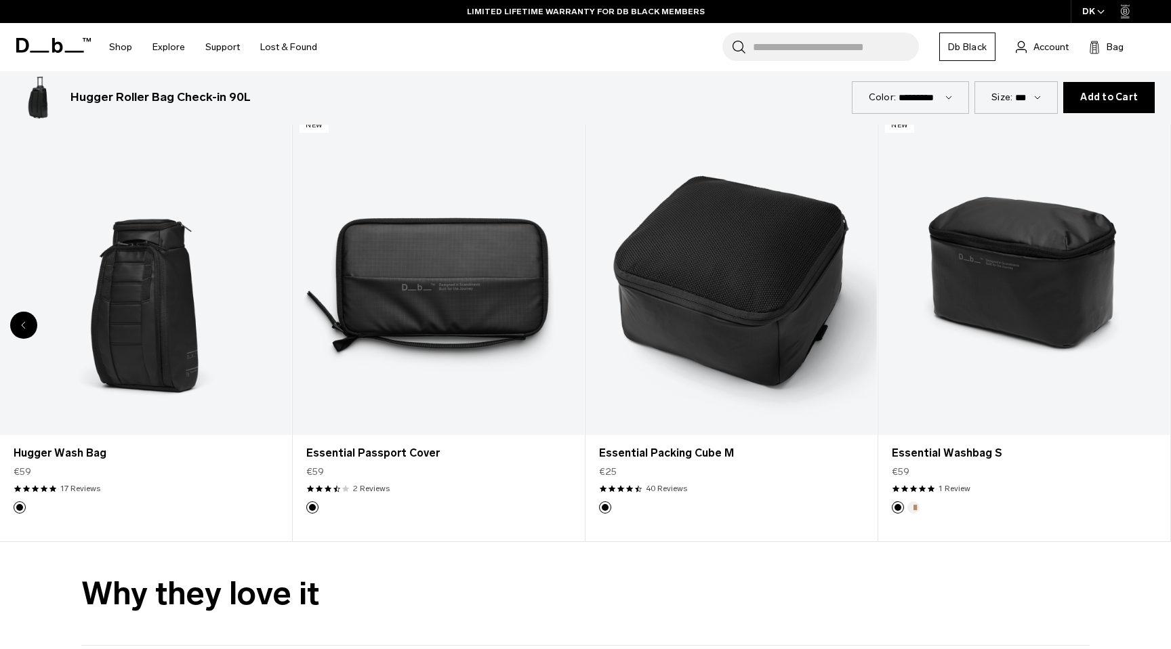
click at [1148, 317] on div "8 / 8" at bounding box center [1023, 274] width 291 height 324
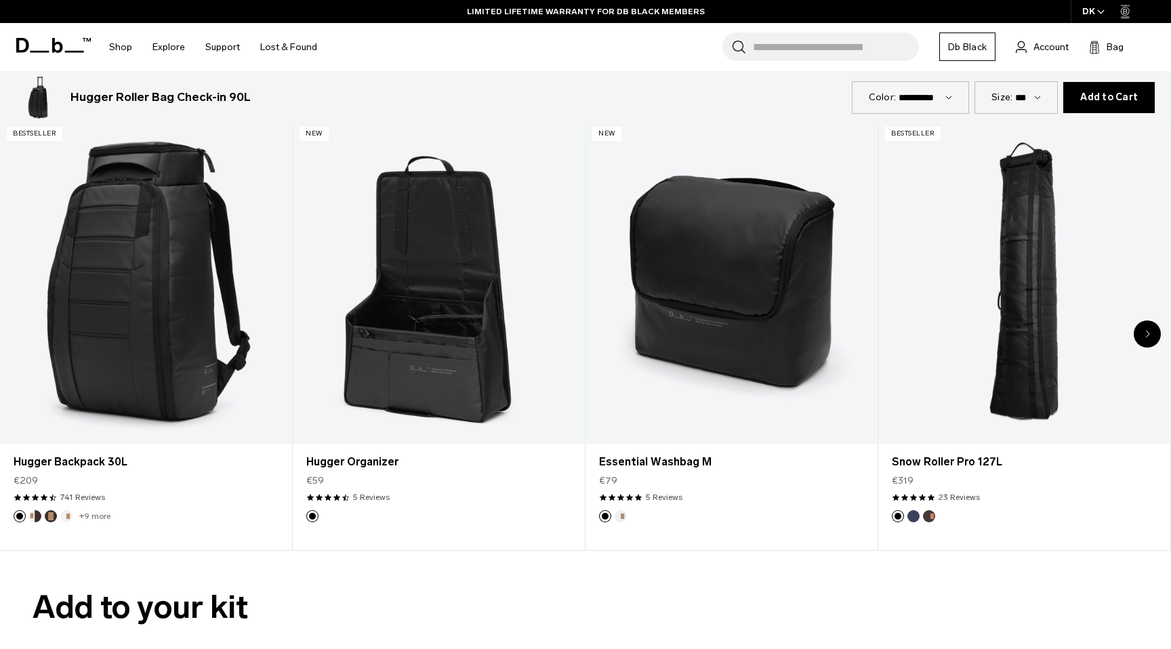
scroll to position [2449, 0]
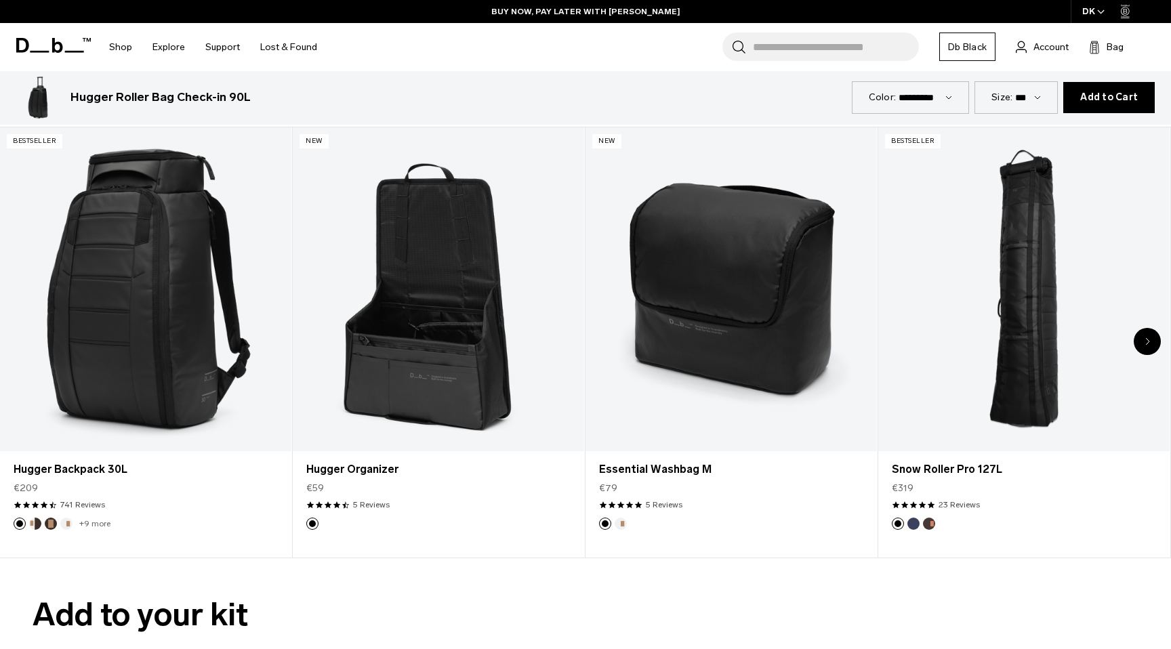
click at [1148, 335] on div "Next slide" at bounding box center [1146, 341] width 27 height 27
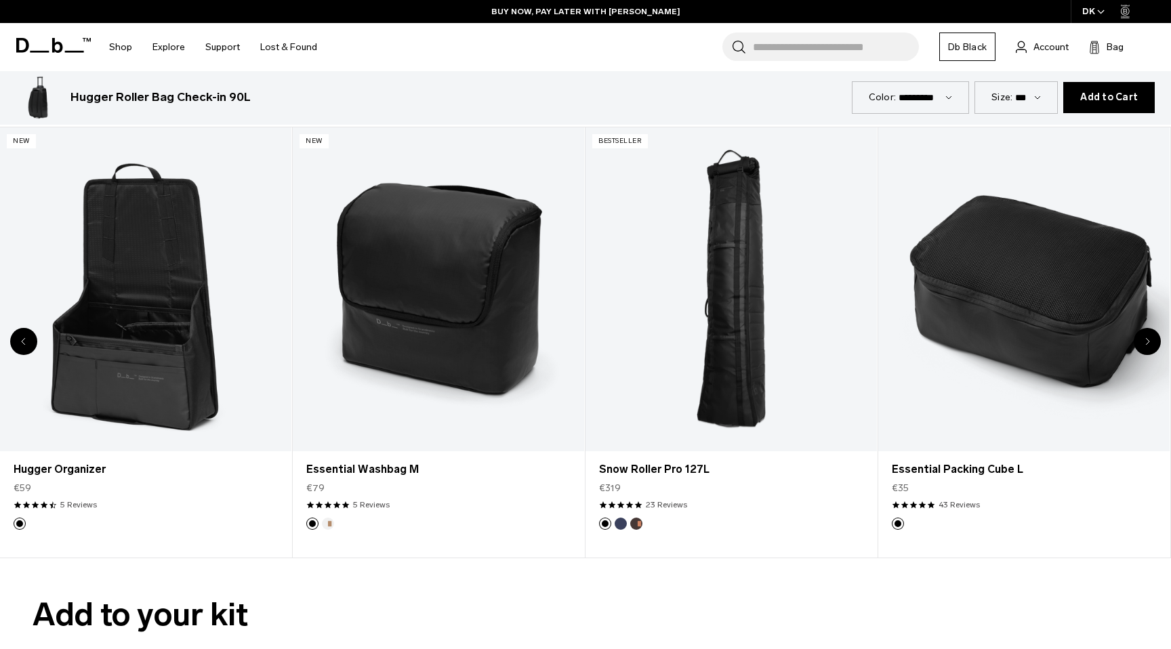
click at [1148, 335] on div "Next slide" at bounding box center [1146, 341] width 27 height 27
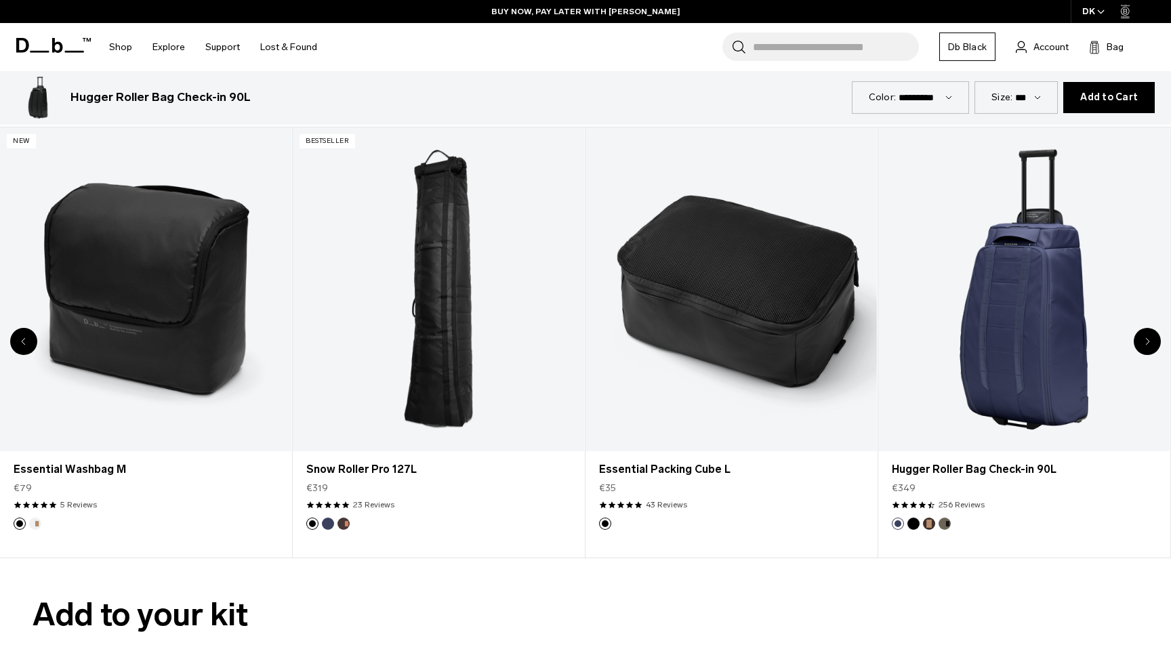
click at [1156, 343] on div "Next slide" at bounding box center [1146, 341] width 27 height 27
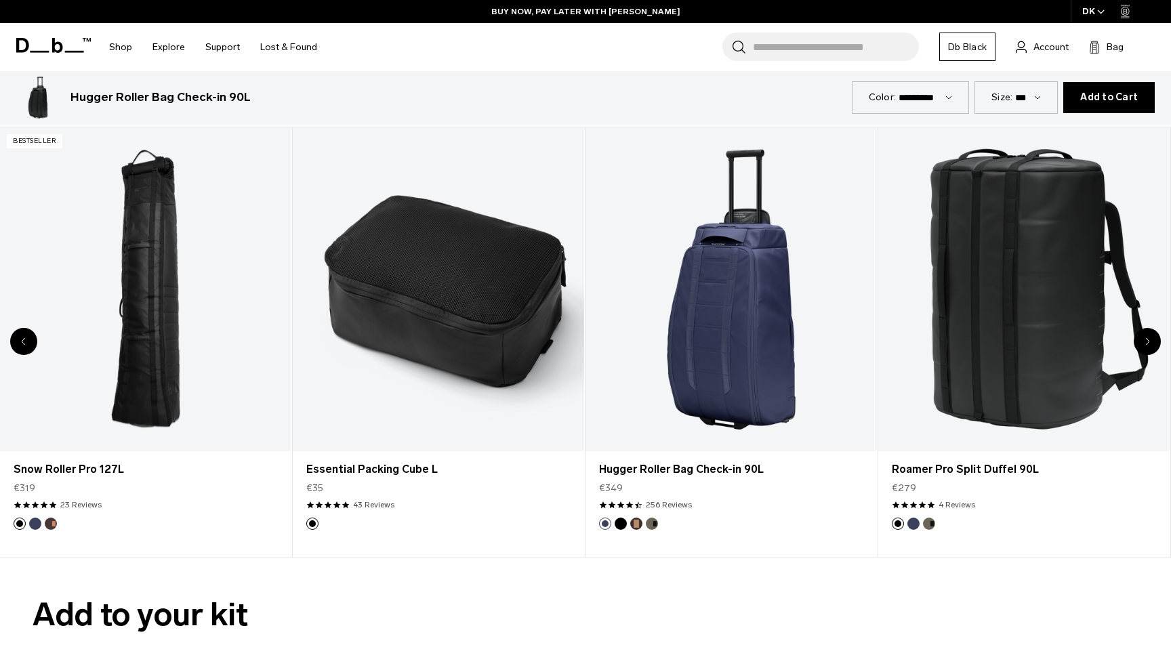
click at [1156, 343] on div "Next slide" at bounding box center [1146, 341] width 27 height 27
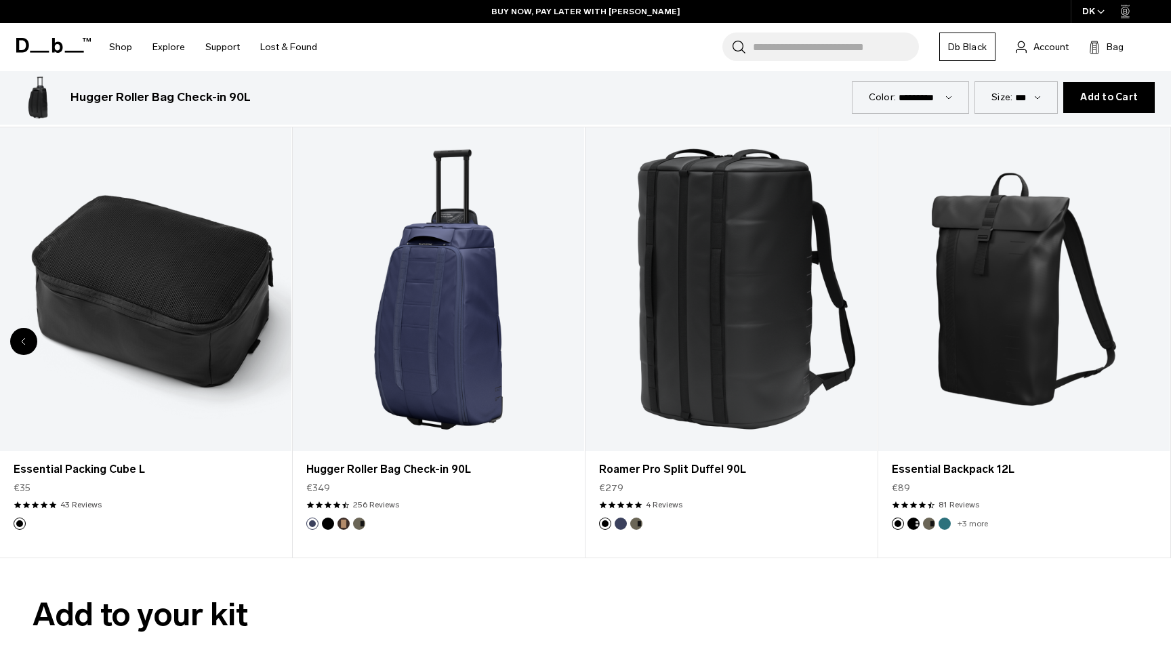
click at [1156, 343] on div "8 / 8" at bounding box center [1023, 289] width 291 height 324
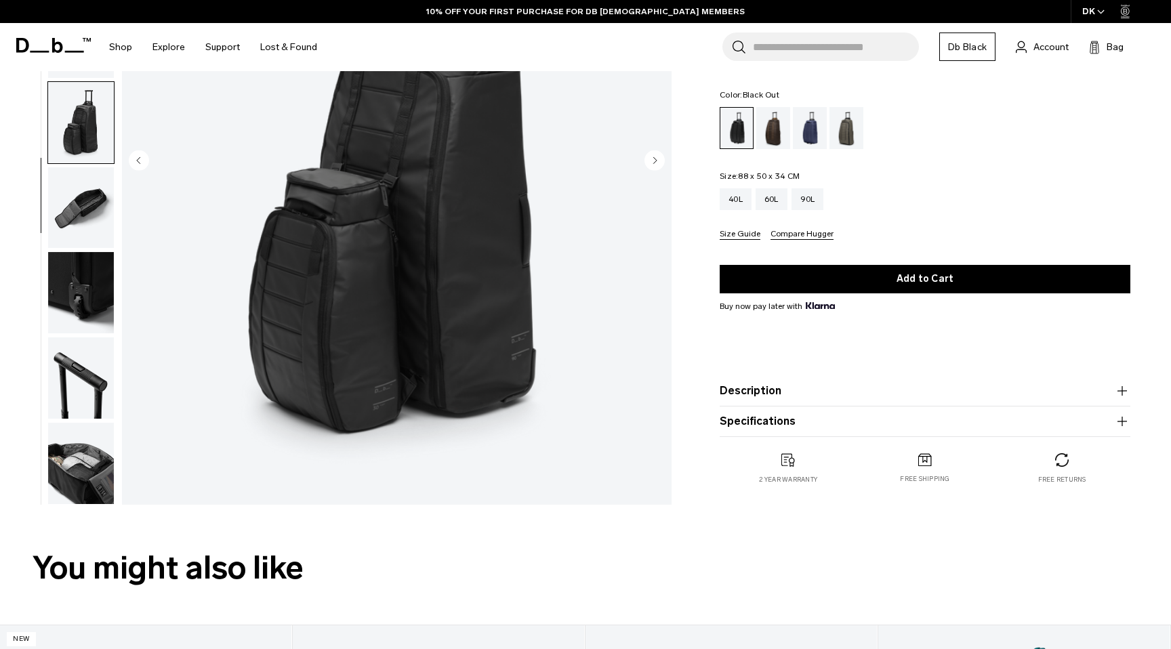
scroll to position [0, 0]
